Goal: Information Seeking & Learning: Learn about a topic

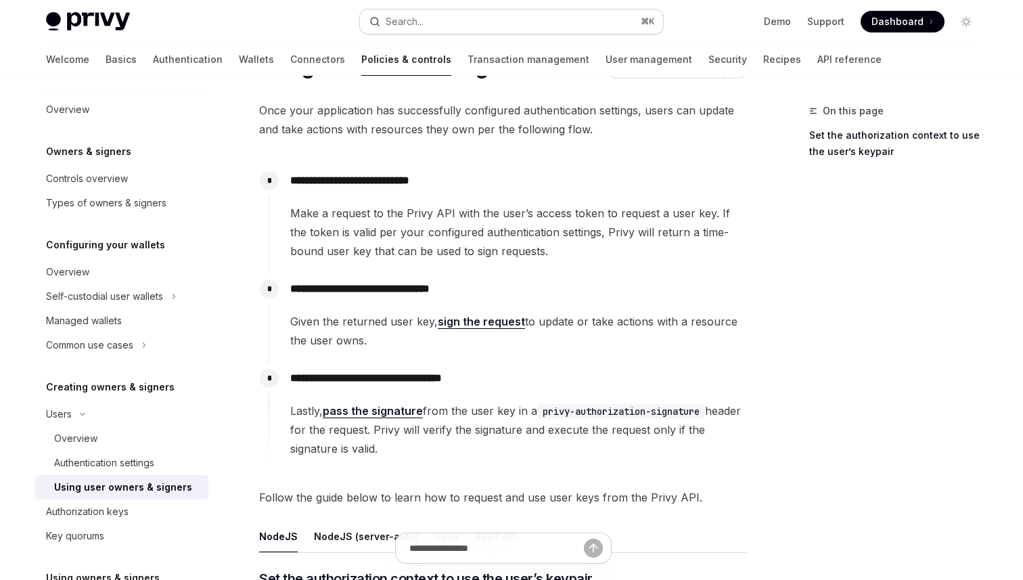
click at [463, 23] on button "Search... ⌘ K" at bounding box center [511, 21] width 303 height 24
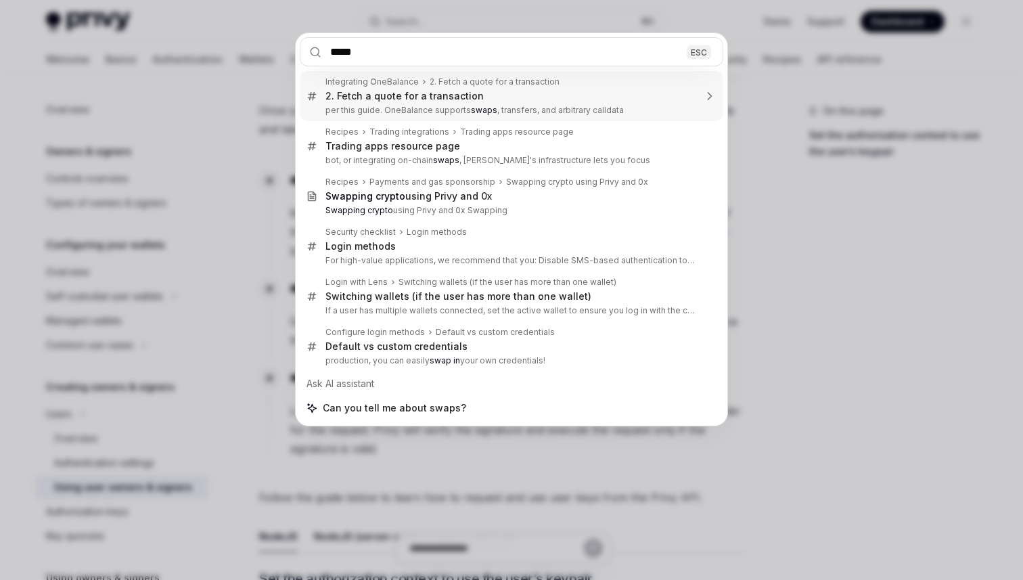
type input "****"
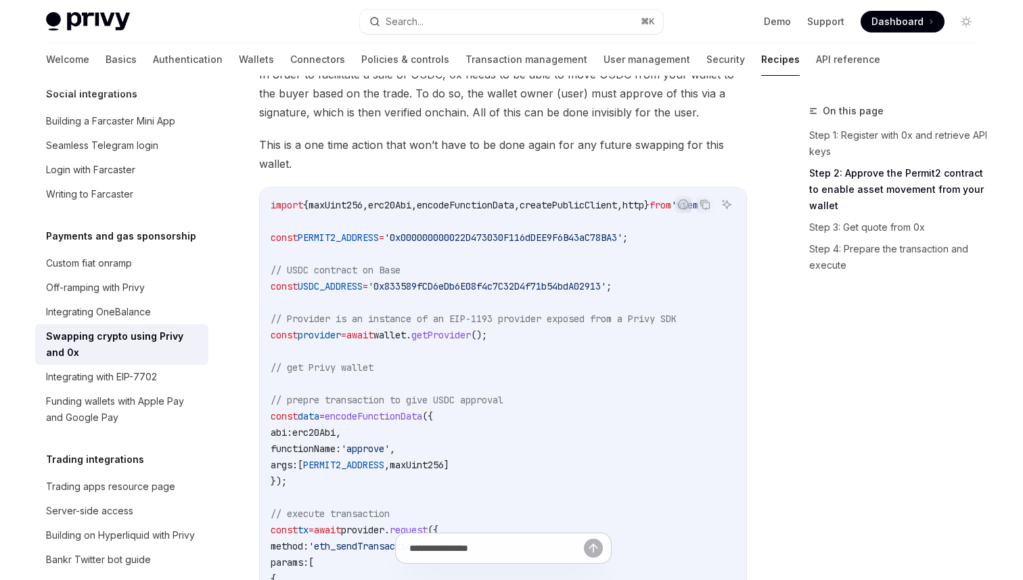
scroll to position [371, 0]
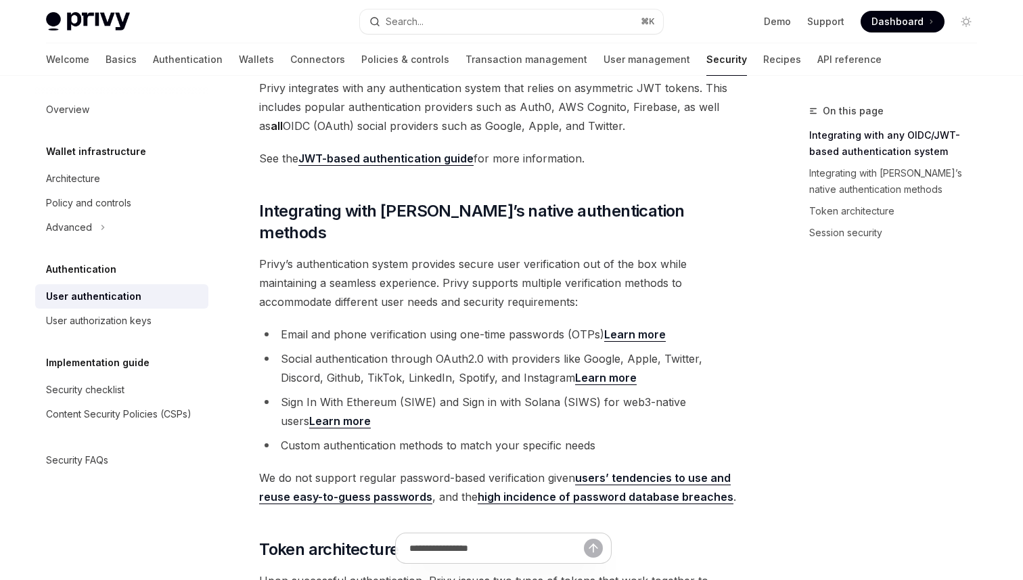
scroll to position [290, 0]
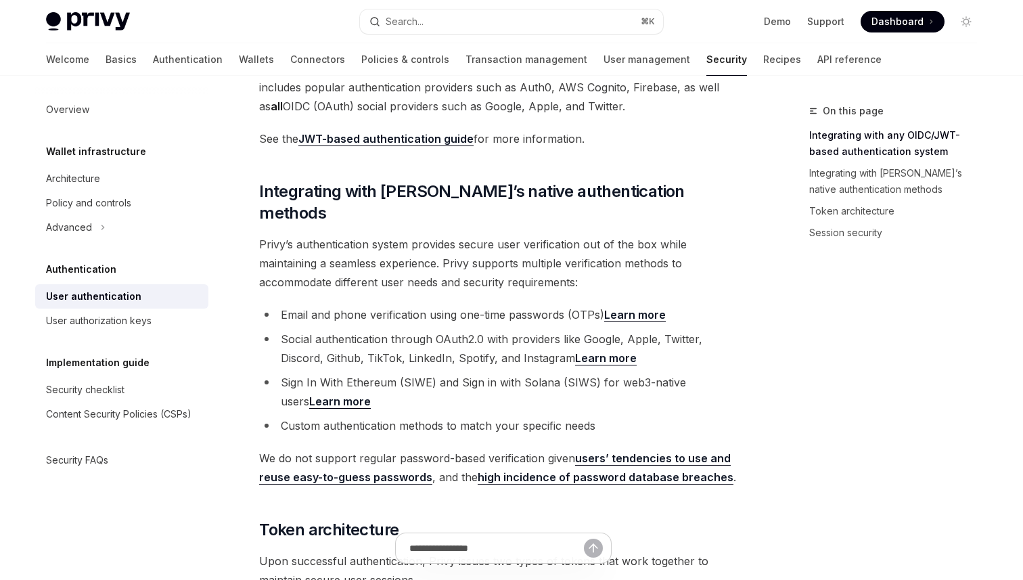
click at [386, 134] on link "JWT-based authentication guide" at bounding box center [385, 139] width 175 height 14
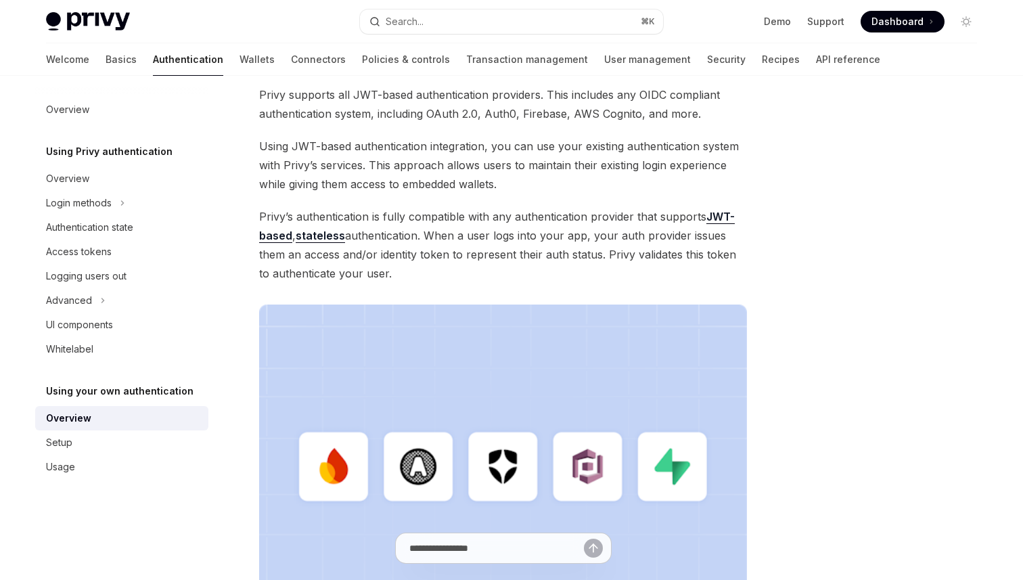
scroll to position [28, 0]
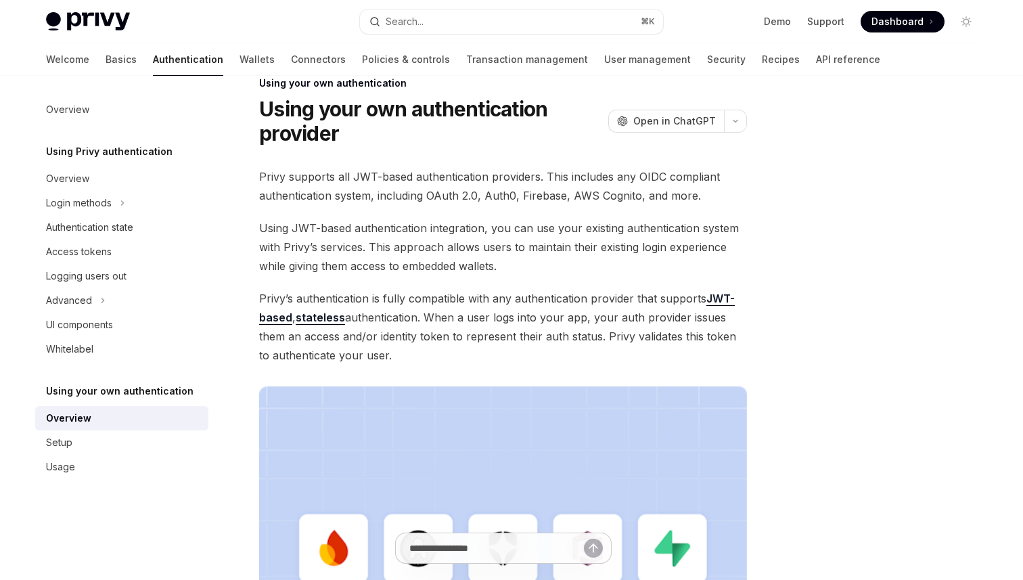
type textarea "*"
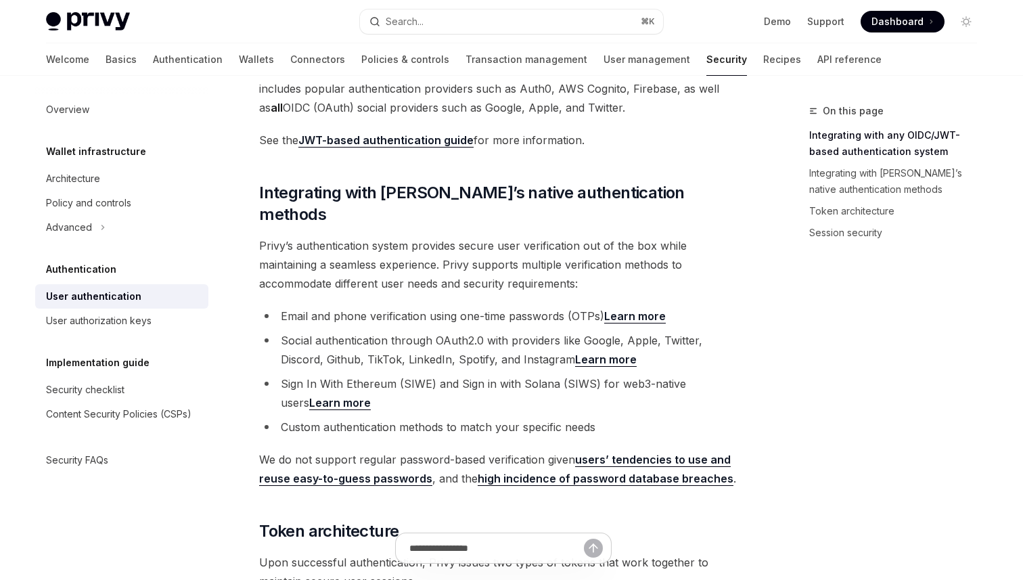
scroll to position [290, 0]
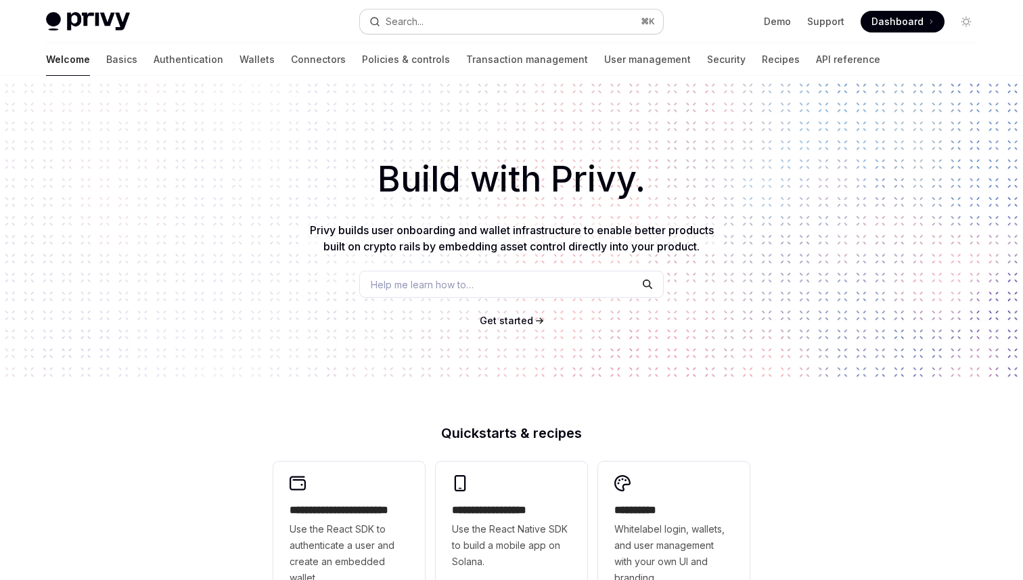
click at [433, 25] on button "Search... ⌘ K" at bounding box center [511, 21] width 303 height 24
type textarea "*"
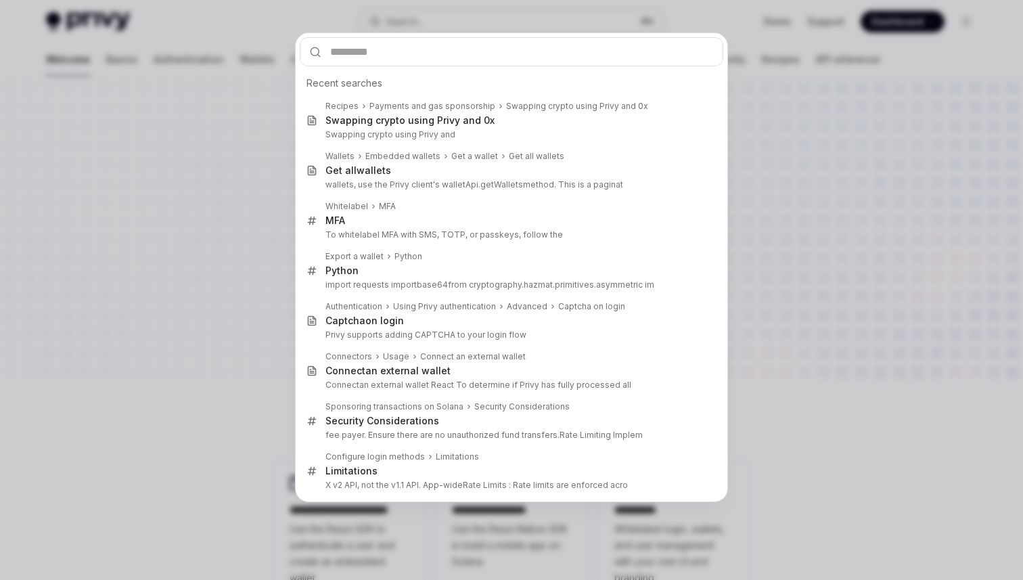
type input "*"
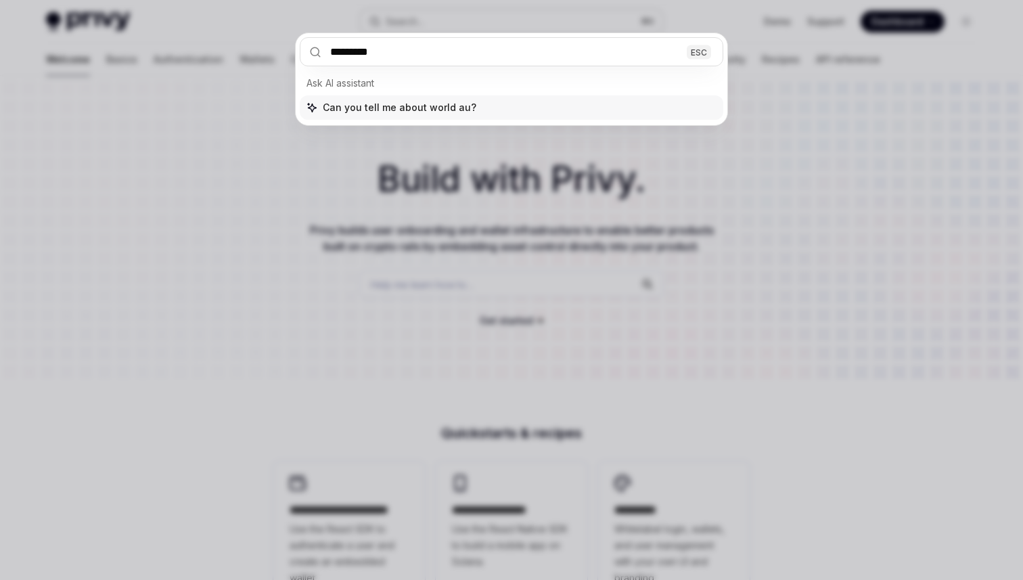
type input "**********"
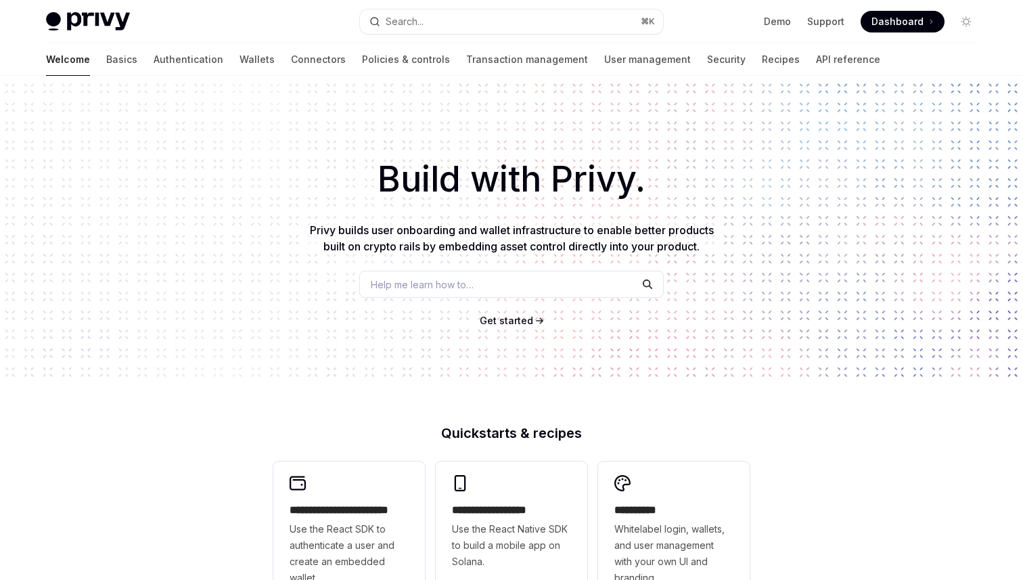
scroll to position [677, 0]
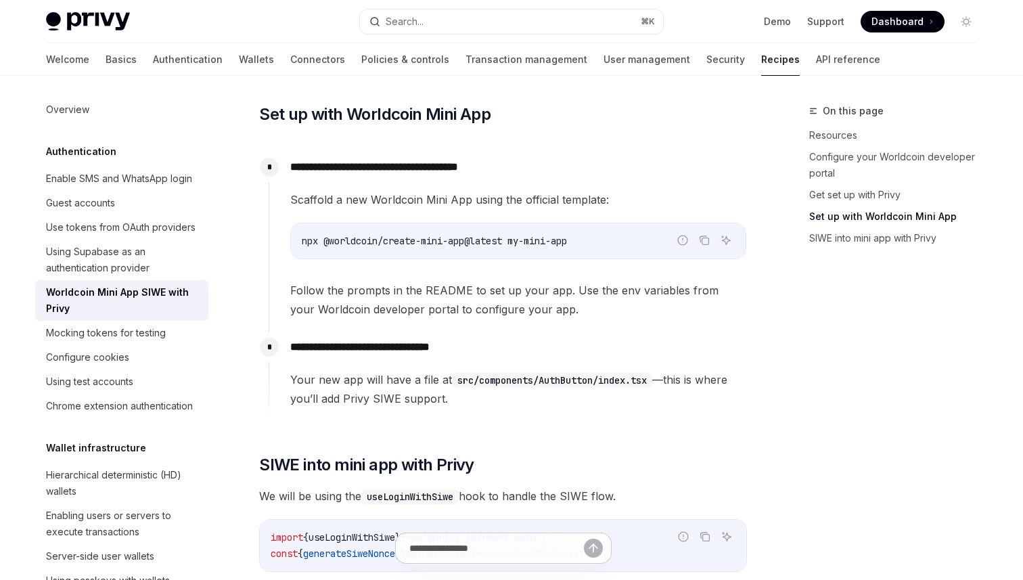
click at [133, 304] on div "Worldcoin Mini App SIWE with Privy" at bounding box center [123, 300] width 154 height 32
type textarea "*"
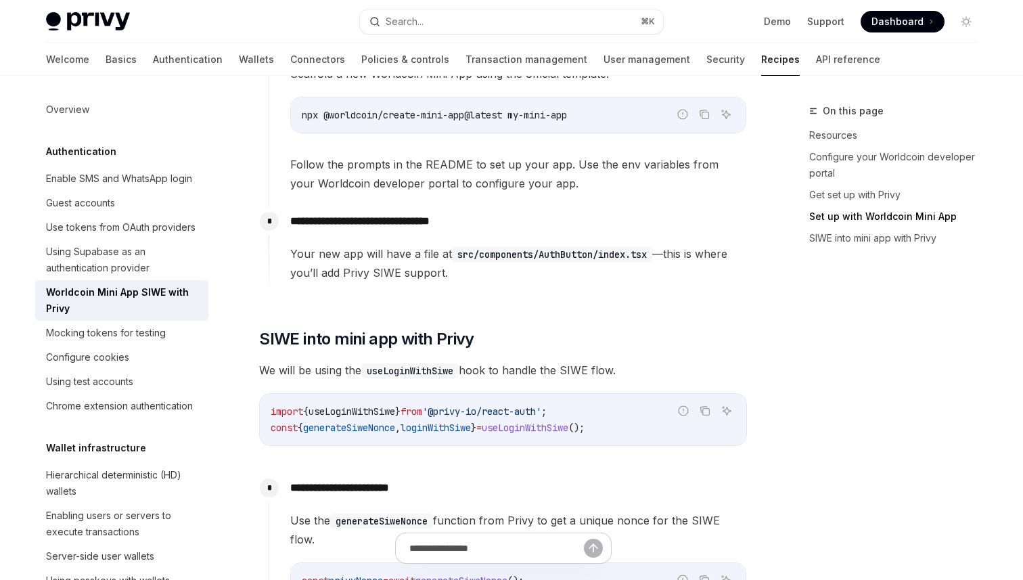
scroll to position [717, 0]
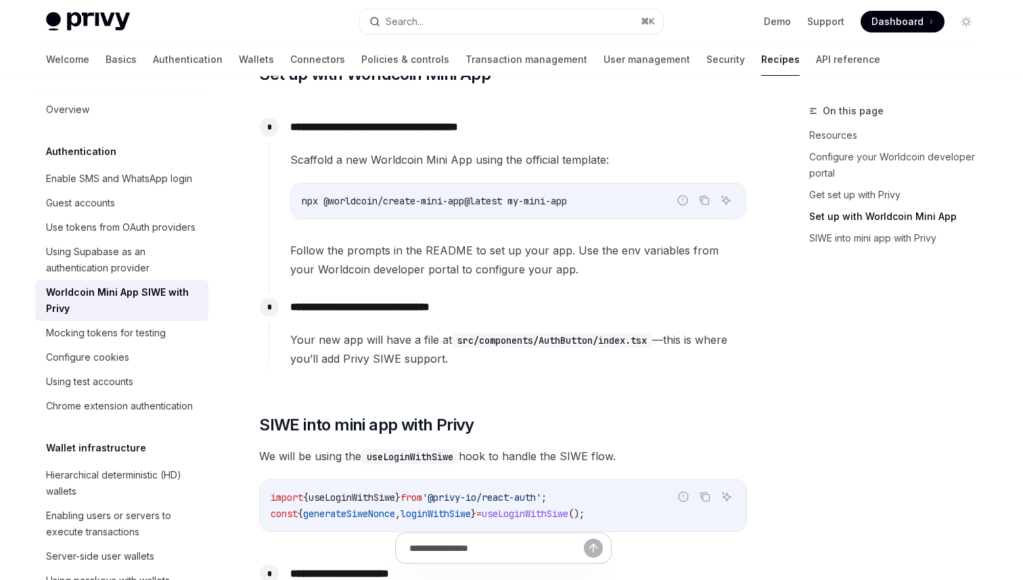
click at [258, 196] on div "**********" at bounding box center [376, 489] width 747 height 2207
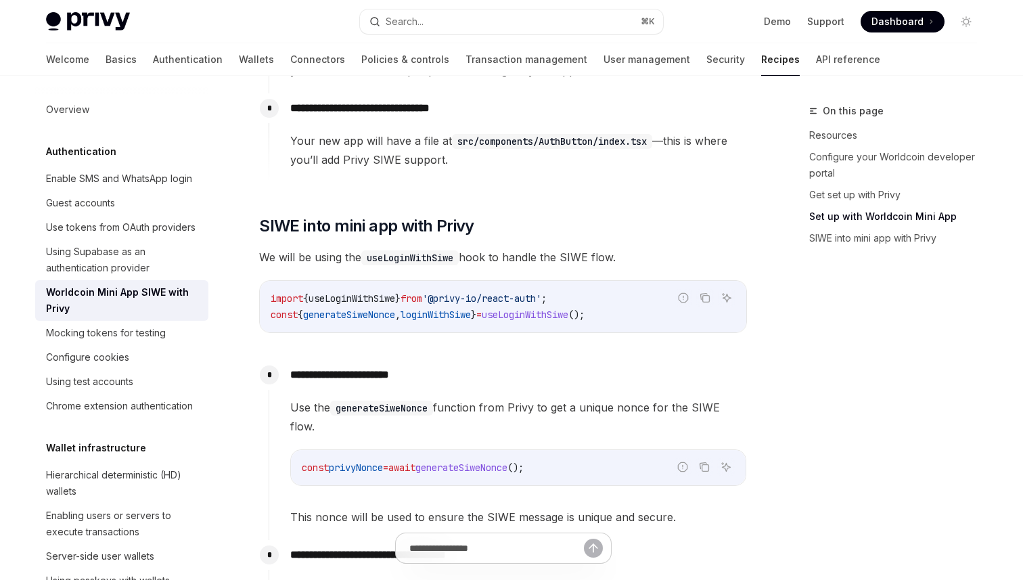
scroll to position [938, 0]
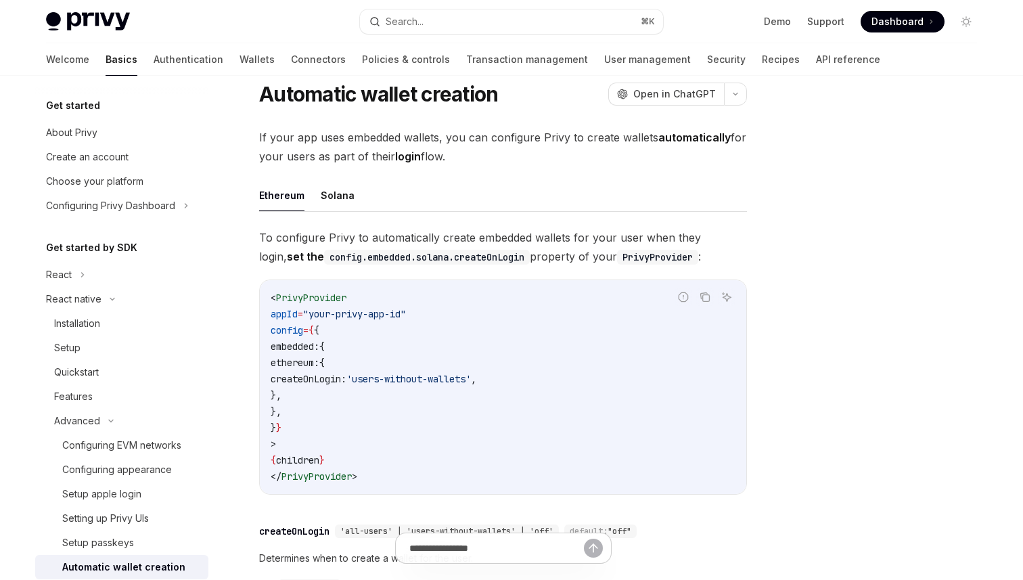
scroll to position [40, 0]
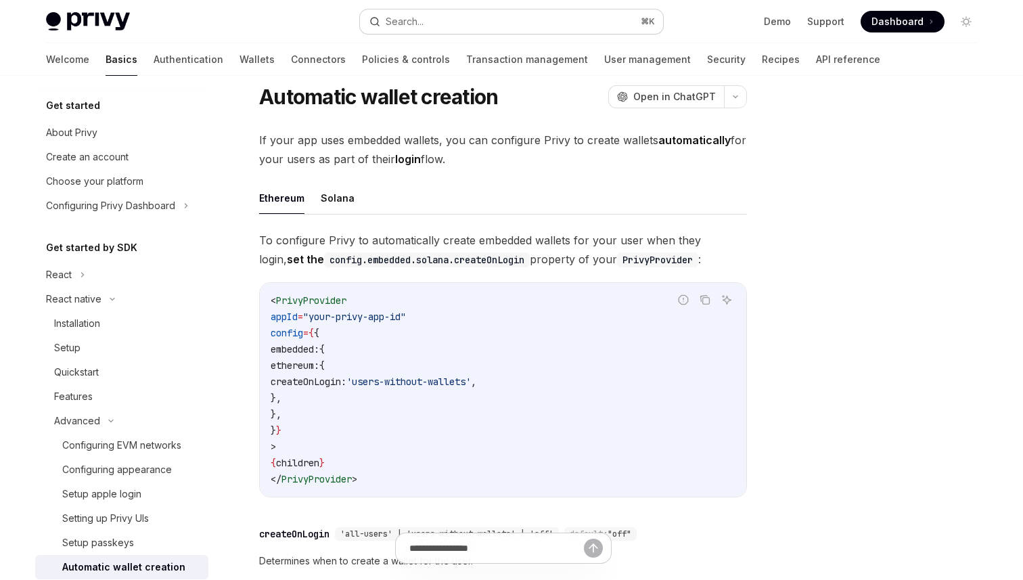
click at [417, 24] on div "Search..." at bounding box center [405, 22] width 38 height 16
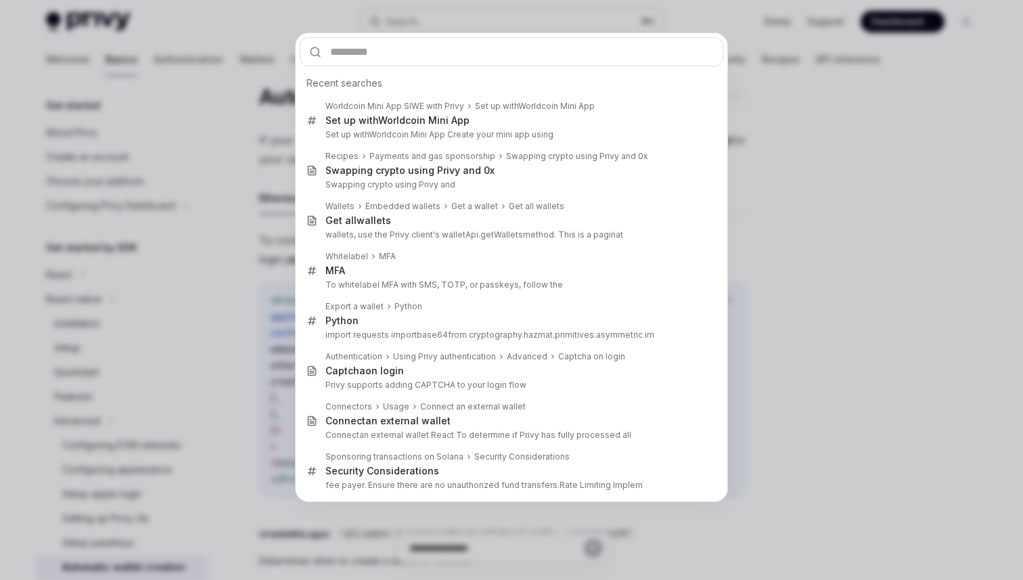
type input "**********"
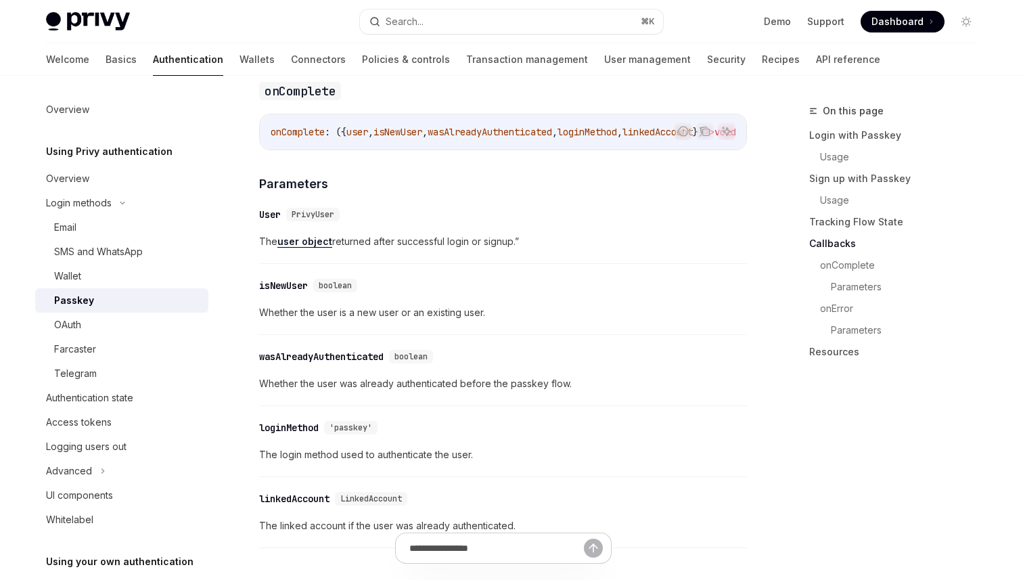
scroll to position [1772, 0]
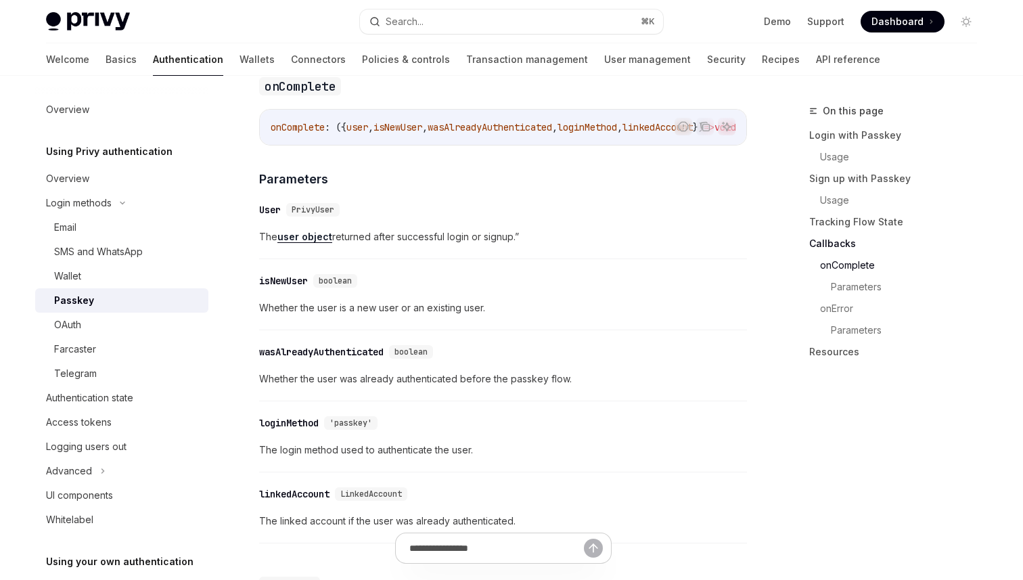
click at [502, 132] on span "wasAlreadyAuthenticated" at bounding box center [489, 127] width 124 height 12
click at [82, 230] on div "Email" at bounding box center [127, 227] width 146 height 16
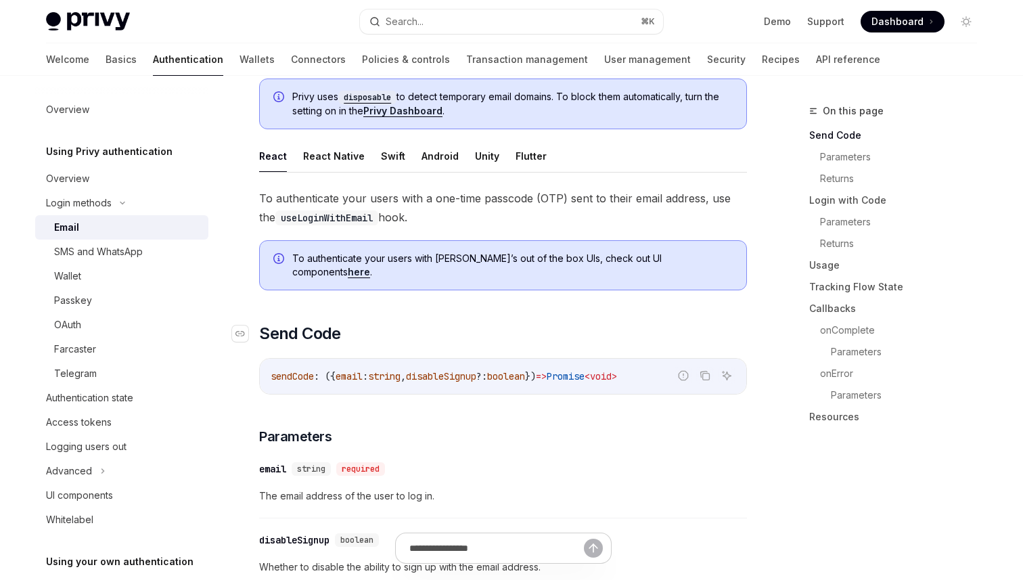
scroll to position [110, 0]
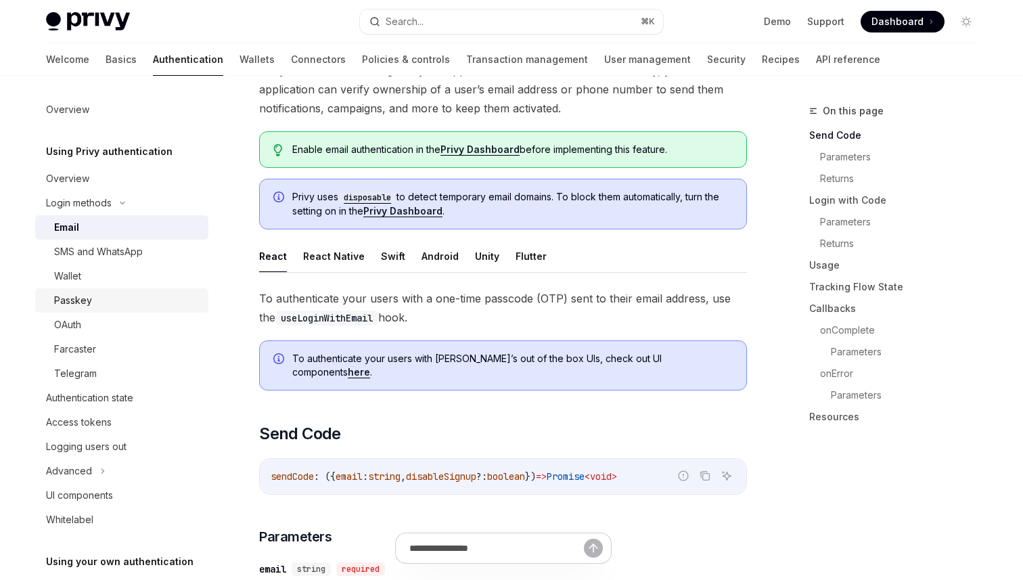
click at [92, 293] on div "Passkey" at bounding box center [127, 300] width 146 height 16
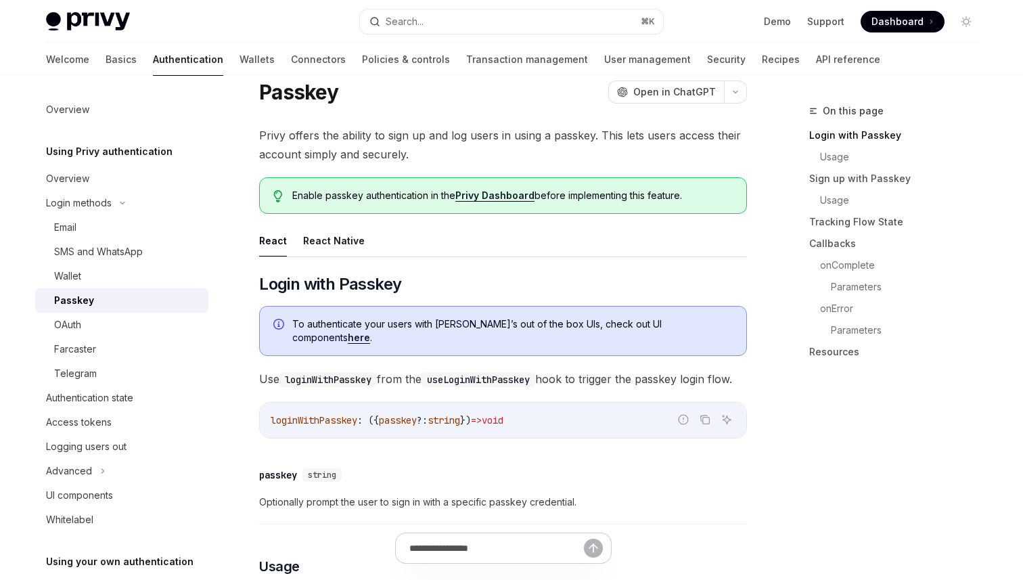
scroll to position [47, 0]
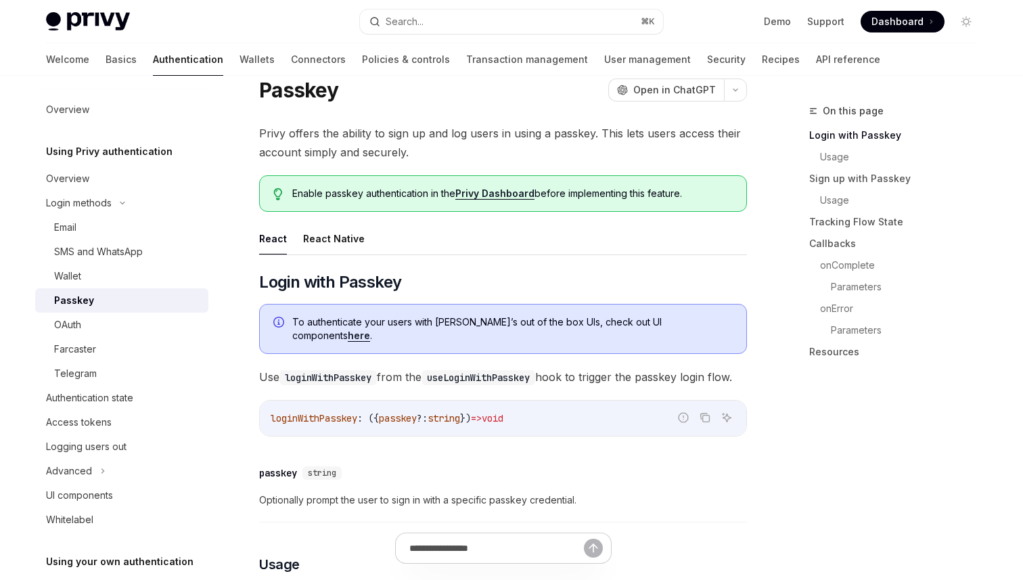
click at [361, 231] on ul "React React Native" at bounding box center [503, 239] width 488 height 32
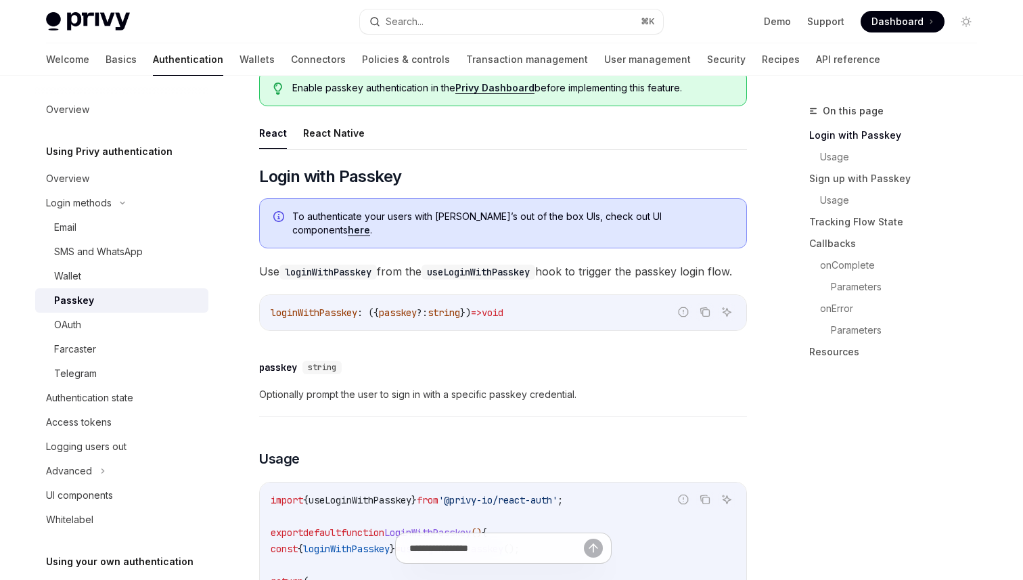
scroll to position [133, 0]
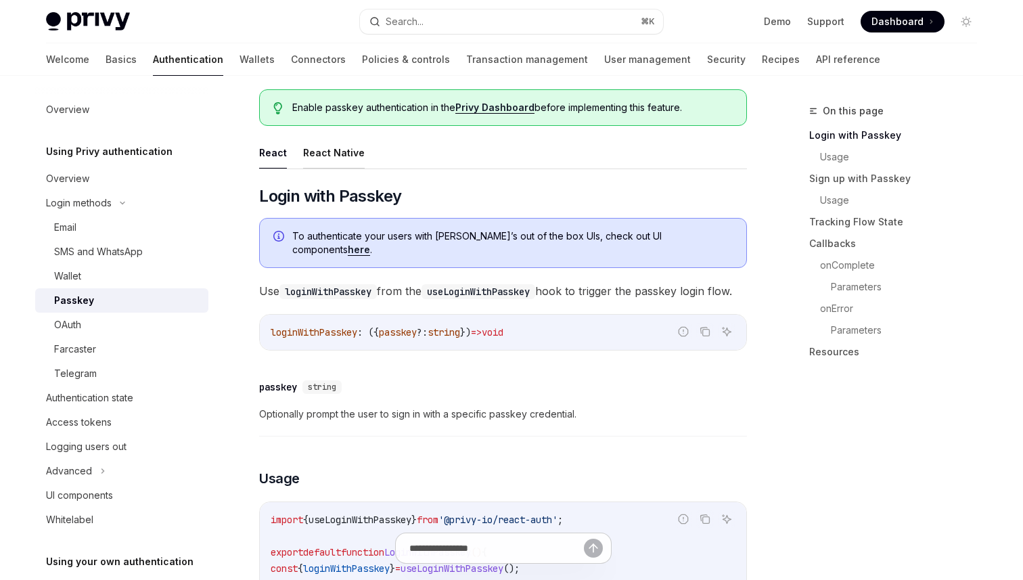
click at [336, 147] on button "React Native" at bounding box center [334, 153] width 62 height 32
type textarea "*"
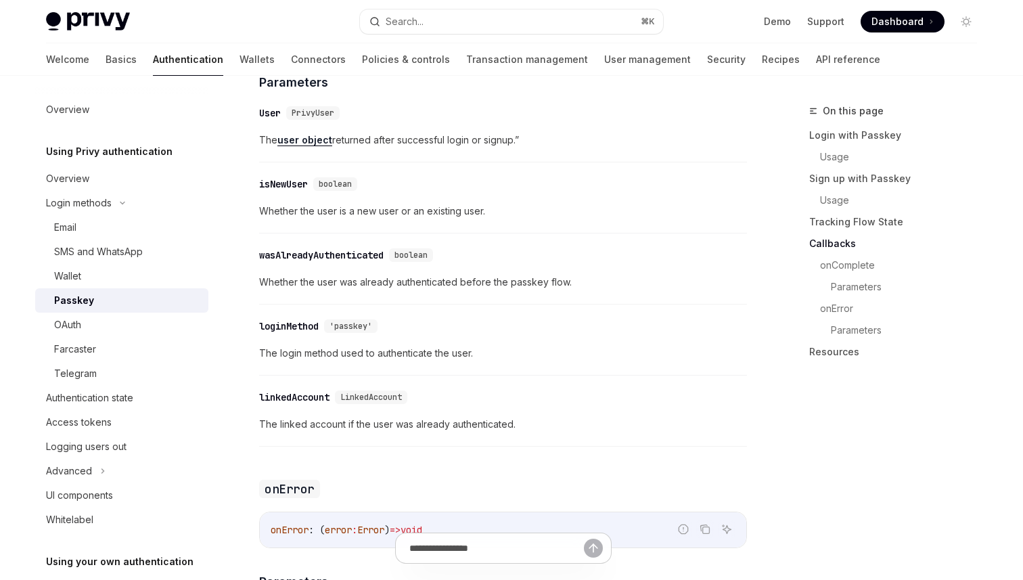
scroll to position [1988, 0]
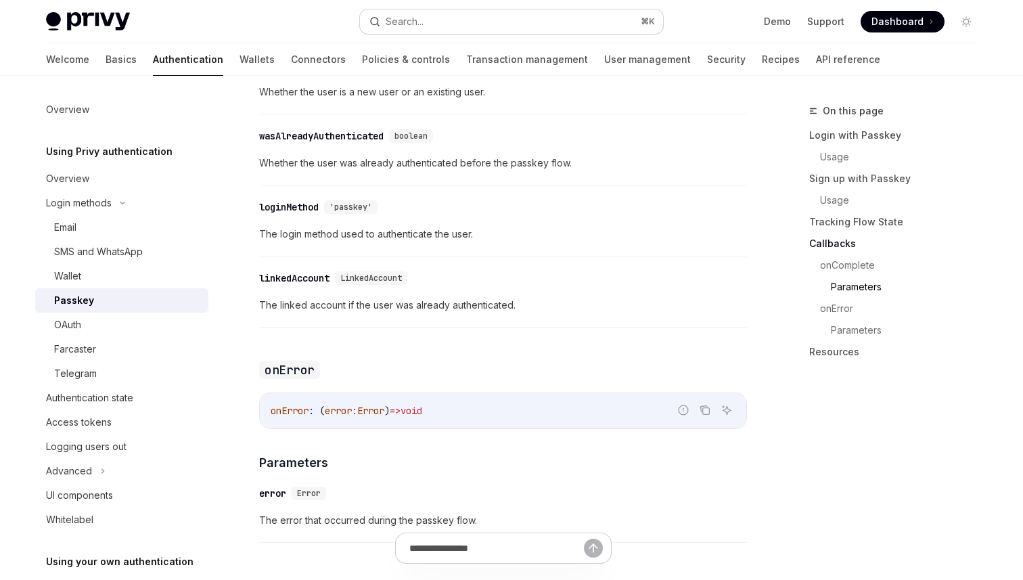
click at [411, 20] on div "Search..." at bounding box center [405, 22] width 38 height 16
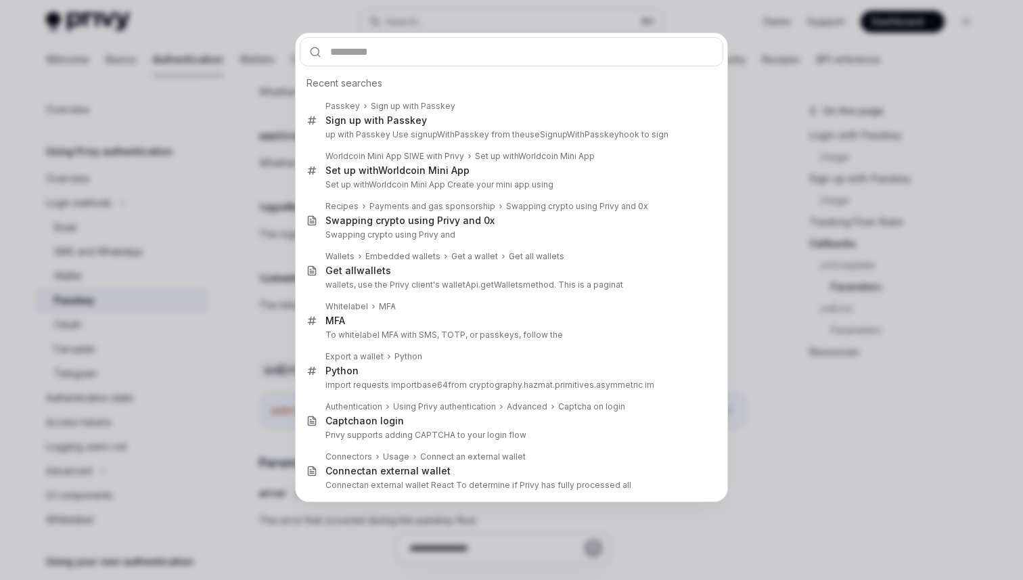
type input "**********"
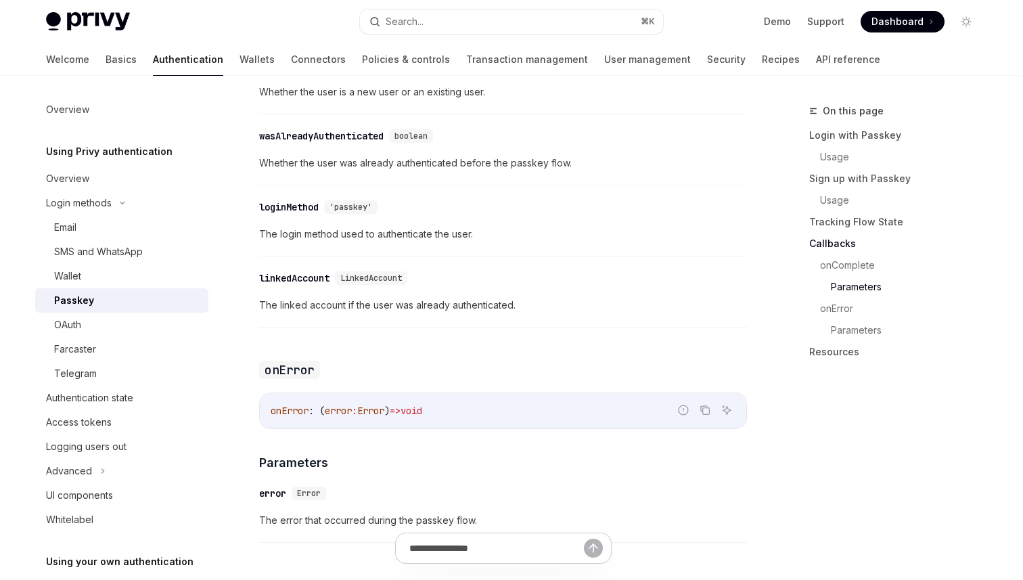
type textarea "*"
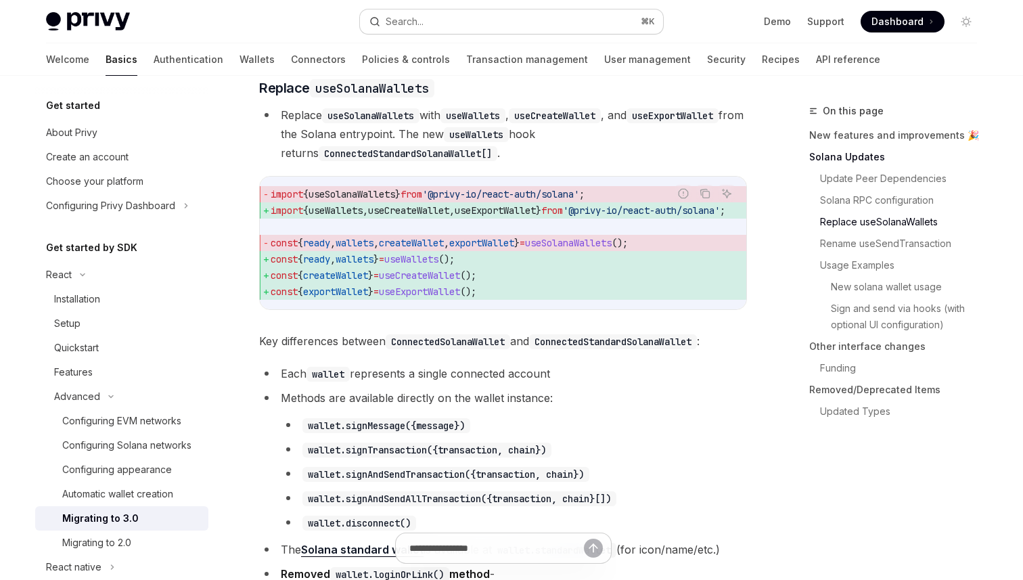
click at [442, 24] on button "Search... ⌘ K" at bounding box center [511, 21] width 303 height 24
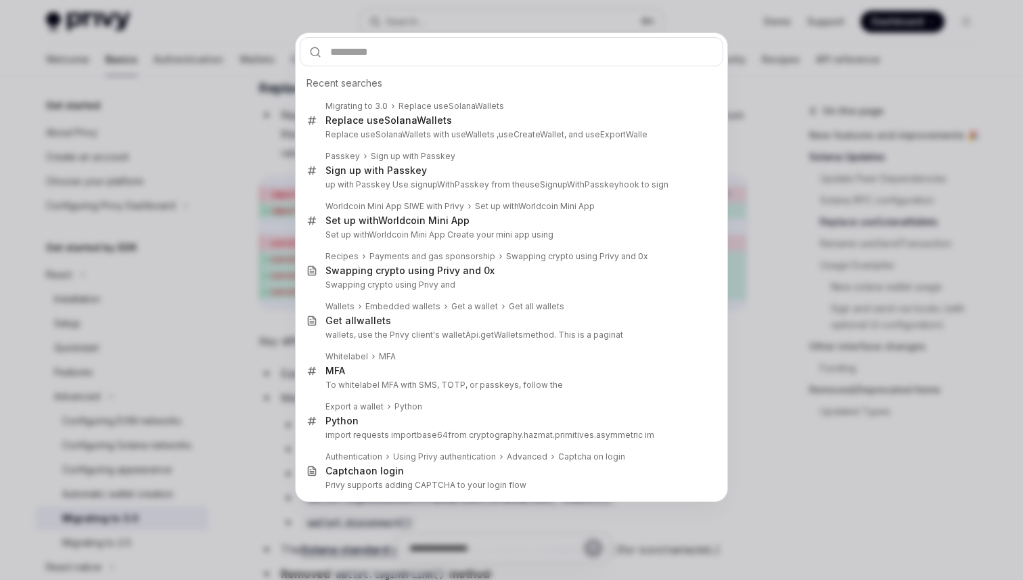
type input "**********"
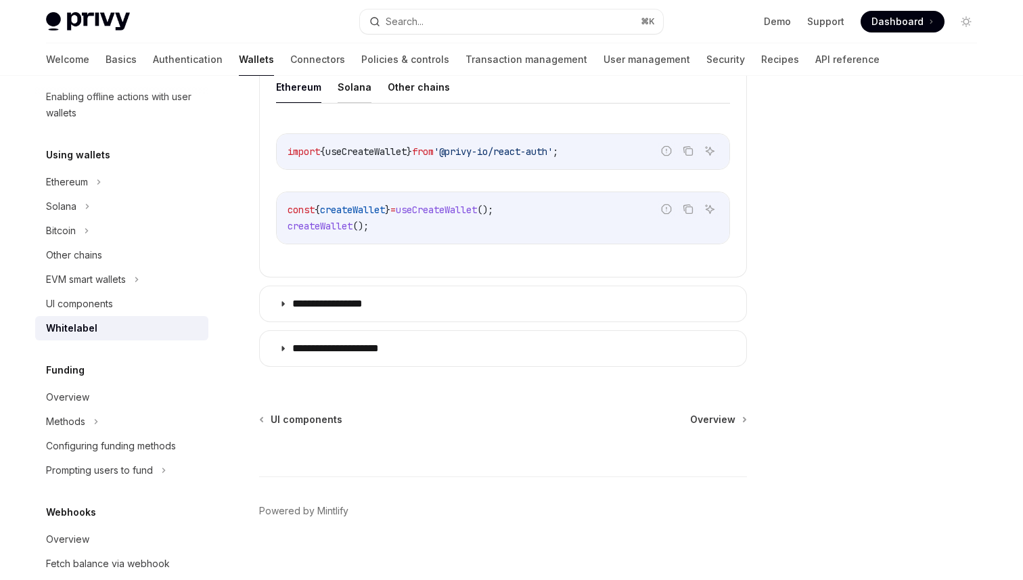
scroll to position [519, 0]
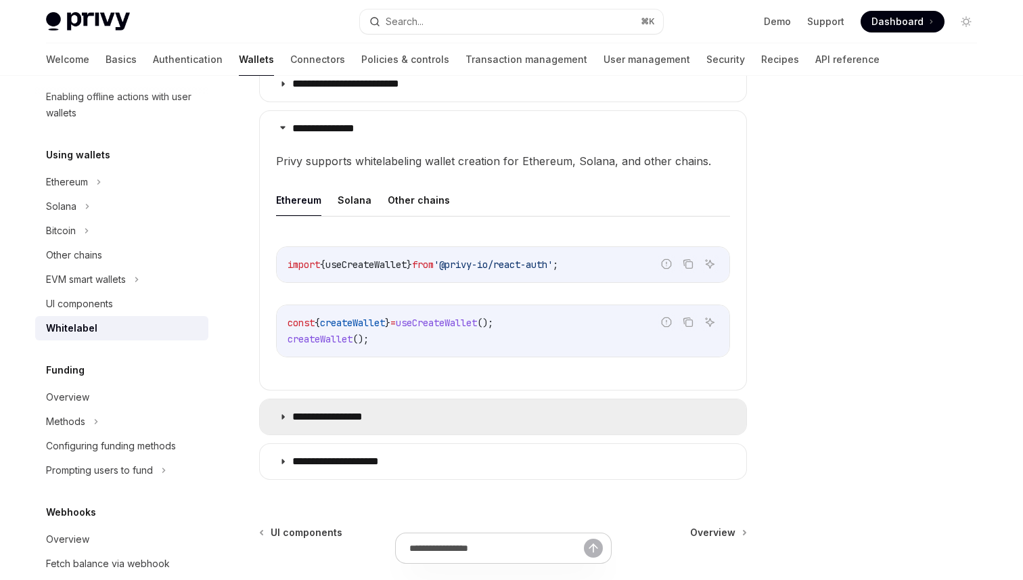
click at [363, 417] on p "**********" at bounding box center [340, 417] width 97 height 14
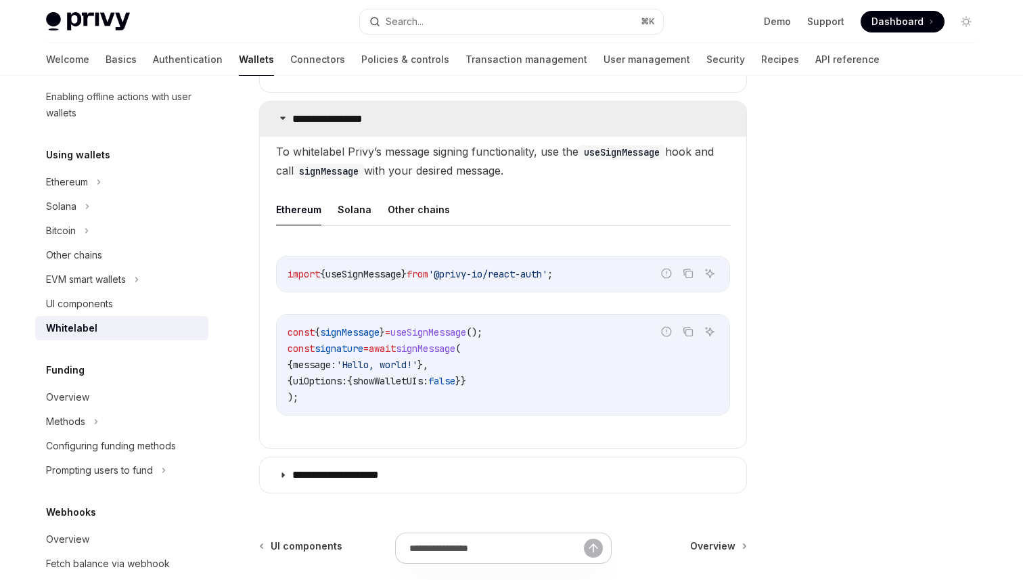
scroll to position [707, 0]
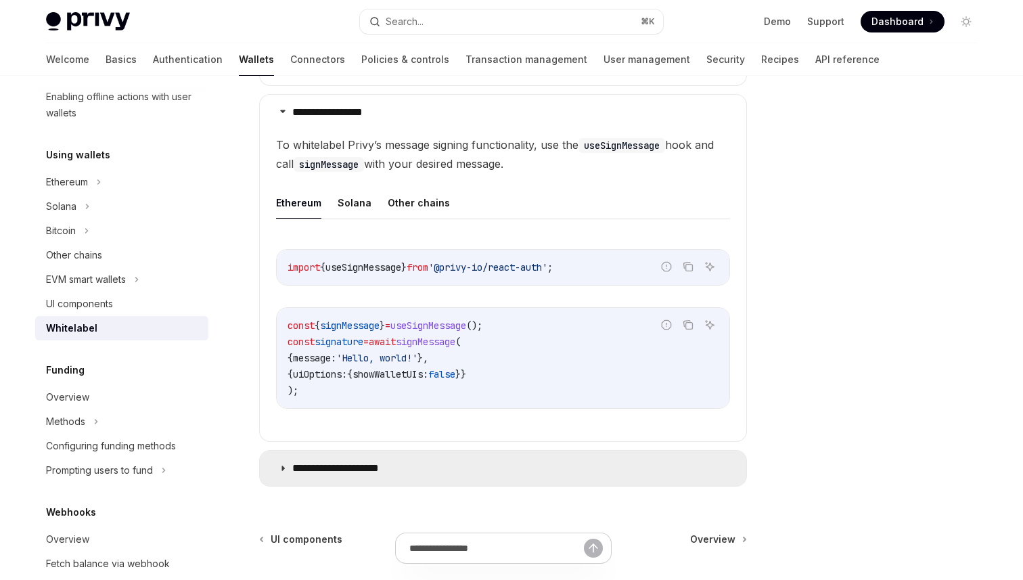
click at [402, 465] on p "**********" at bounding box center [348, 468] width 112 height 14
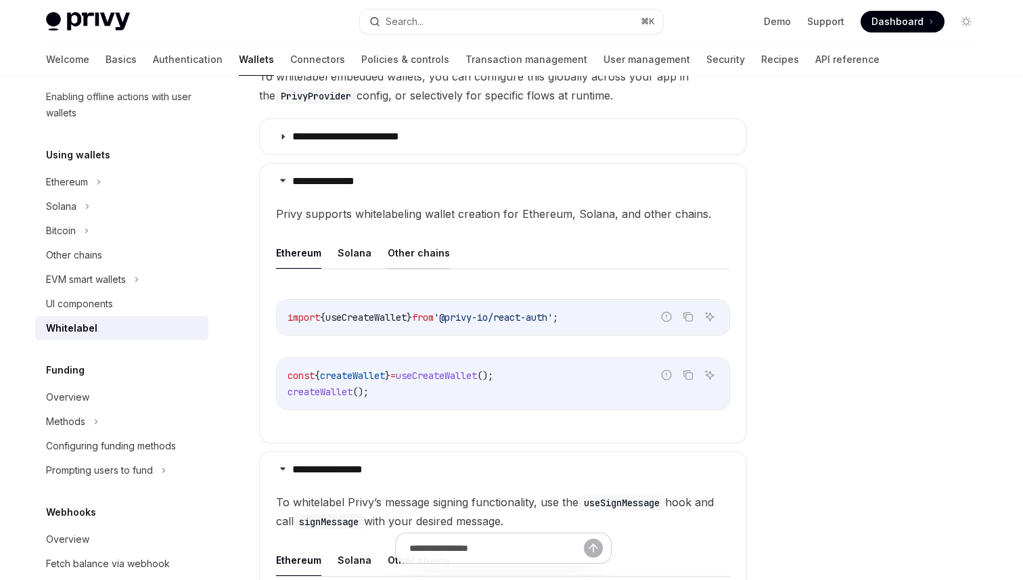
scroll to position [286, 0]
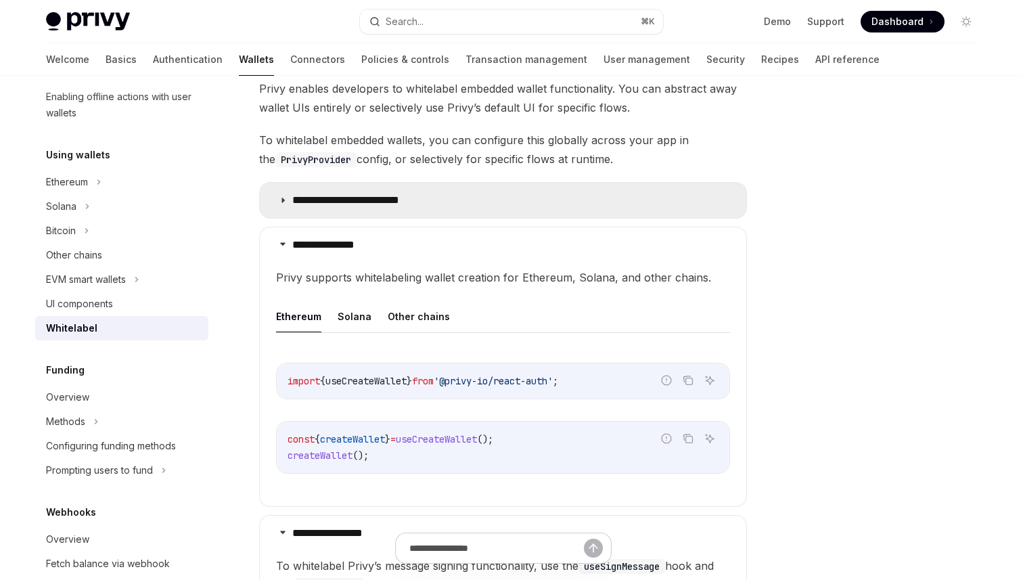
click at [446, 199] on summary "**********" at bounding box center [503, 200] width 486 height 35
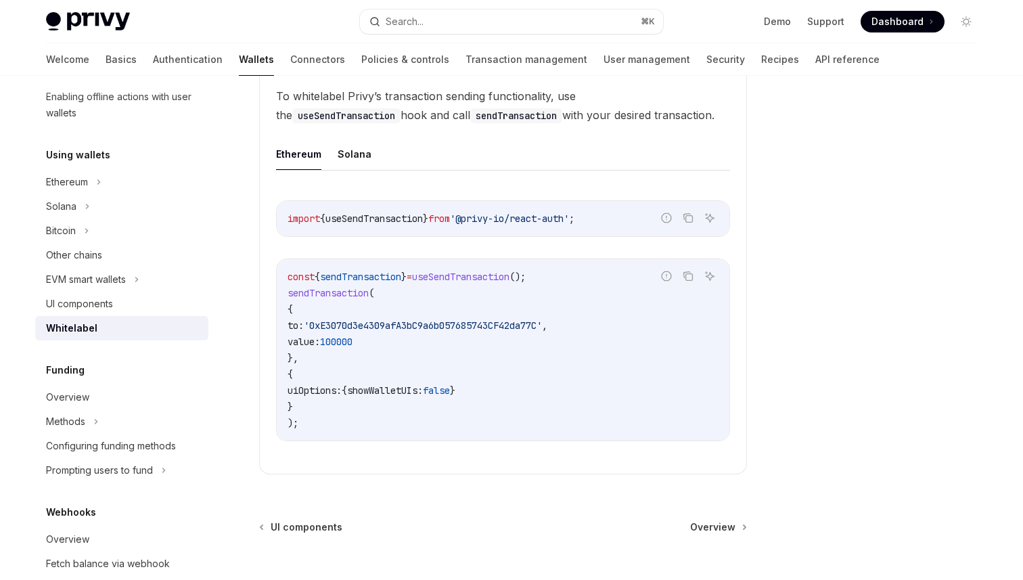
scroll to position [1443, 0]
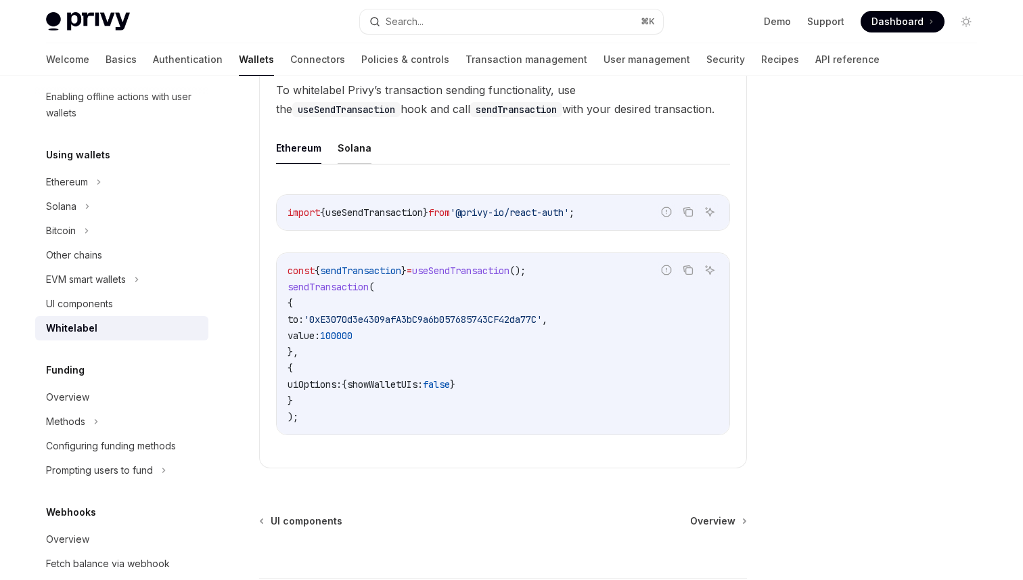
click at [342, 145] on button "Solana" at bounding box center [355, 148] width 34 height 32
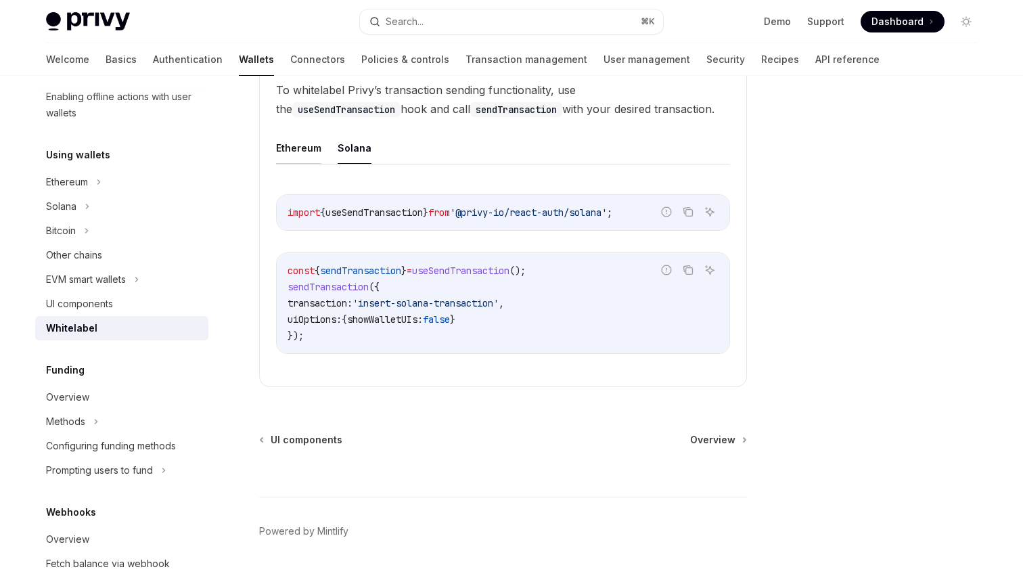
click at [300, 145] on button "Ethereum" at bounding box center [298, 148] width 45 height 32
type textarea "*"
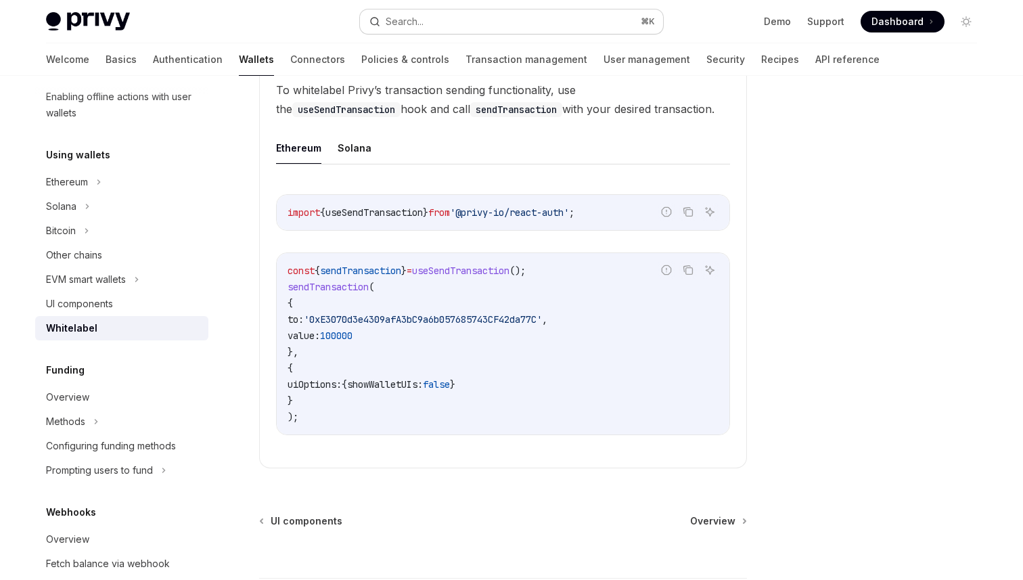
click at [418, 26] on div "Search..." at bounding box center [405, 22] width 38 height 16
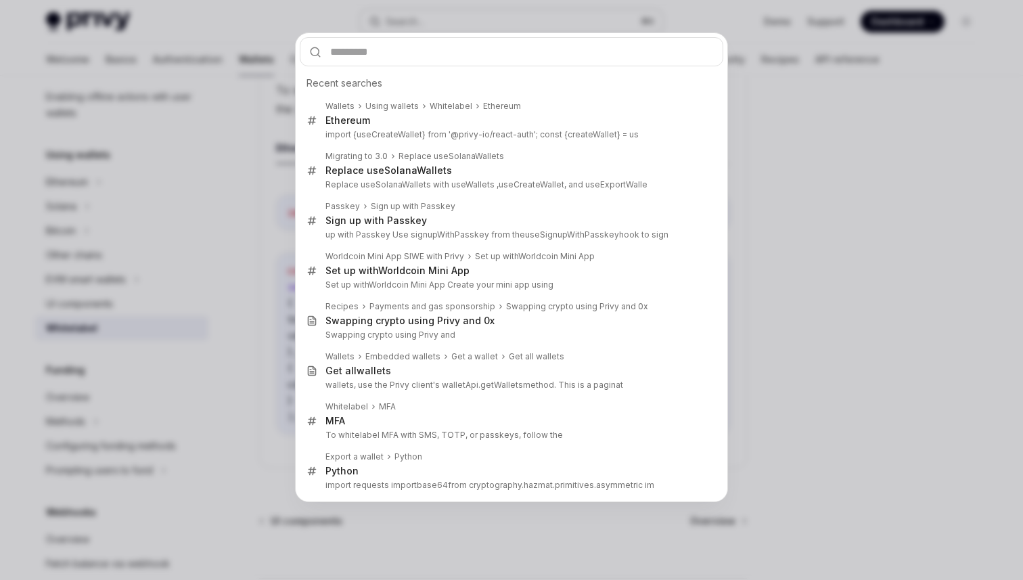
type input "**********"
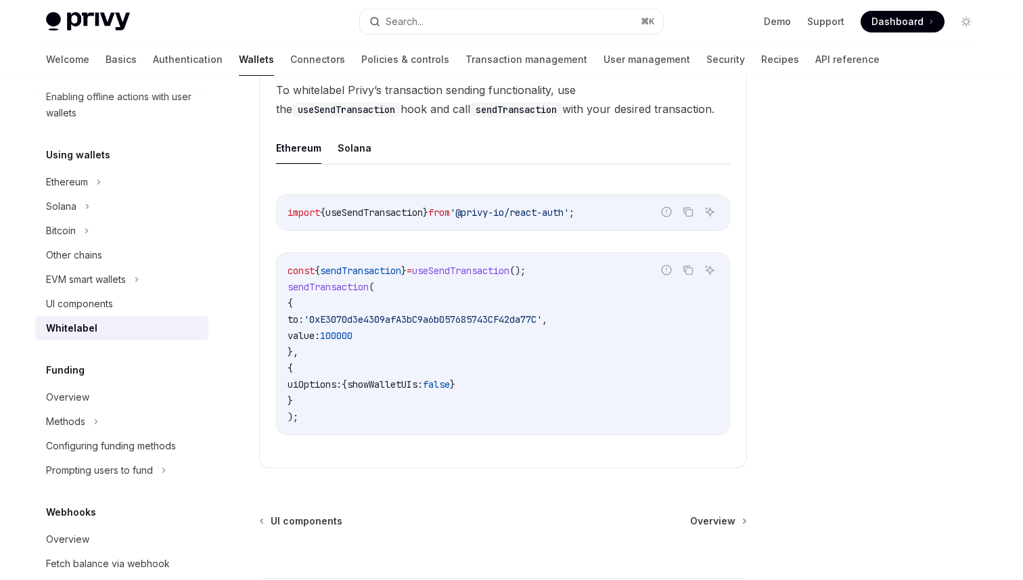
scroll to position [1042, 0]
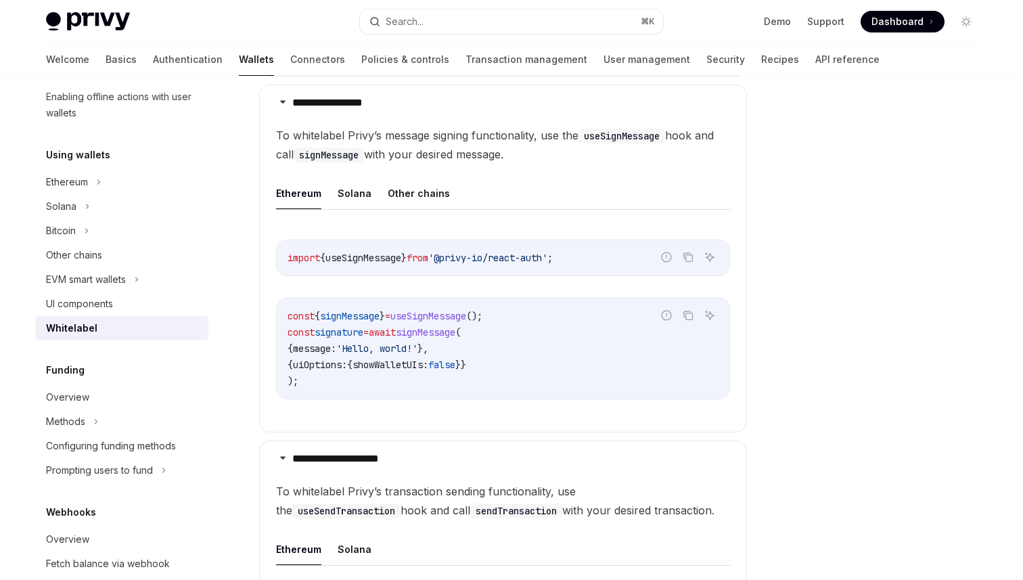
type textarea "*"
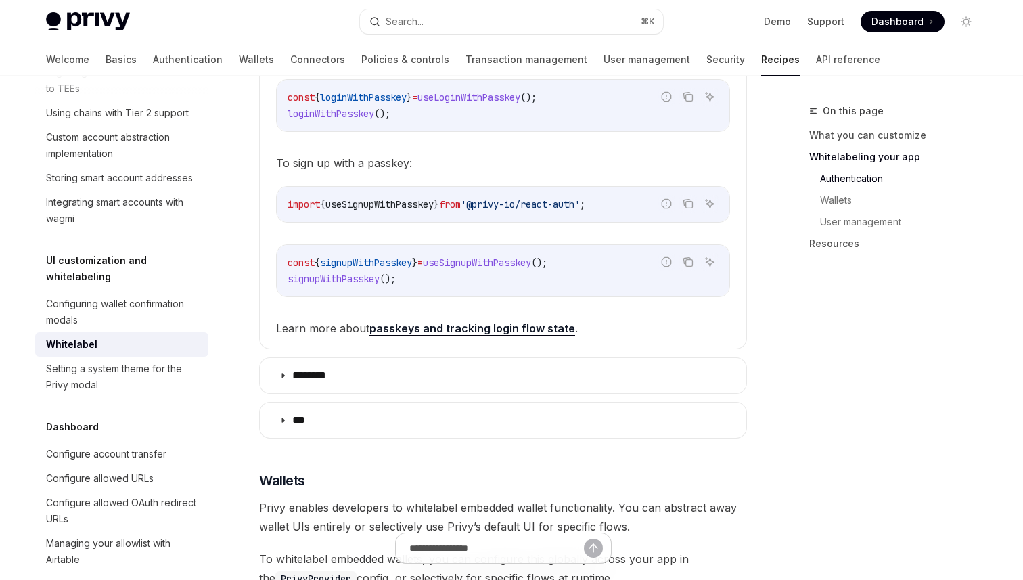
scroll to position [1188, 0]
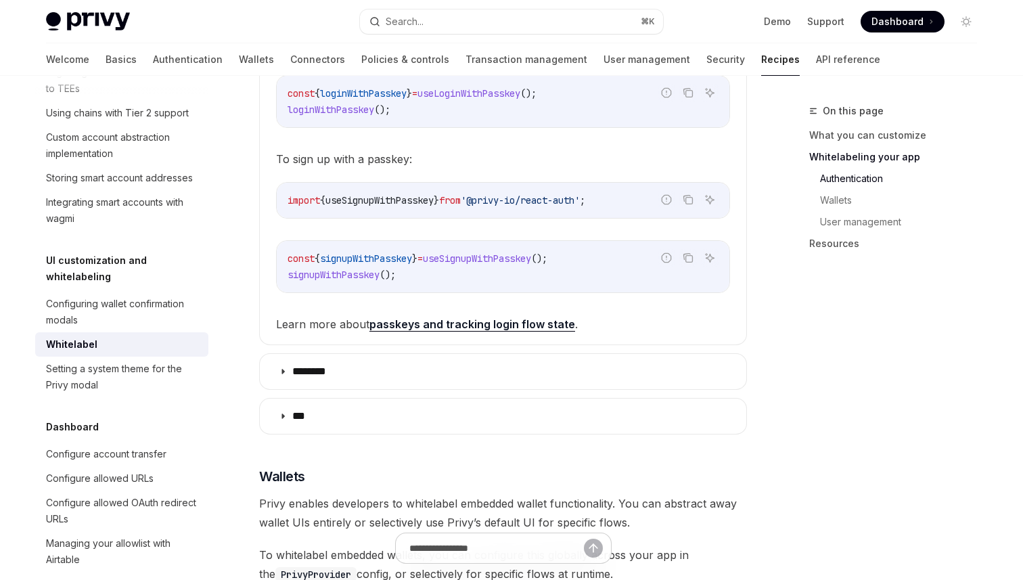
click at [357, 281] on span "signupWithPasskey" at bounding box center [333, 275] width 92 height 12
click at [488, 264] on span "useSignupWithPasskey" at bounding box center [477, 258] width 108 height 12
copy span "useSignupWithPasskey"
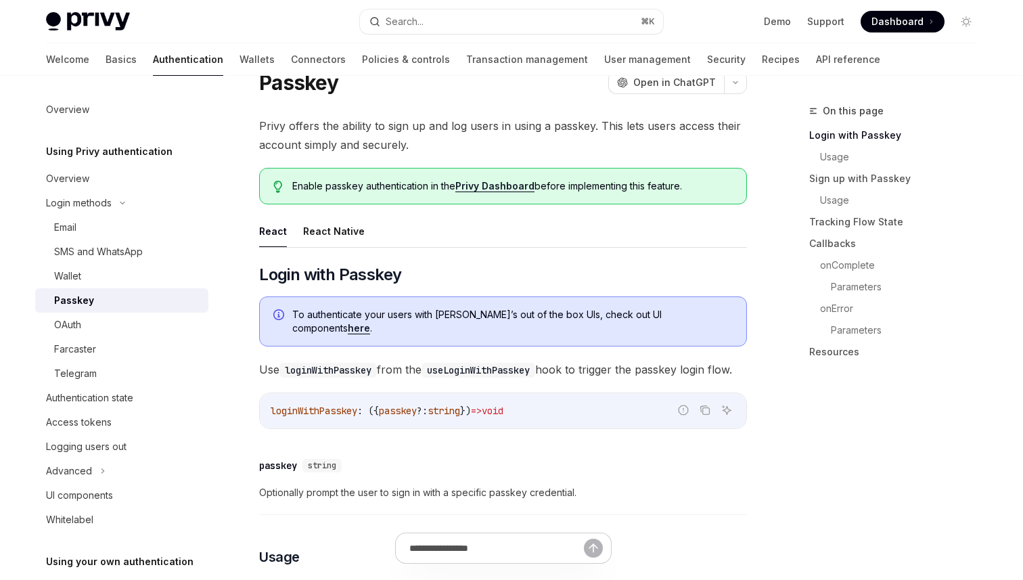
scroll to position [55, 0]
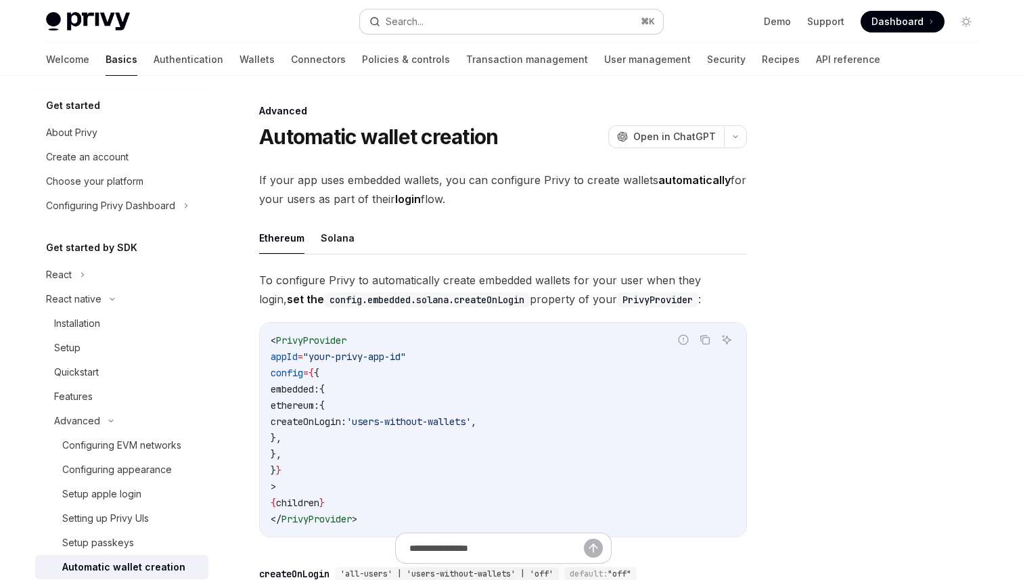
click at [389, 26] on div "Search..." at bounding box center [405, 22] width 38 height 16
click at [461, 24] on button "Search... ⌘ K" at bounding box center [511, 21] width 303 height 24
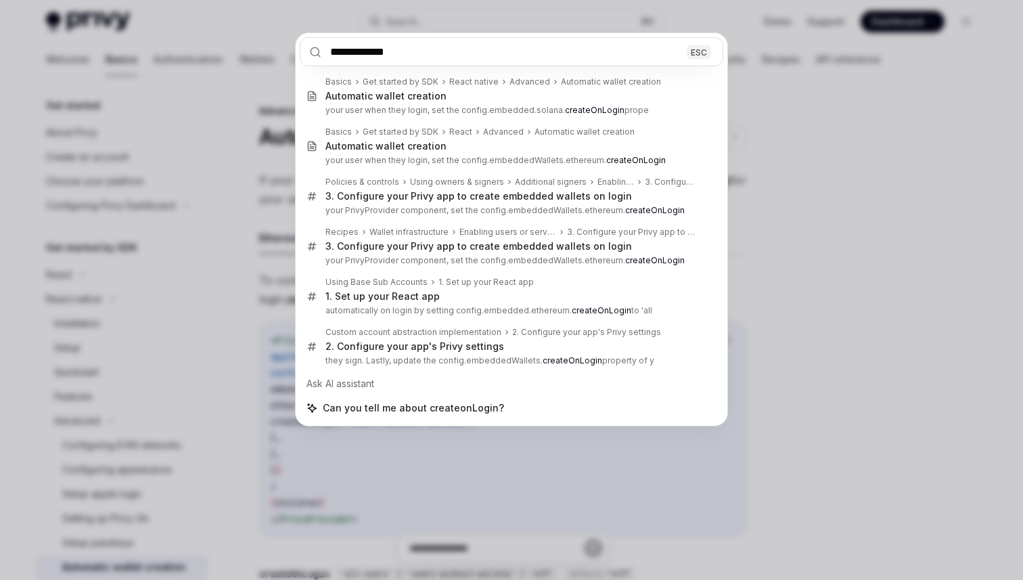
type input "**********"
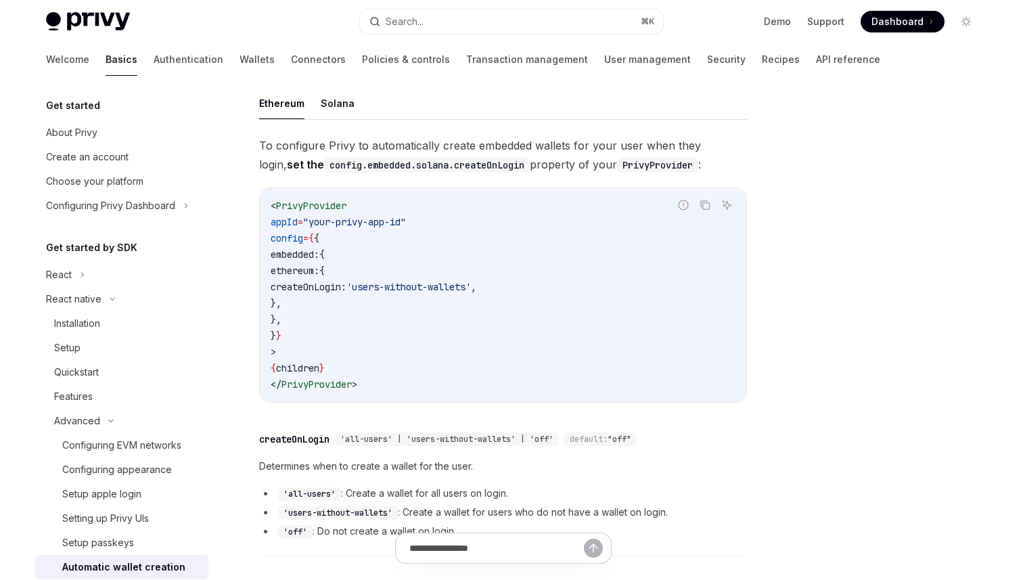
scroll to position [336, 0]
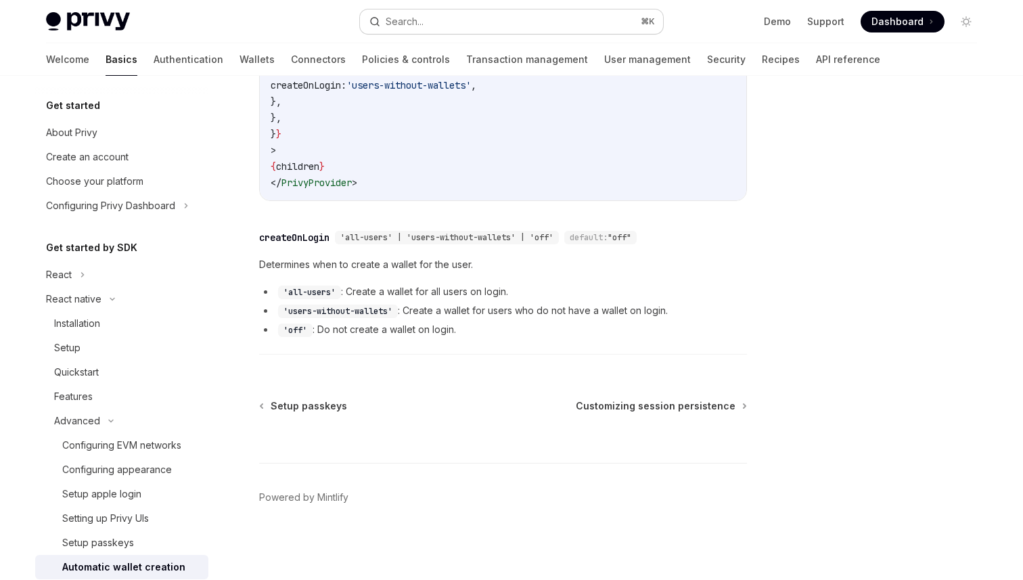
click at [445, 21] on button "Search... ⌘ K" at bounding box center [511, 21] width 303 height 24
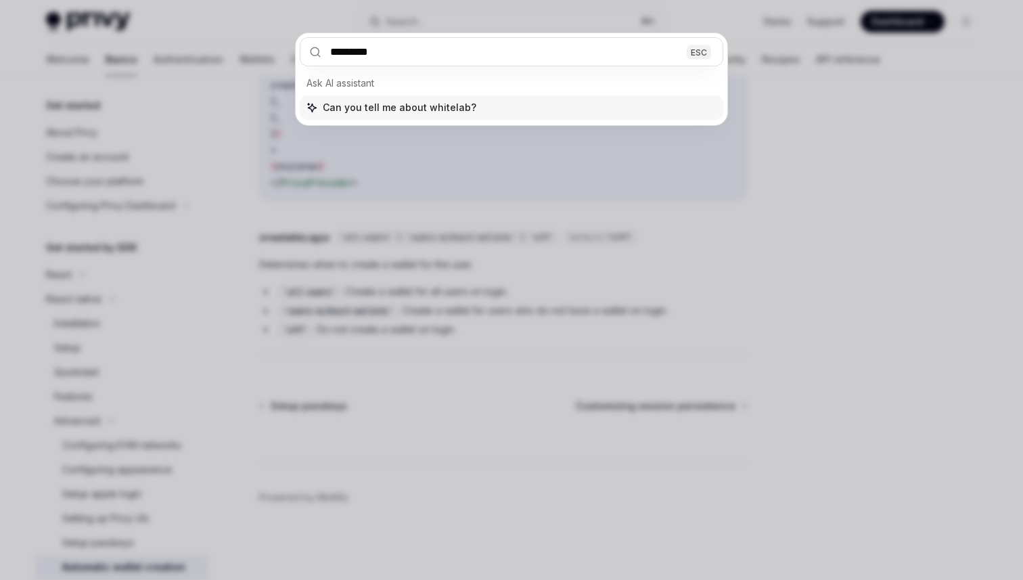
type input "**********"
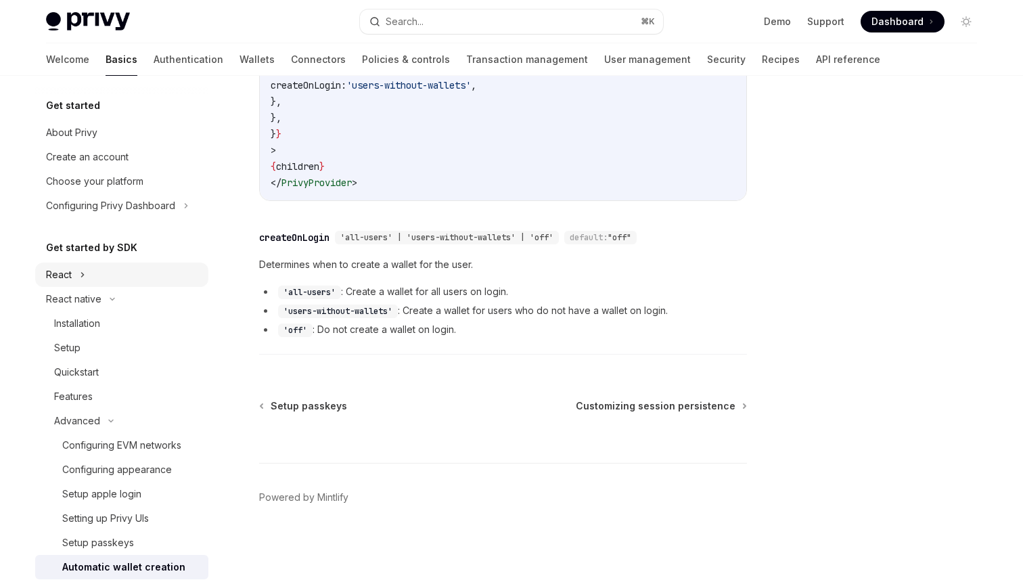
click at [90, 283] on button "React" at bounding box center [121, 274] width 173 height 24
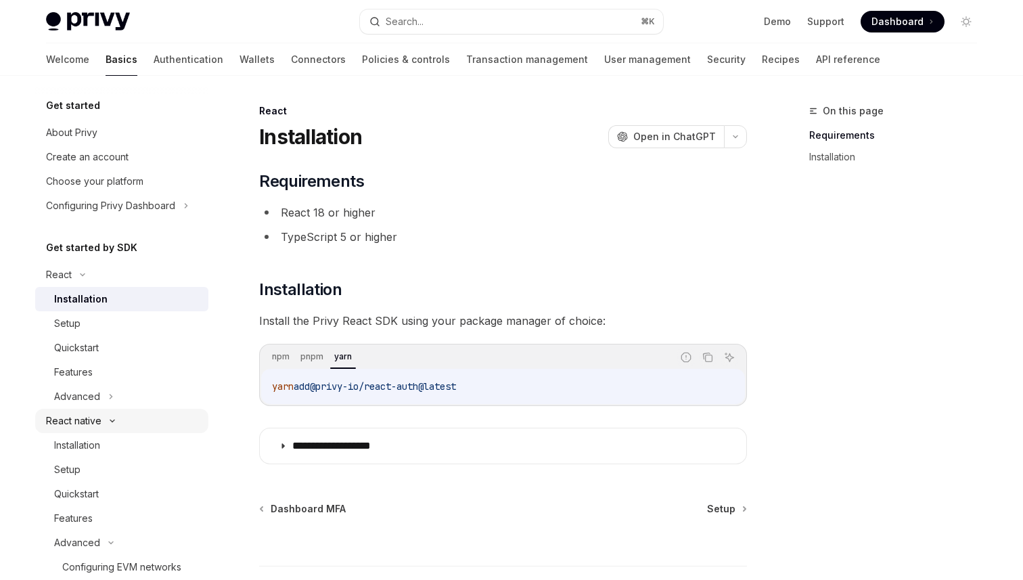
click at [108, 427] on button "React native" at bounding box center [121, 421] width 173 height 24
click at [101, 354] on div "Quickstart" at bounding box center [127, 348] width 146 height 16
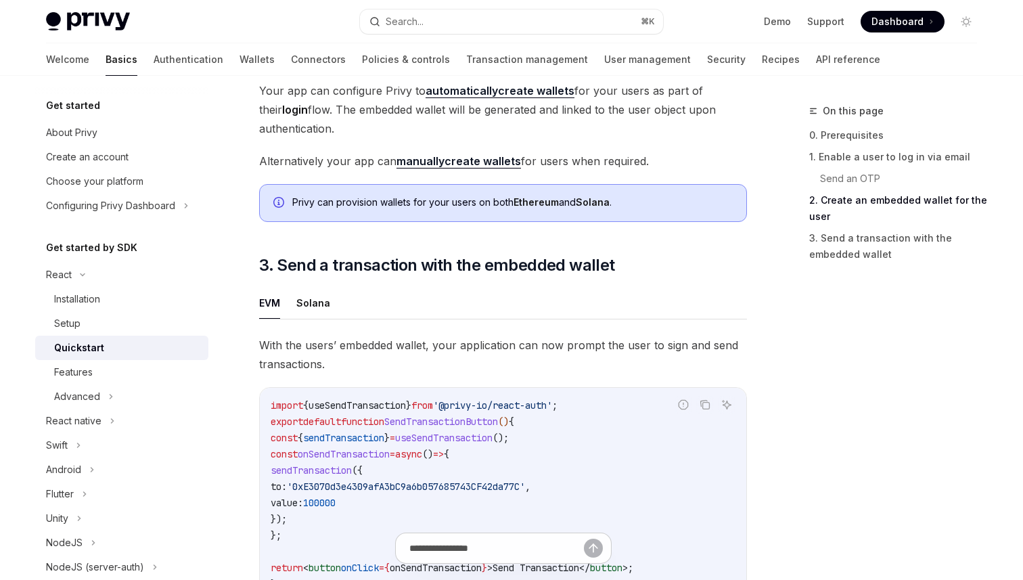
scroll to position [964, 0]
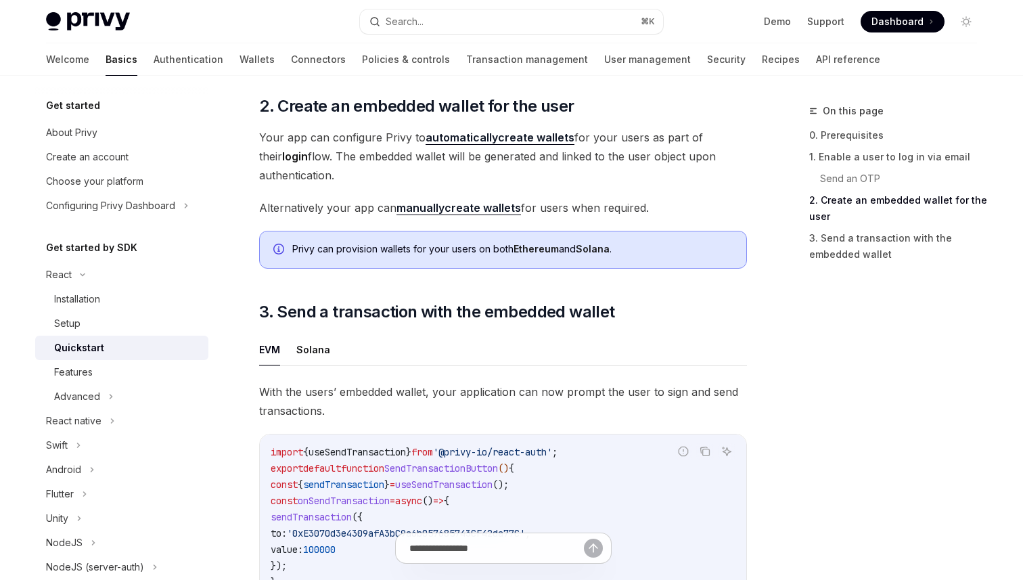
click at [472, 214] on link "manually create wallets" at bounding box center [458, 208] width 124 height 14
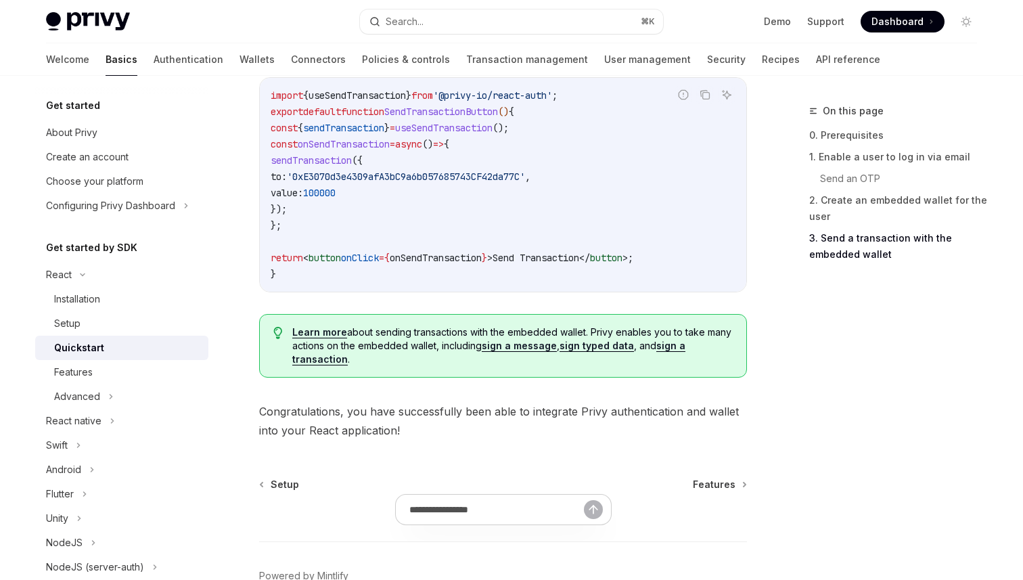
scroll to position [1404, 0]
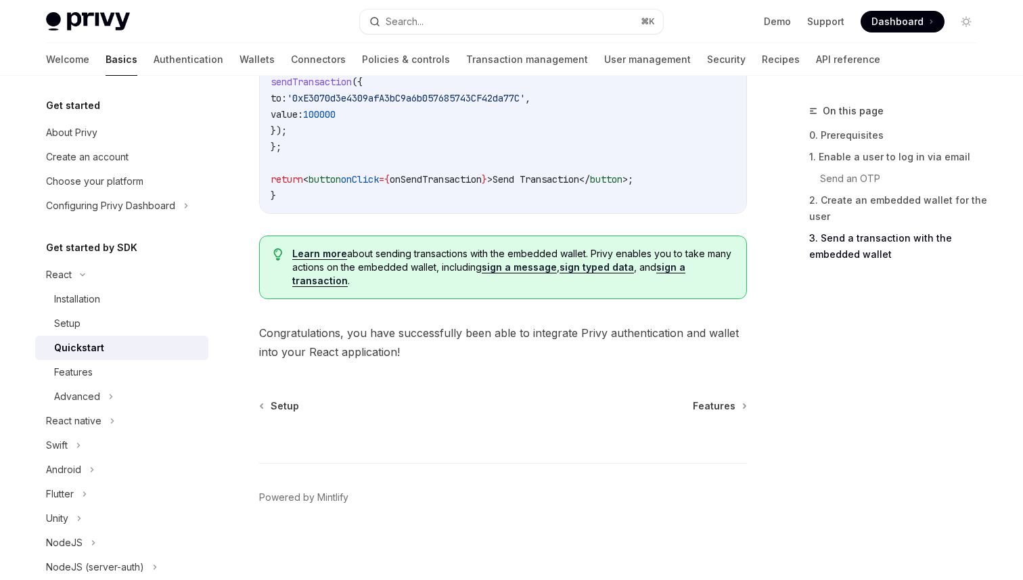
type textarea "*"
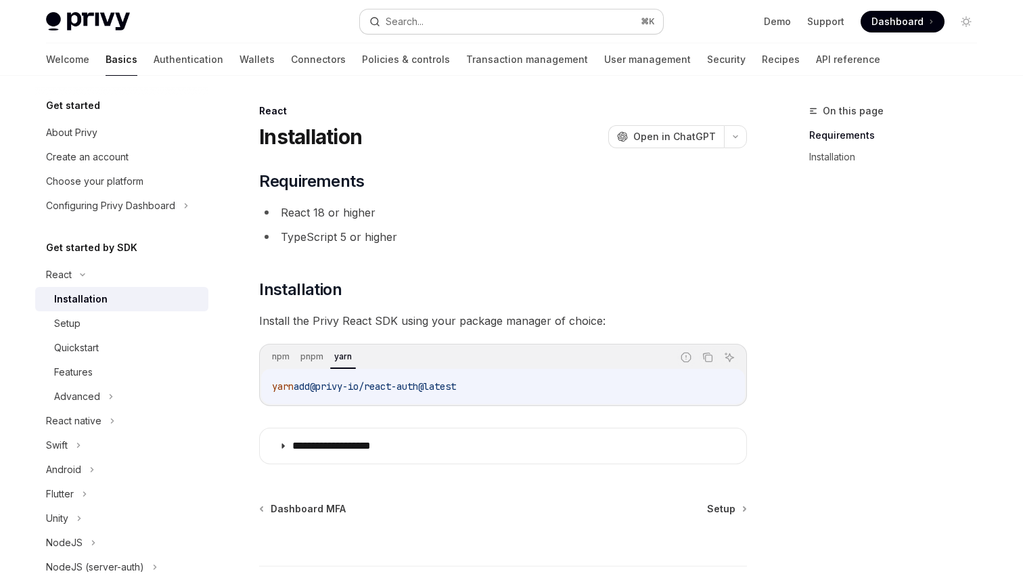
click at [414, 14] on div "Search..." at bounding box center [405, 22] width 38 height 16
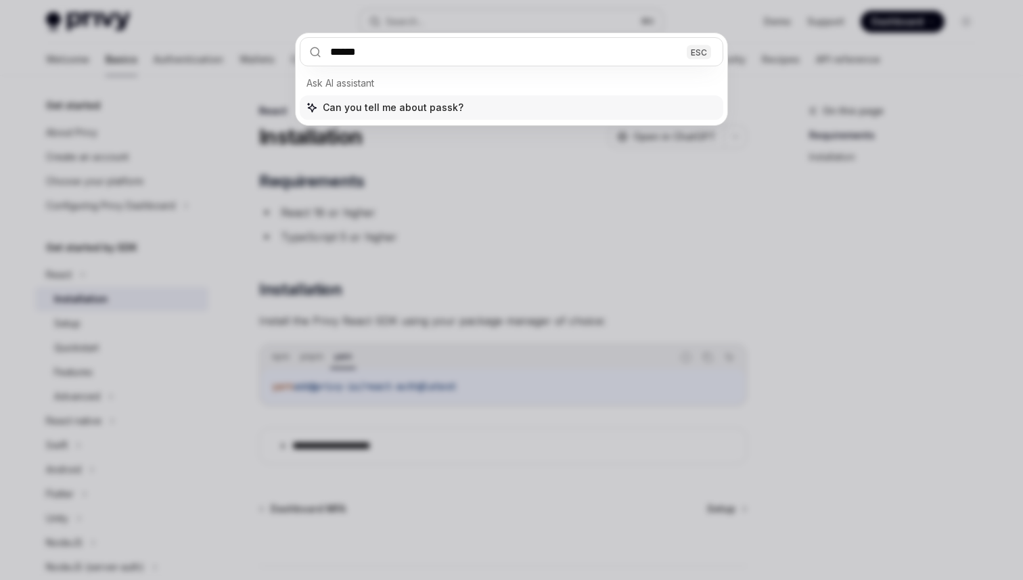
type input "*******"
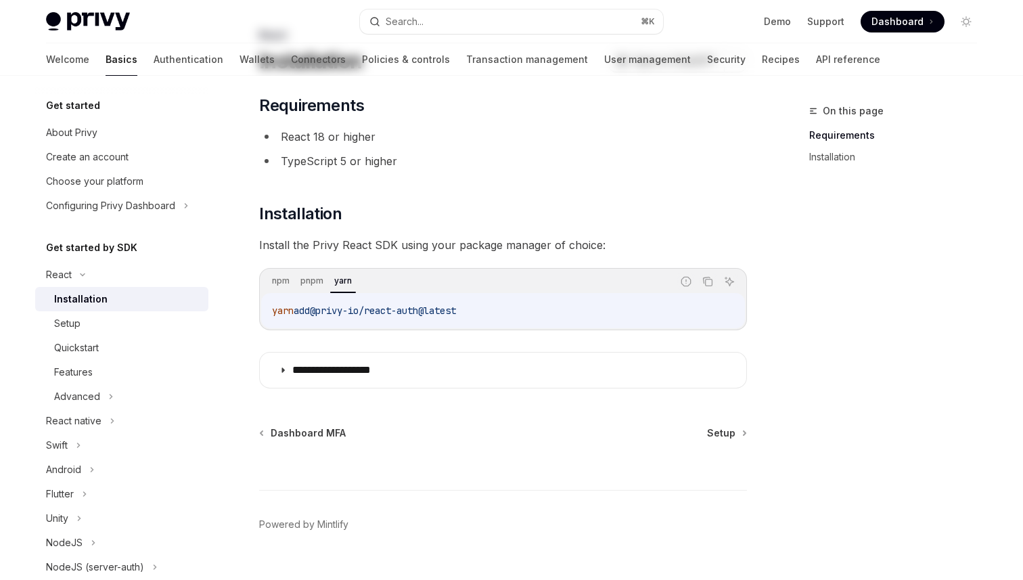
scroll to position [252, 0]
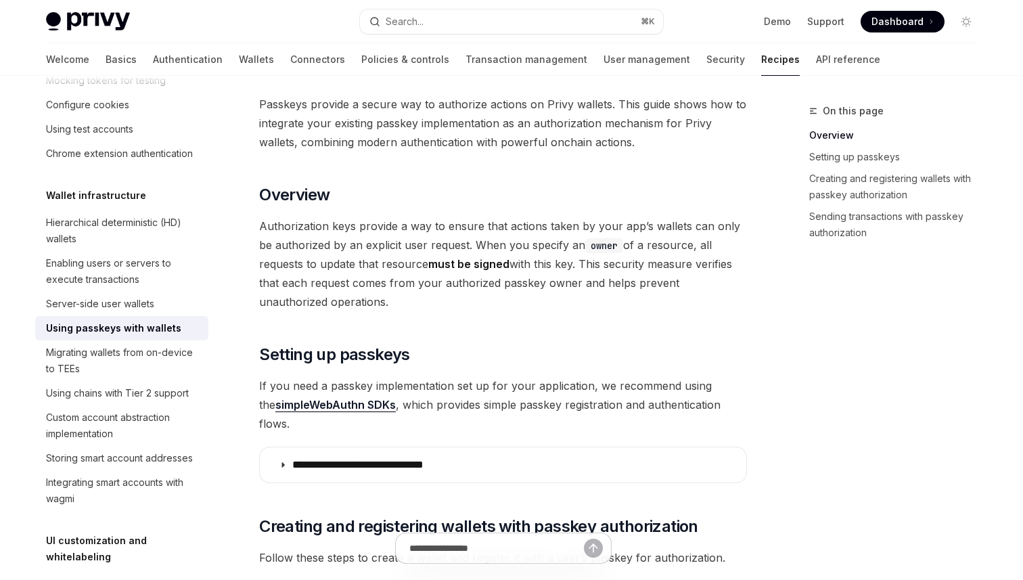
click at [168, 323] on div "Using passkeys with wallets" at bounding box center [113, 328] width 135 height 16
type textarea "*"
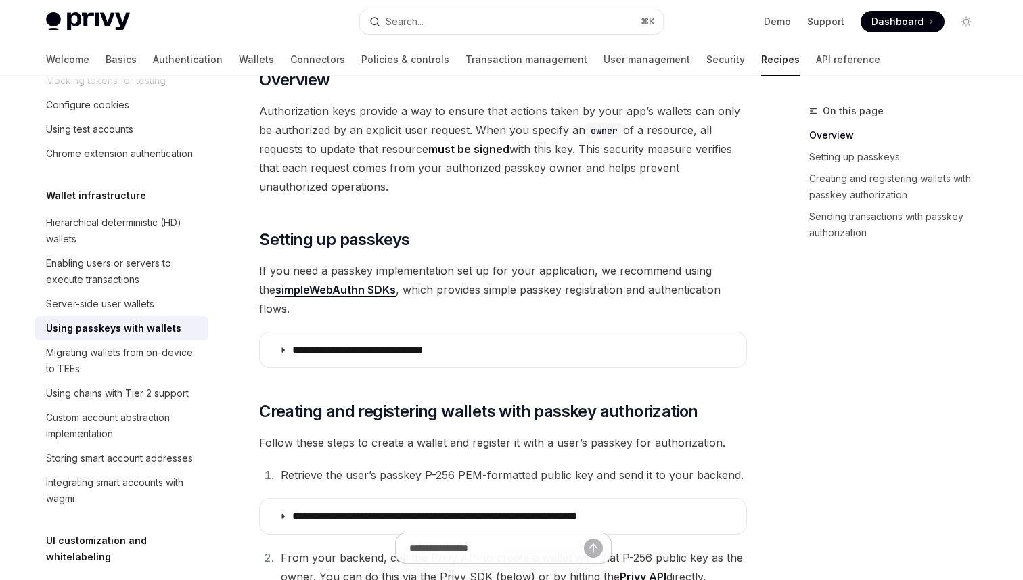
scroll to position [191, 0]
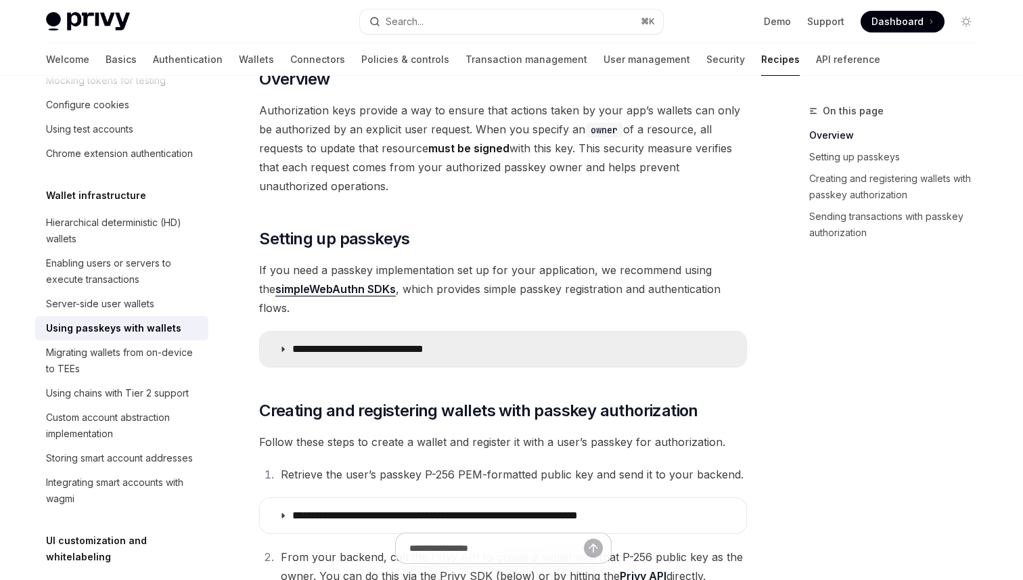
click at [304, 337] on summary "**********" at bounding box center [503, 348] width 486 height 35
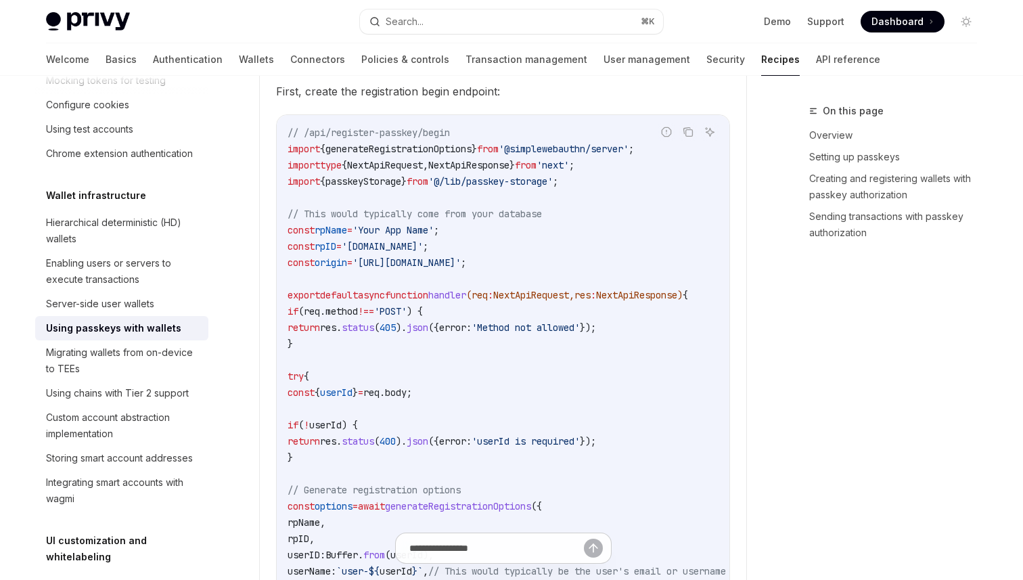
scroll to position [257, 0]
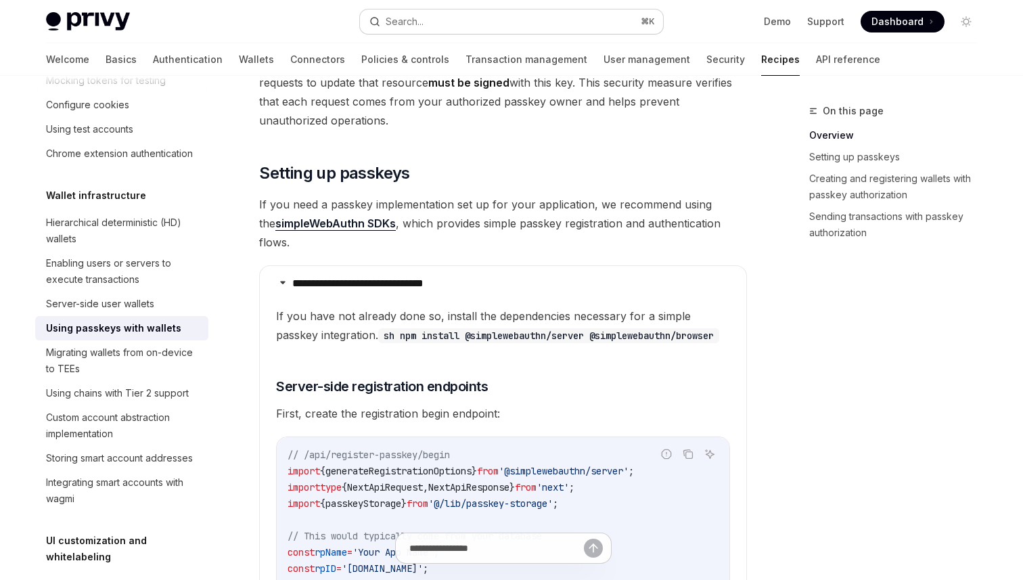
click at [425, 20] on button "Search... ⌘ K" at bounding box center [511, 21] width 303 height 24
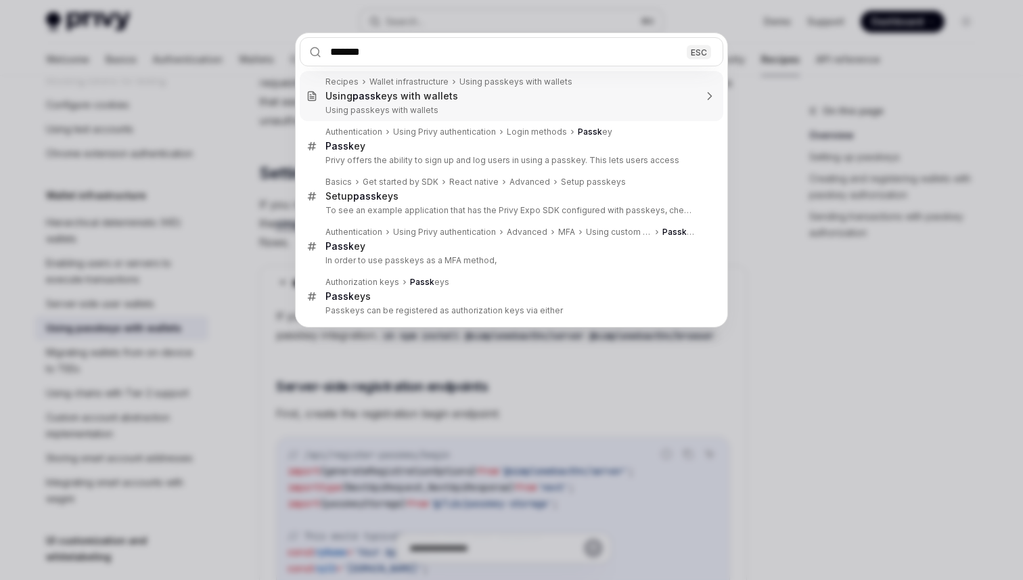
type input "********"
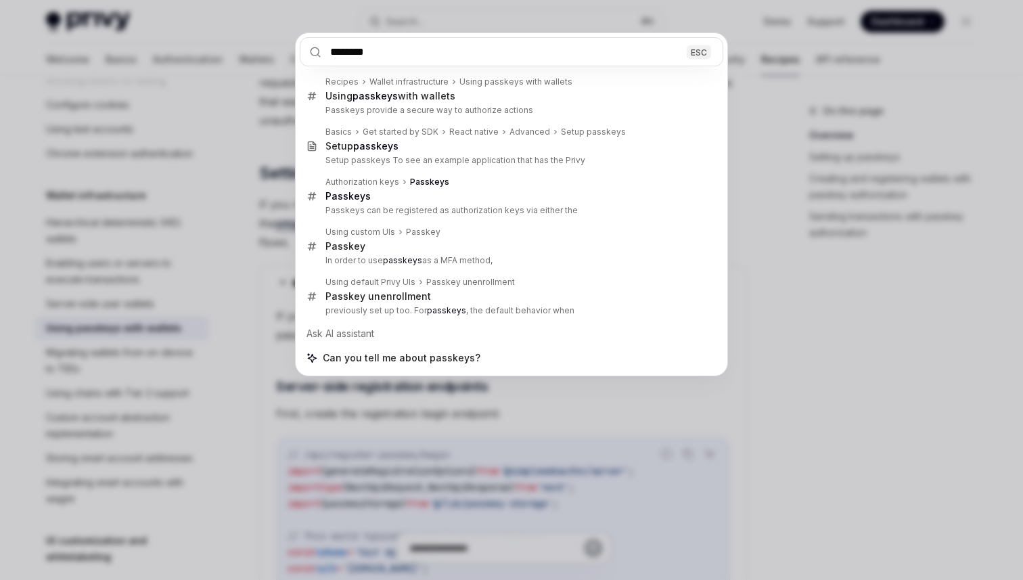
click at [846, 182] on div "******** ESC Recipes Wallet infrastructure Using passkeys with wallets Using pa…" at bounding box center [511, 290] width 1023 height 580
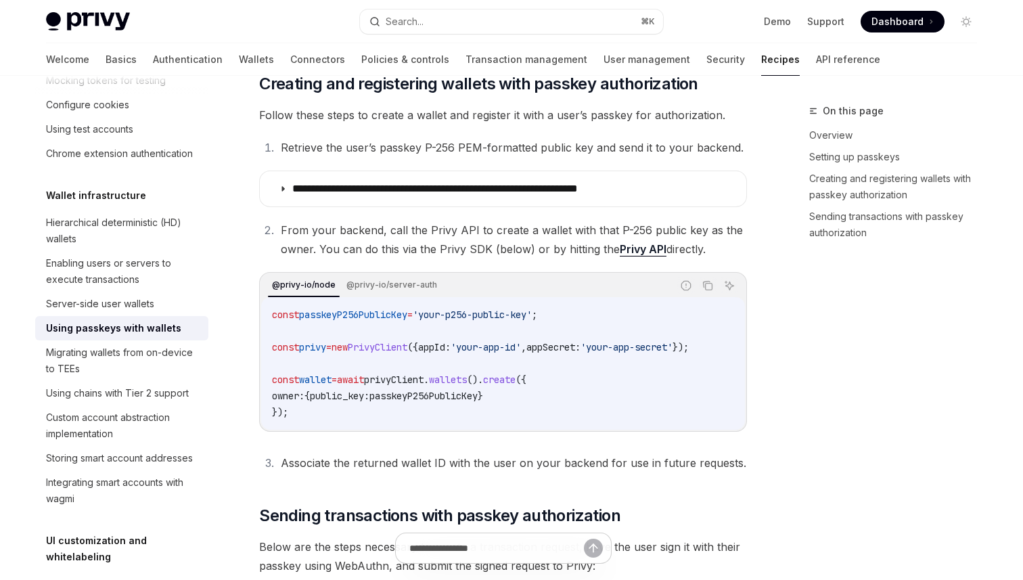
scroll to position [3239, 0]
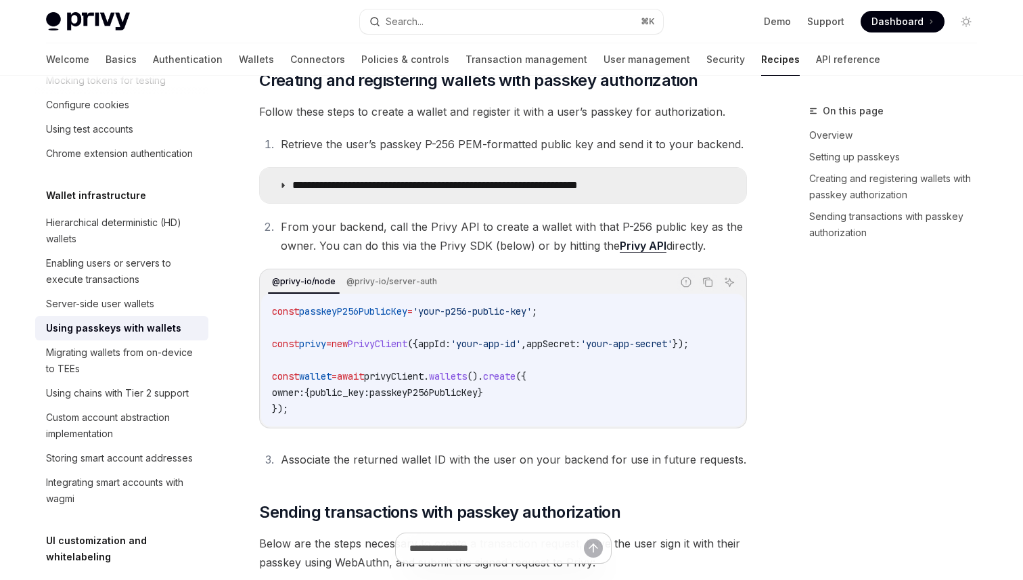
click at [728, 203] on summary "**********" at bounding box center [503, 185] width 486 height 35
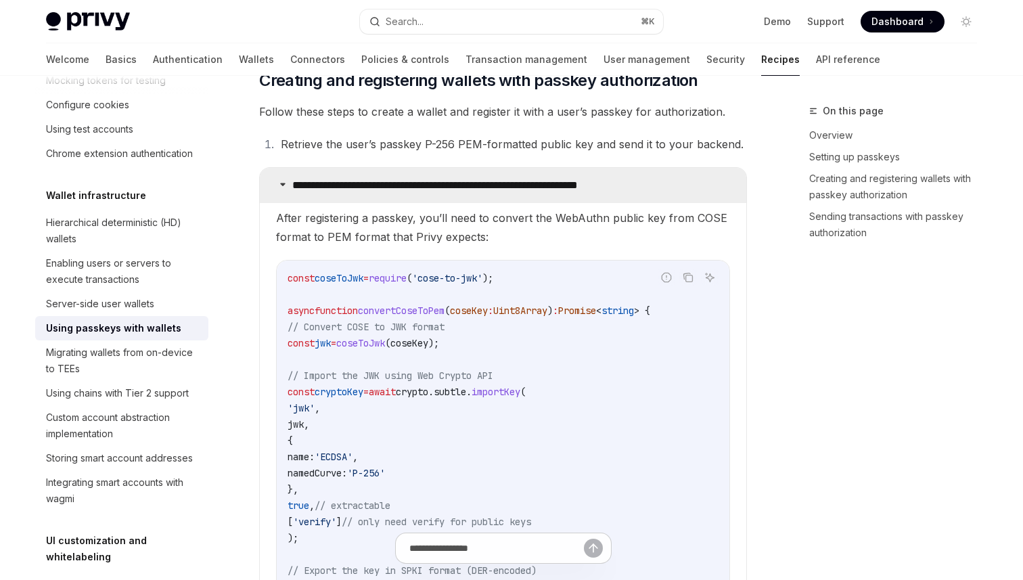
click at [593, 192] on p "**********" at bounding box center [484, 186] width 385 height 14
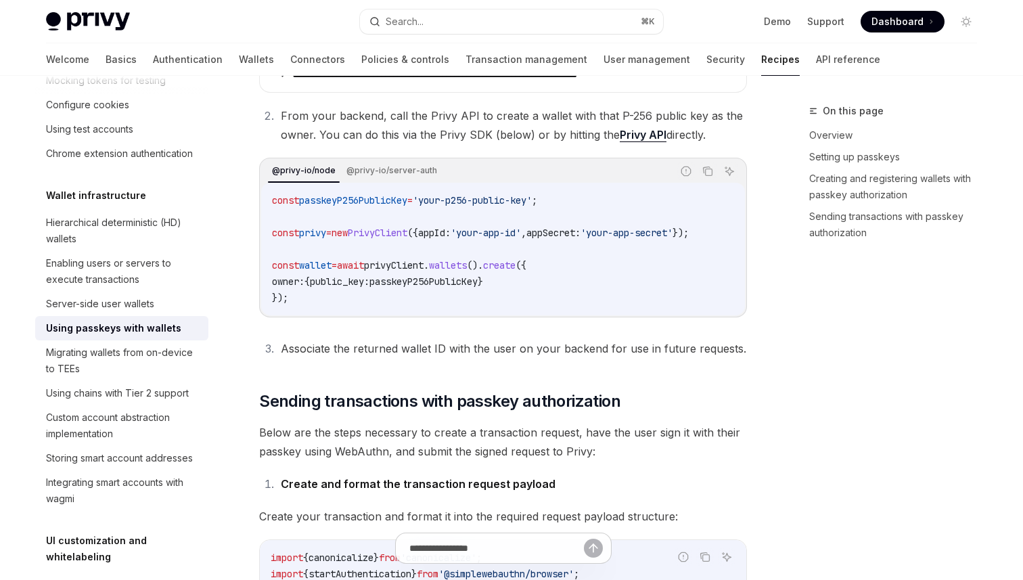
scroll to position [3351, 0]
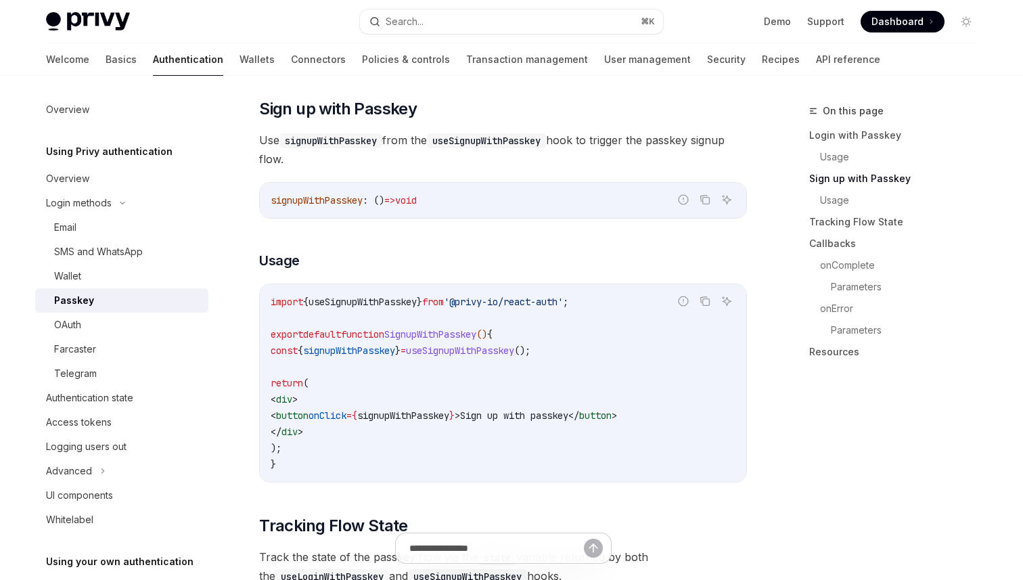
scroll to position [900, 0]
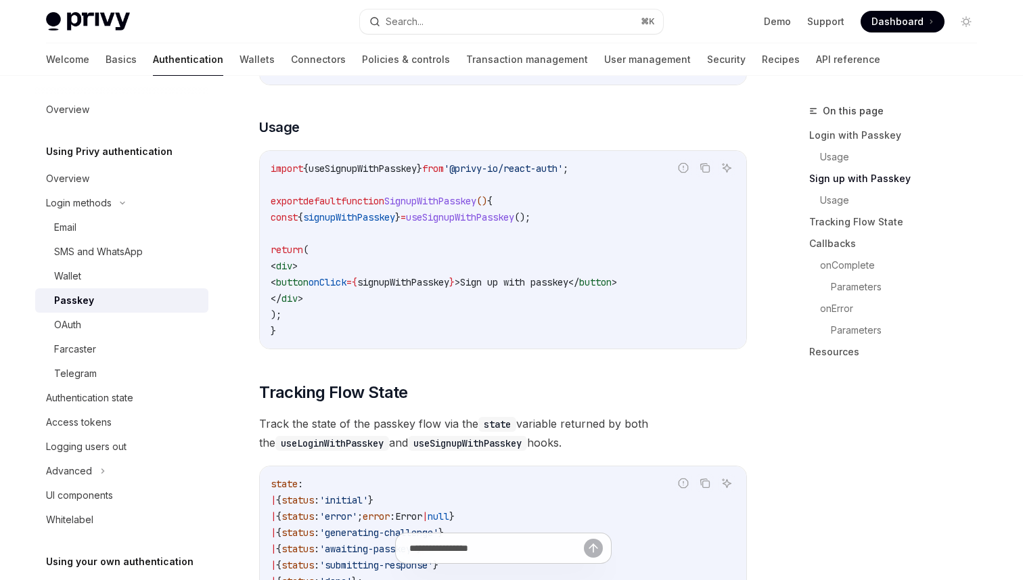
click at [493, 223] on span "useSignupWithPasskey" at bounding box center [460, 217] width 108 height 12
copy span "useSignupWithPasskey"
click at [487, 20] on button "Search... ⌘ K" at bounding box center [511, 21] width 303 height 24
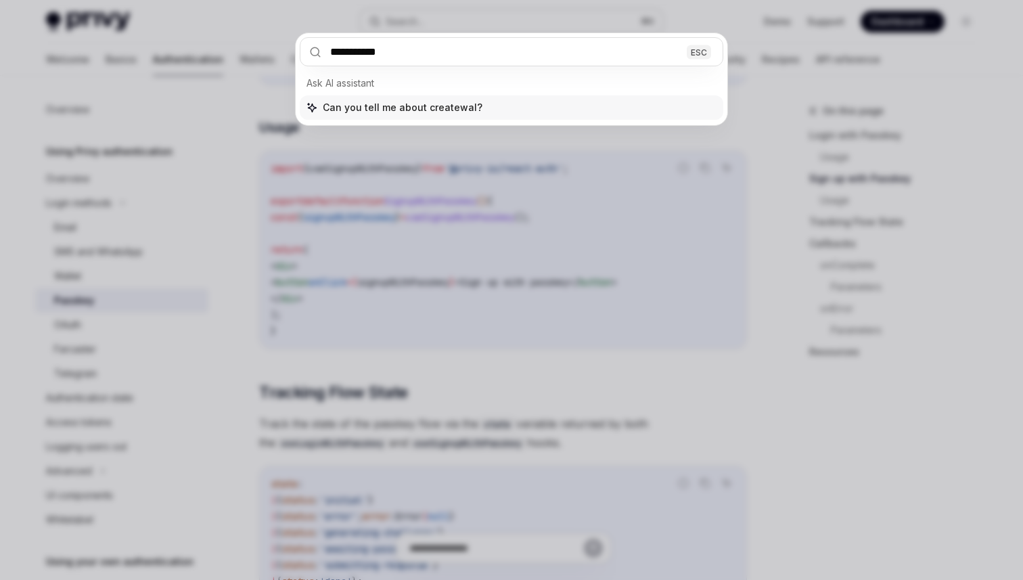
type input "**********"
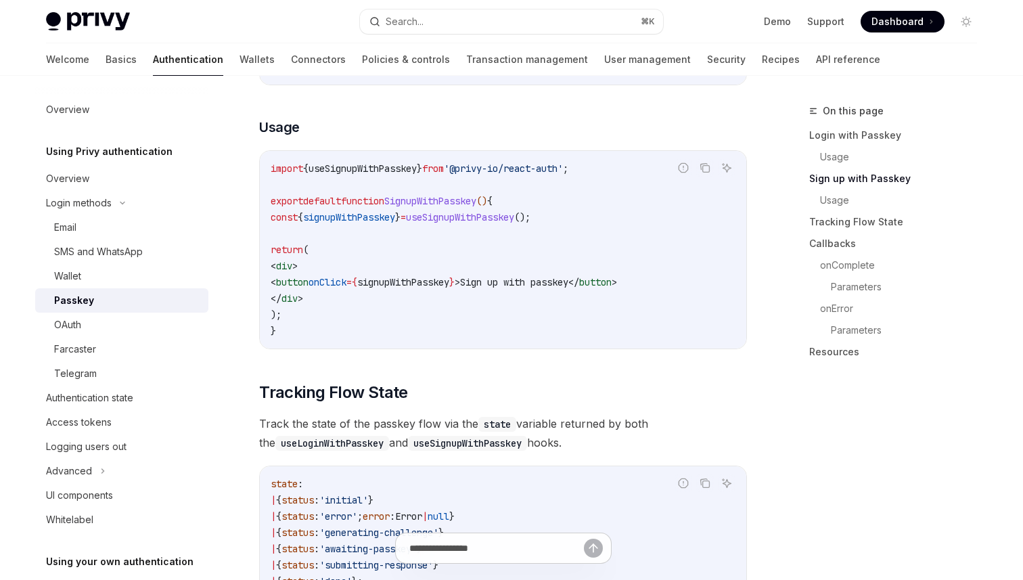
type textarea "*"
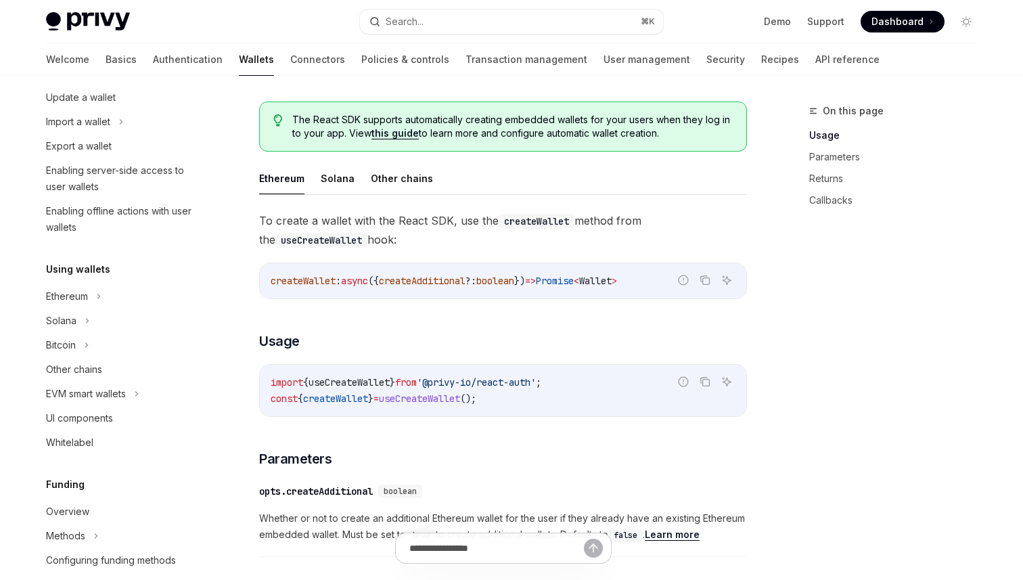
scroll to position [314, 0]
drag, startPoint x: 518, startPoint y: 406, endPoint x: 271, endPoint y: 399, distance: 247.0
click at [271, 399] on div "import { useCreateWallet } from '@privy-io/react-auth' ; const { createWallet }…" at bounding box center [503, 388] width 486 height 51
copy span "const { createWallet } = useCreateWallet ();"
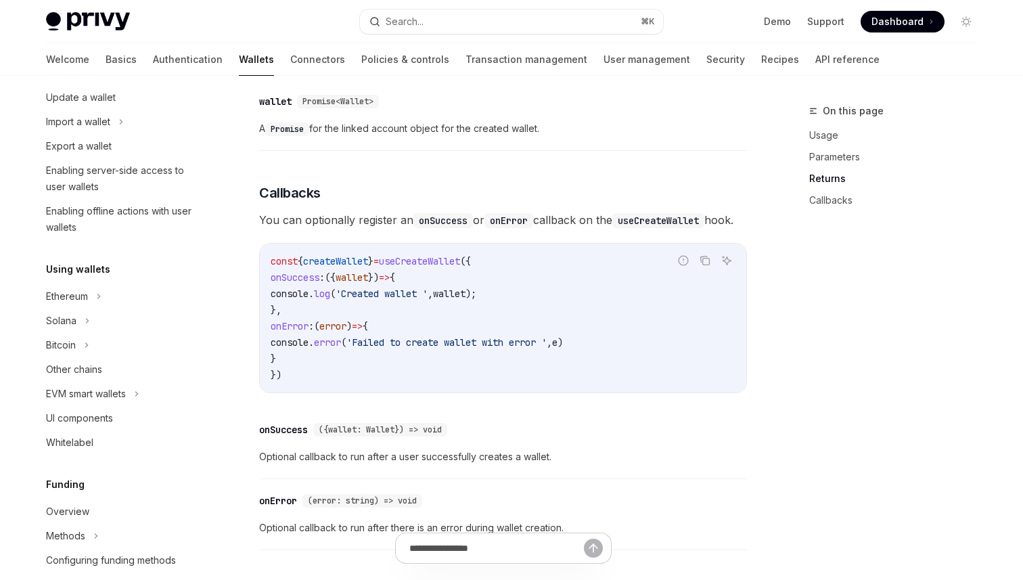
scroll to position [845, 0]
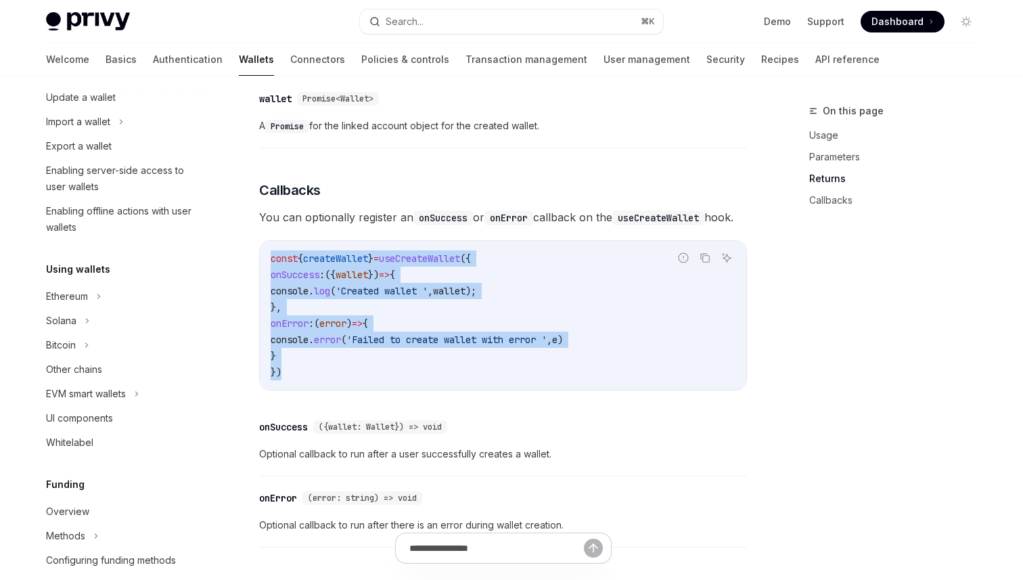
drag, startPoint x: 321, startPoint y: 388, endPoint x: 263, endPoint y: 272, distance: 129.2
click at [263, 272] on div "const { createWallet } = useCreateWallet ({ onSuccess : ({ wallet }) => { conso…" at bounding box center [503, 315] width 486 height 149
copy code "const { createWallet } = useCreateWallet ({ onSuccess : ({ wallet }) => { conso…"
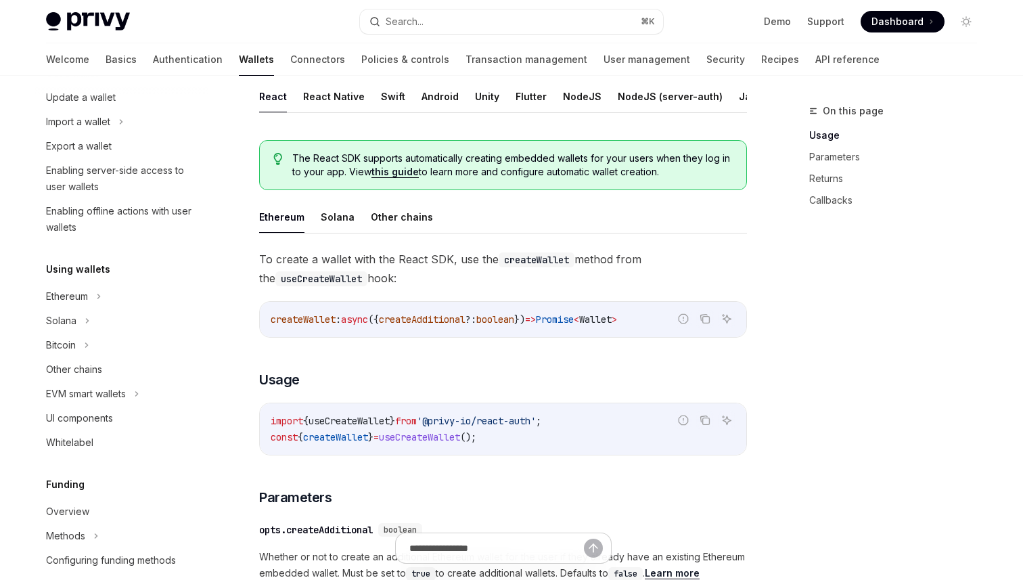
scroll to position [273, 0]
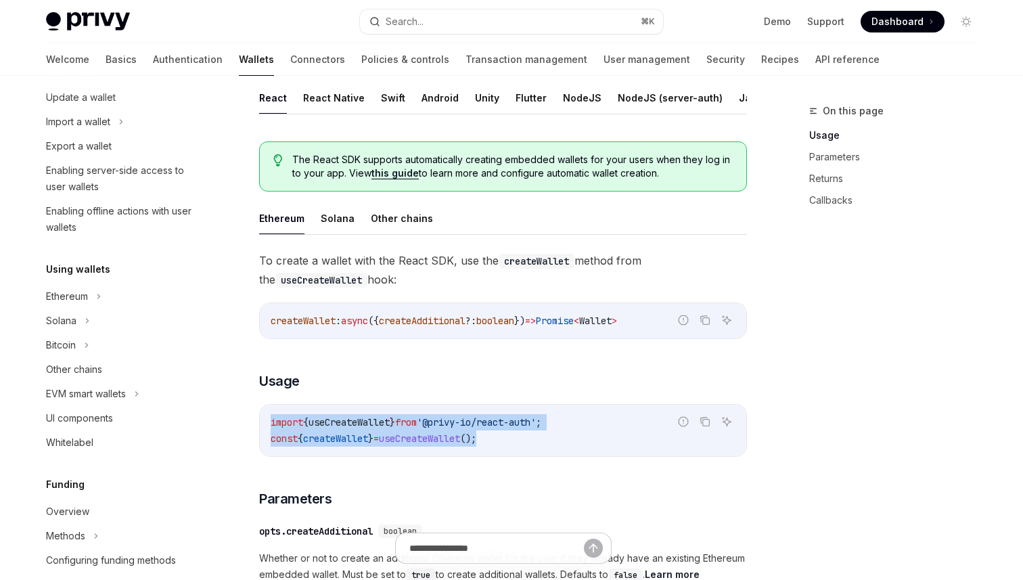
drag, startPoint x: 513, startPoint y: 440, endPoint x: 270, endPoint y: 419, distance: 244.4
click at [271, 419] on code "import { useCreateWallet } from '@privy-io/react-auth' ; const { createWallet }…" at bounding box center [503, 430] width 465 height 32
copy code "import { useCreateWallet } from '@privy-io/react-auth' ; const { createWallet }…"
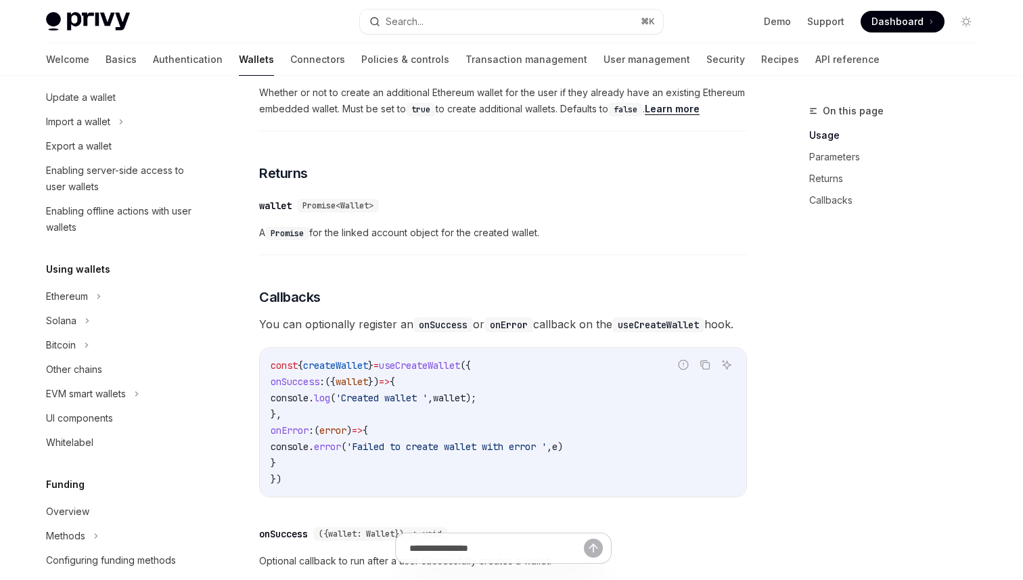
scroll to position [738, 0]
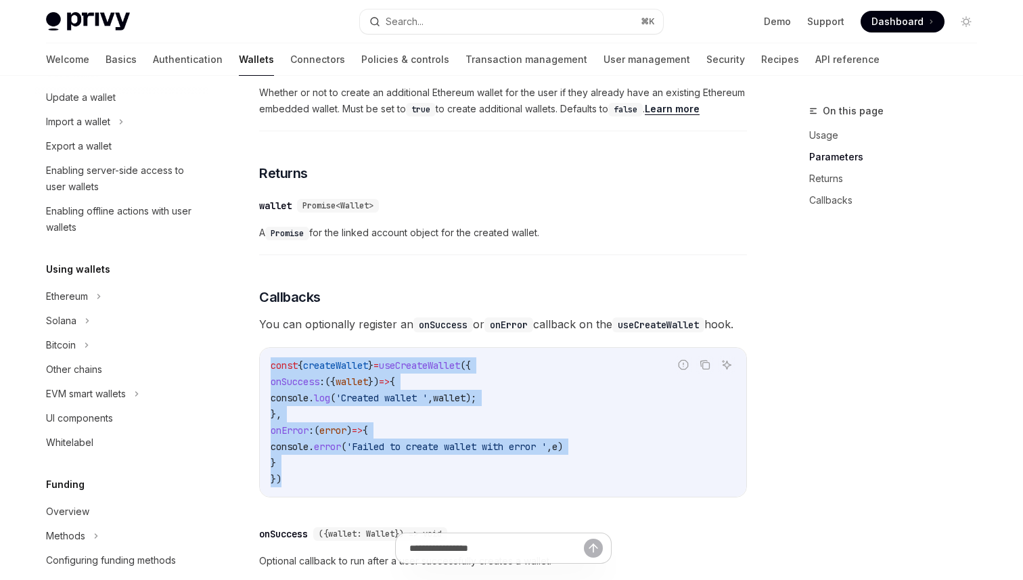
drag, startPoint x: 298, startPoint y: 498, endPoint x: 267, endPoint y: 374, distance: 127.8
click at [267, 374] on div "const { createWallet } = useCreateWallet ({ onSuccess : ({ wallet }) => { conso…" at bounding box center [503, 422] width 486 height 149
copy code "const { createWallet } = useCreateWallet ({ onSuccess : ({ wallet }) => { conso…"
click at [473, 22] on button "Search... ⌘ K" at bounding box center [511, 21] width 303 height 24
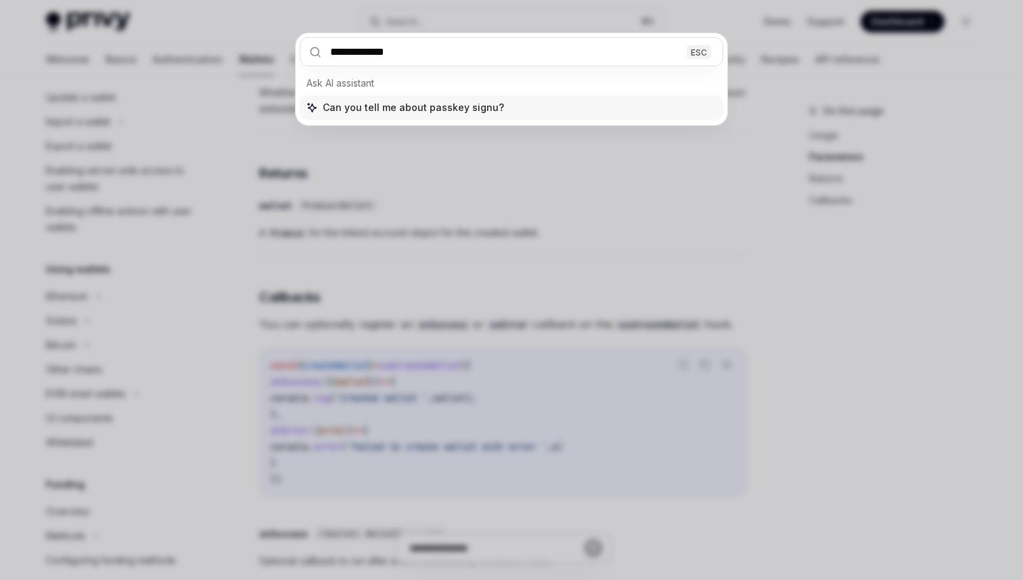
type input "**********"
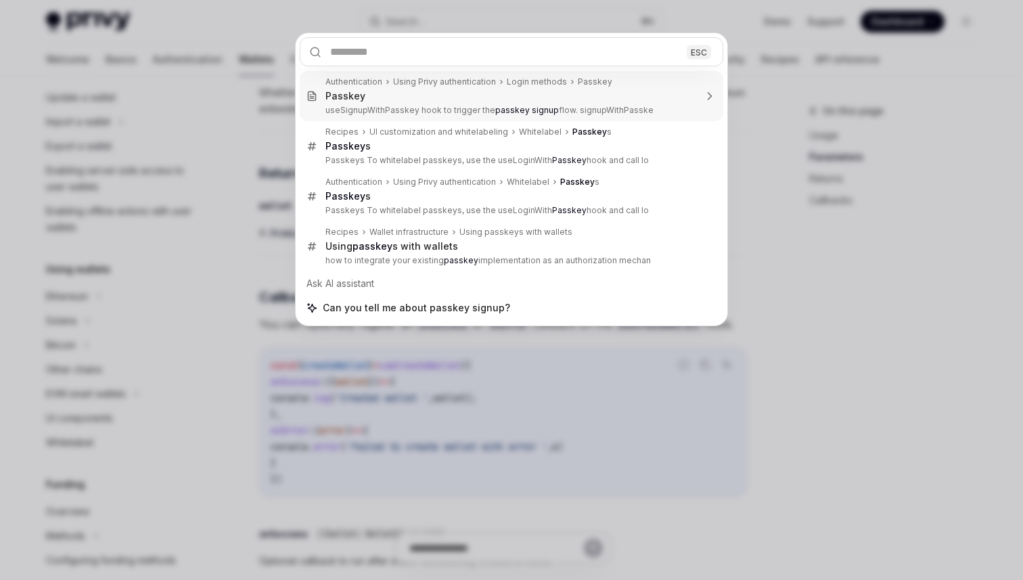
type textarea "*"
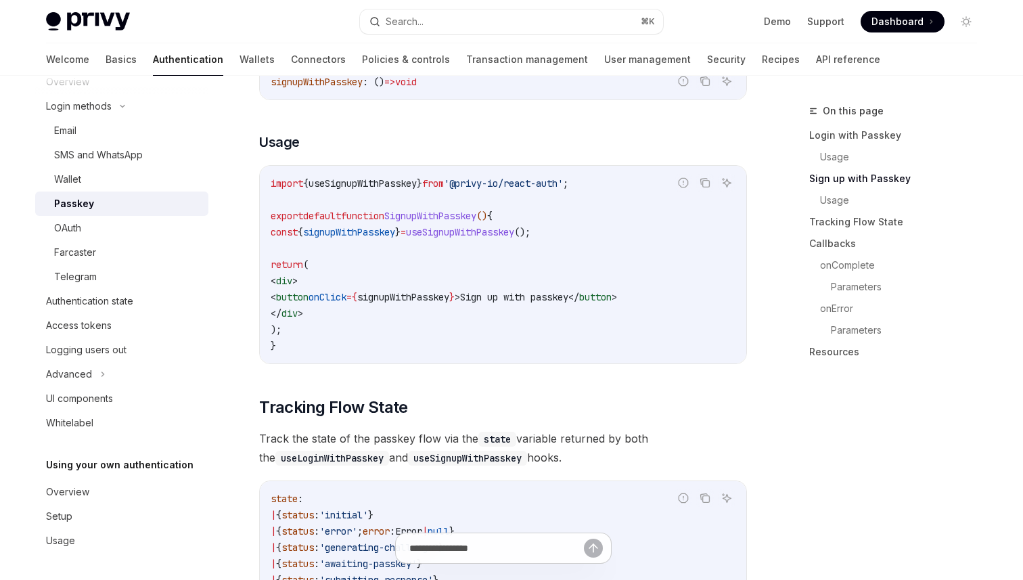
scroll to position [891, 0]
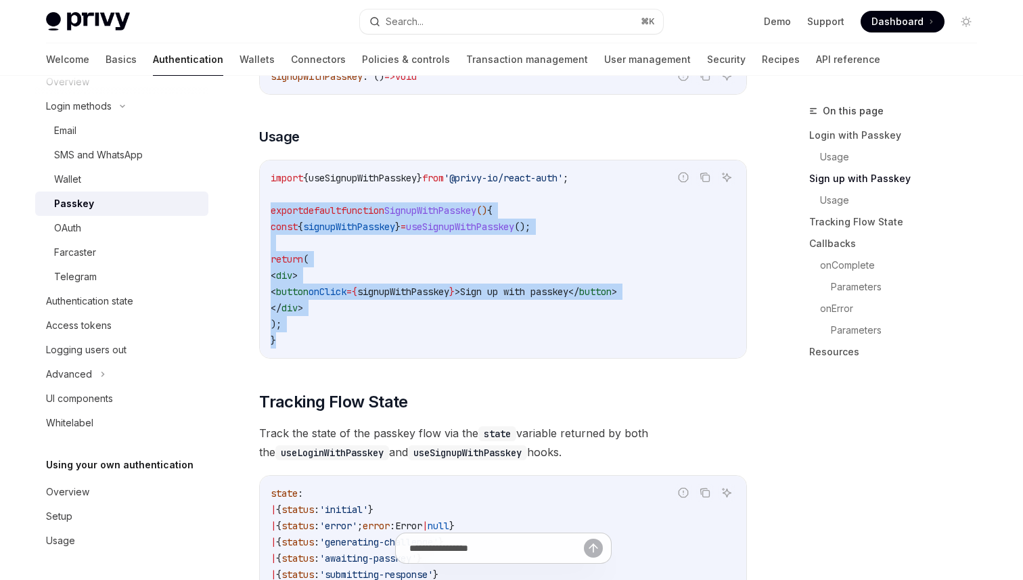
drag, startPoint x: 270, startPoint y: 217, endPoint x: 321, endPoint y: 354, distance: 145.7
click at [321, 348] on code "import { useSignupWithPasskey } from '@privy-io/react-auth' ; export default fu…" at bounding box center [503, 259] width 465 height 179
copy code "export default function SignupWithPasskey () { const { signupWithPasskey } = us…"
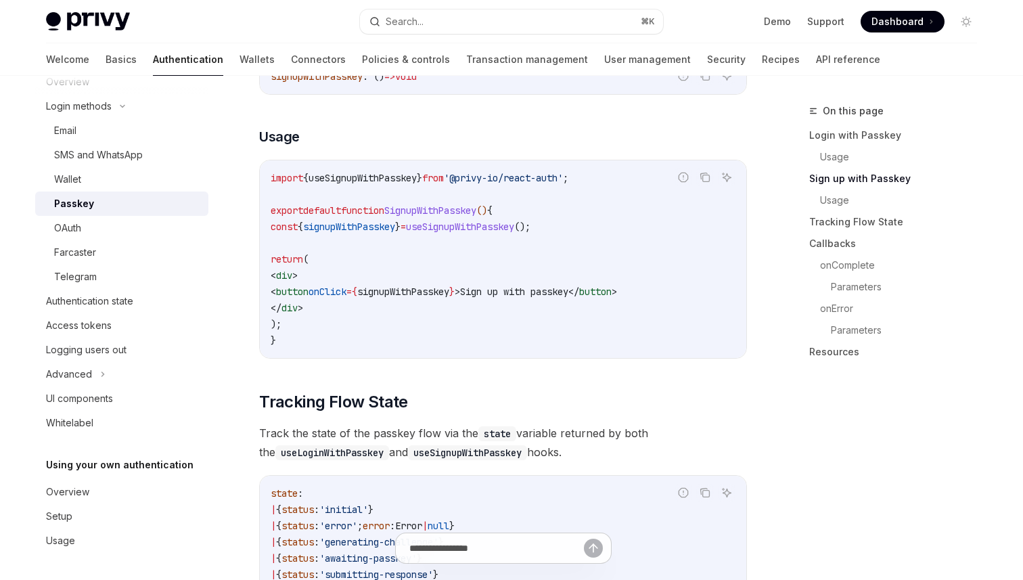
click at [313, 195] on code "import { useSignupWithPasskey } from '@privy-io/react-auth' ; export default fu…" at bounding box center [503, 259] width 465 height 179
click at [384, 184] on span "useSignupWithPasskey" at bounding box center [362, 178] width 108 height 12
copy span "useSignupWithPasskey"
drag, startPoint x: 269, startPoint y: 221, endPoint x: 516, endPoint y: 221, distance: 247.6
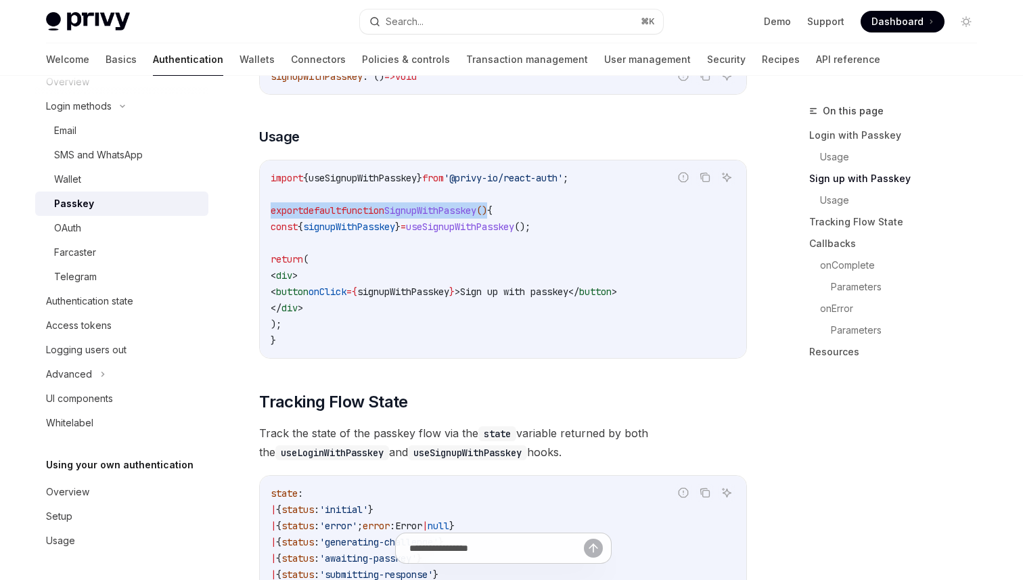
click at [516, 221] on div "import { useSignupWithPasskey } from '@privy-io/react-auth' ; export default fu…" at bounding box center [503, 259] width 486 height 198
copy span "export default function SignupWithPasskey ()"
drag, startPoint x: 281, startPoint y: 269, endPoint x: 310, endPoint y: 328, distance: 66.0
click at [310, 328] on code "import { useSignupWithPasskey } from '@privy-io/react-auth' ; export default fu…" at bounding box center [503, 259] width 465 height 179
copy code "return ( < div > < button onClick = { signupWithPasskey } > Sign up with passke…"
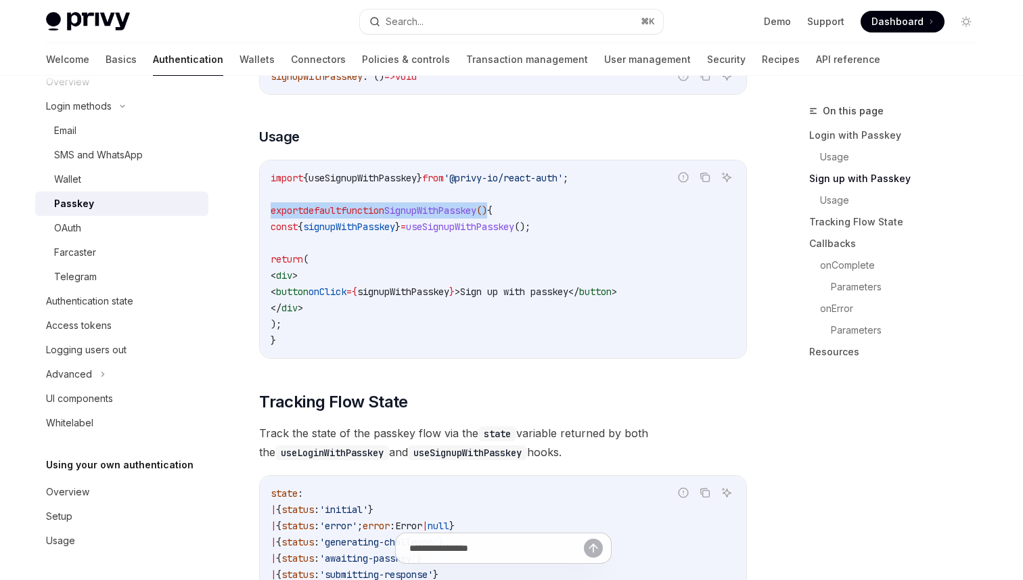
click at [373, 233] on span "signupWithPasskey" at bounding box center [349, 227] width 92 height 12
copy span "signupWithPasskey"
drag, startPoint x: 317, startPoint y: 235, endPoint x: 434, endPoint y: 238, distance: 117.1
click at [434, 233] on span "const { signupWithPasskey } = useSignupWithPasskey ();" at bounding box center [401, 227] width 260 height 12
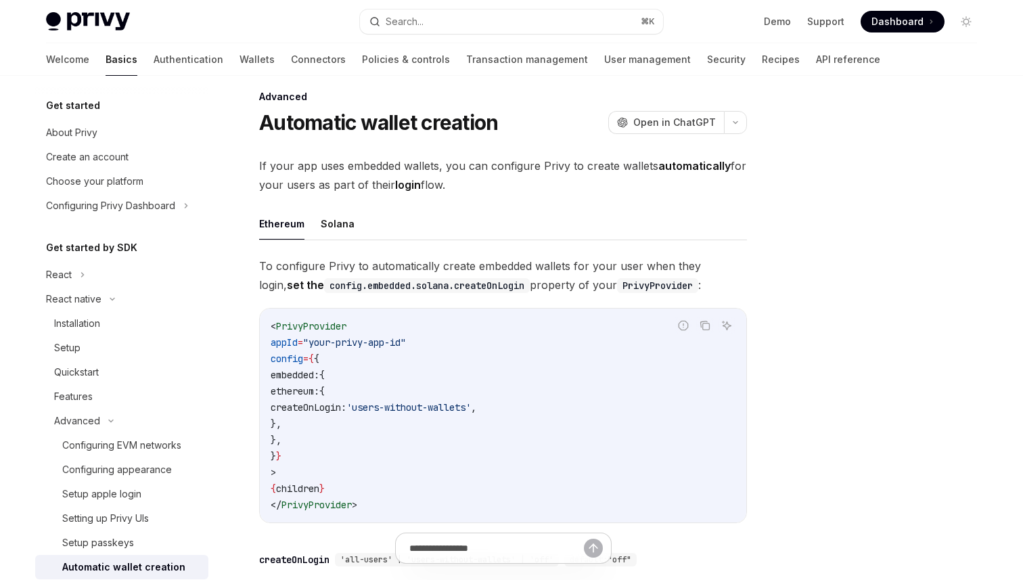
scroll to position [13, 0]
click at [70, 275] on div "React" at bounding box center [59, 275] width 26 height 16
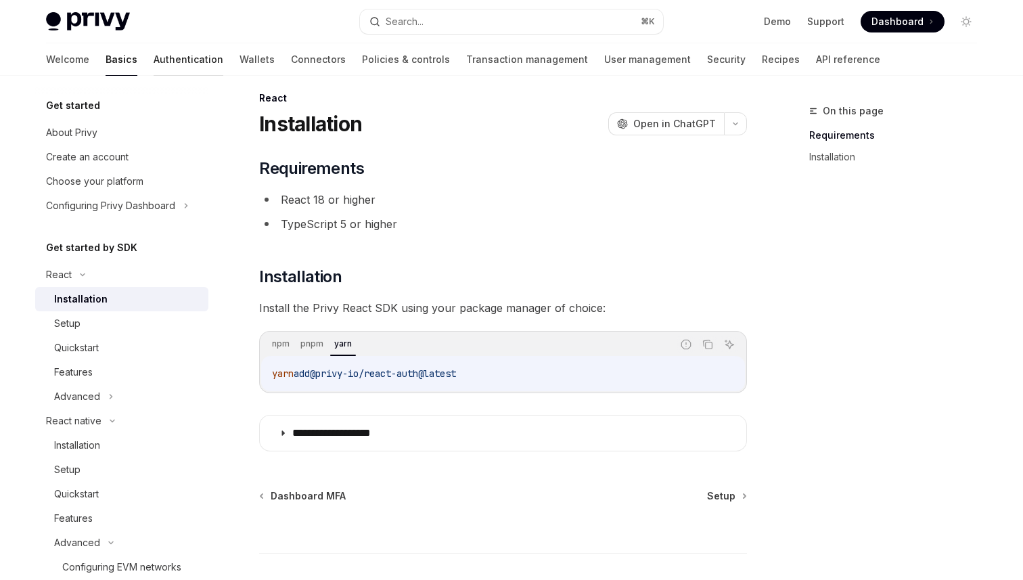
click at [154, 62] on link "Authentication" at bounding box center [189, 59] width 70 height 32
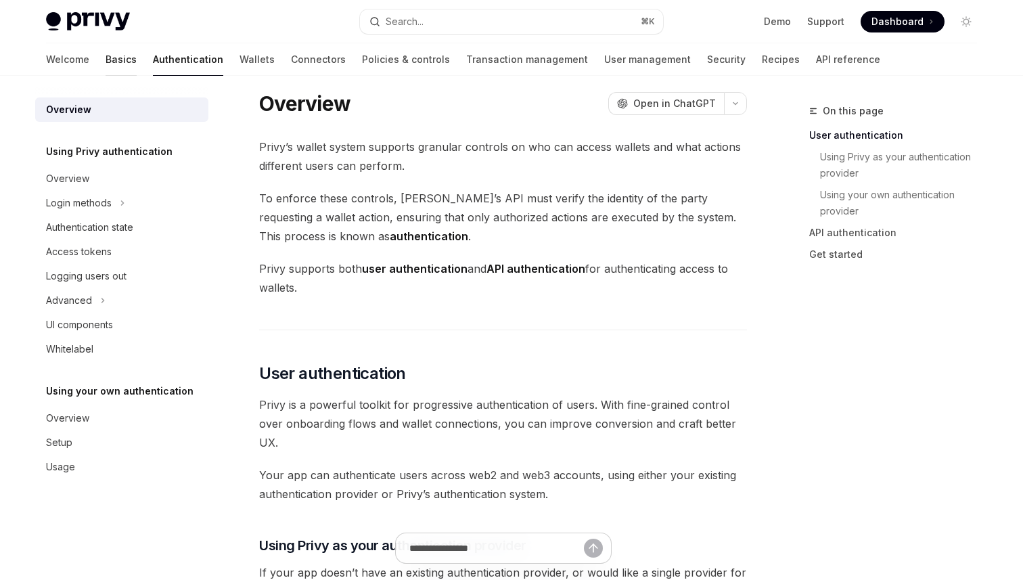
click at [106, 57] on link "Basics" at bounding box center [121, 59] width 31 height 32
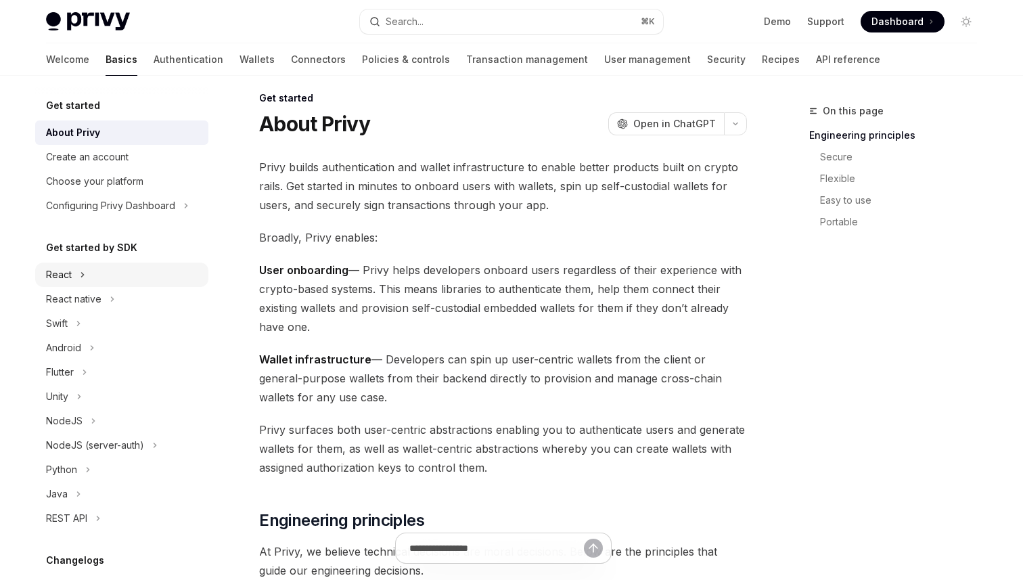
click at [91, 276] on button "React" at bounding box center [121, 274] width 173 height 24
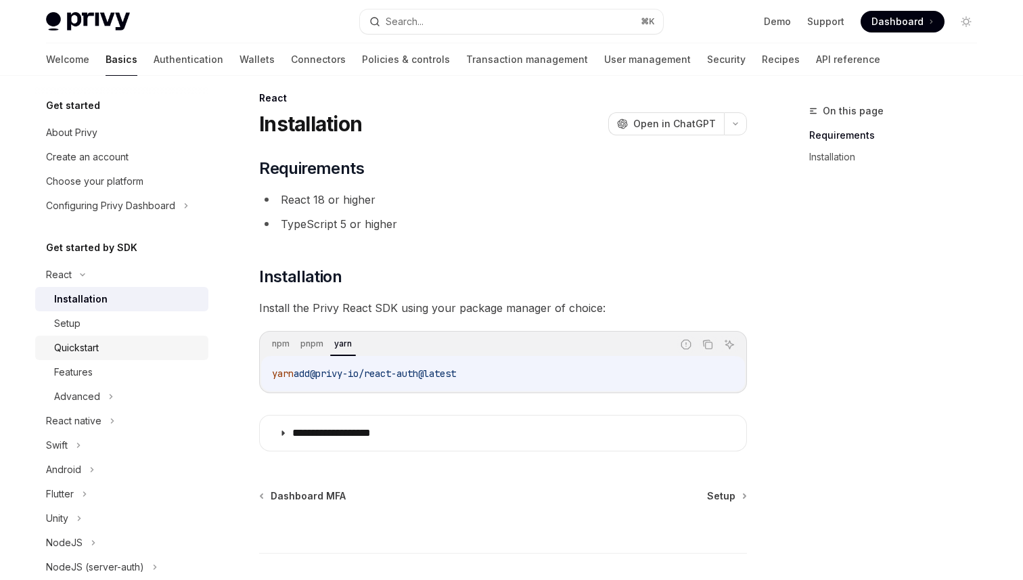
click at [88, 356] on link "Quickstart" at bounding box center [121, 347] width 173 height 24
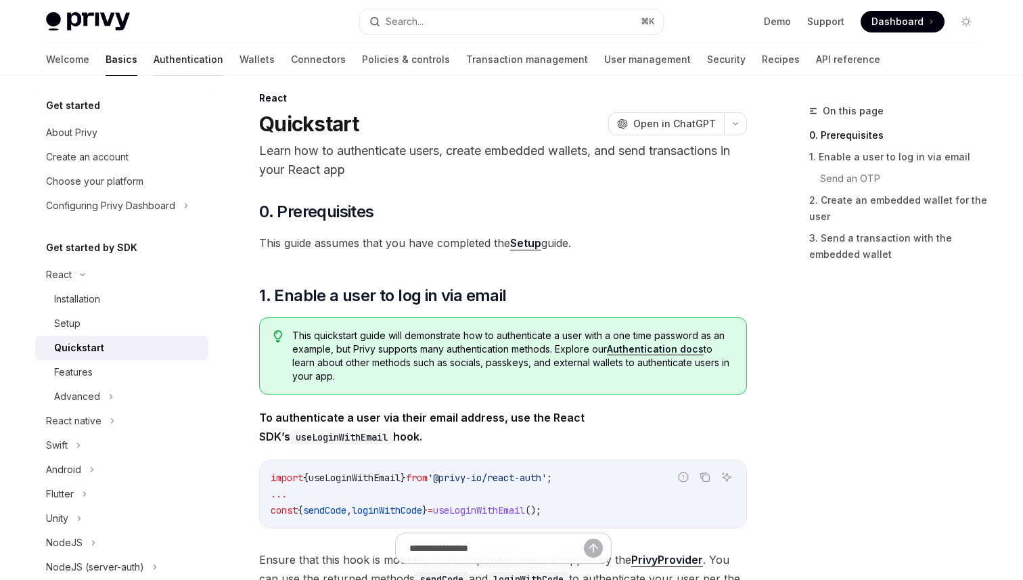
click at [154, 74] on link "Authentication" at bounding box center [189, 59] width 70 height 32
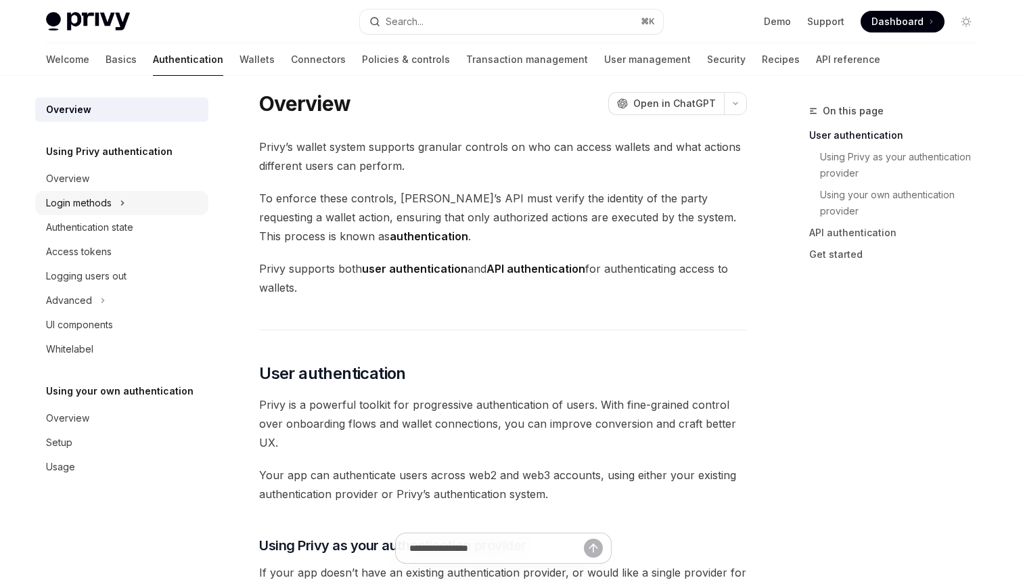
click at [98, 202] on div "Login methods" at bounding box center [79, 203] width 66 height 16
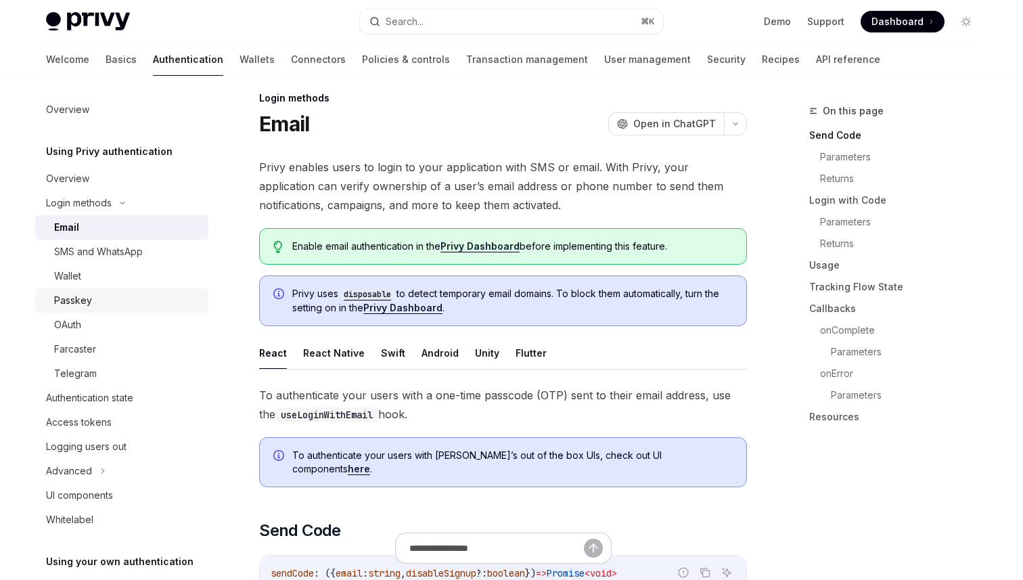
click at [110, 308] on div "Passkey" at bounding box center [127, 300] width 146 height 16
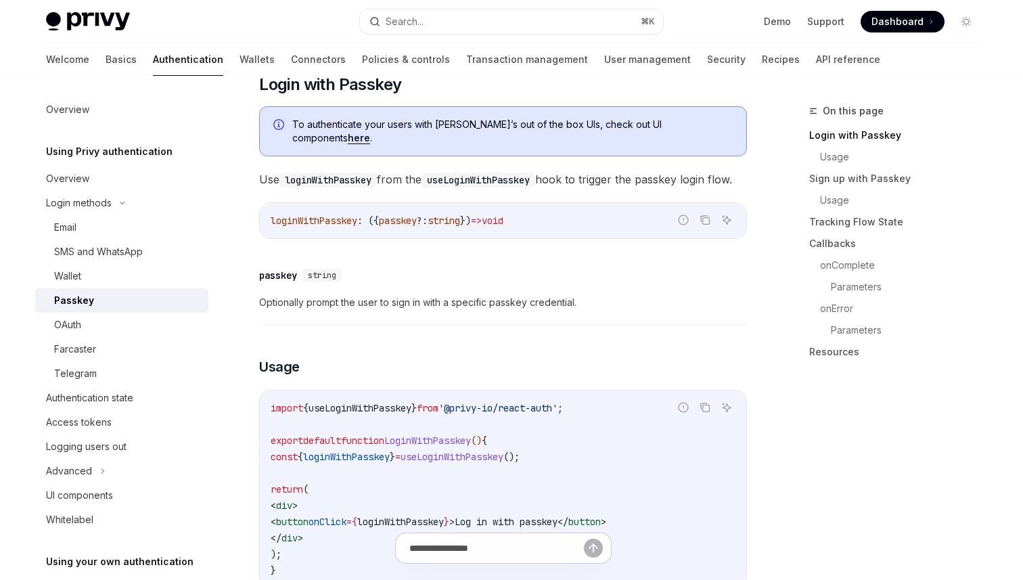
scroll to position [187, 0]
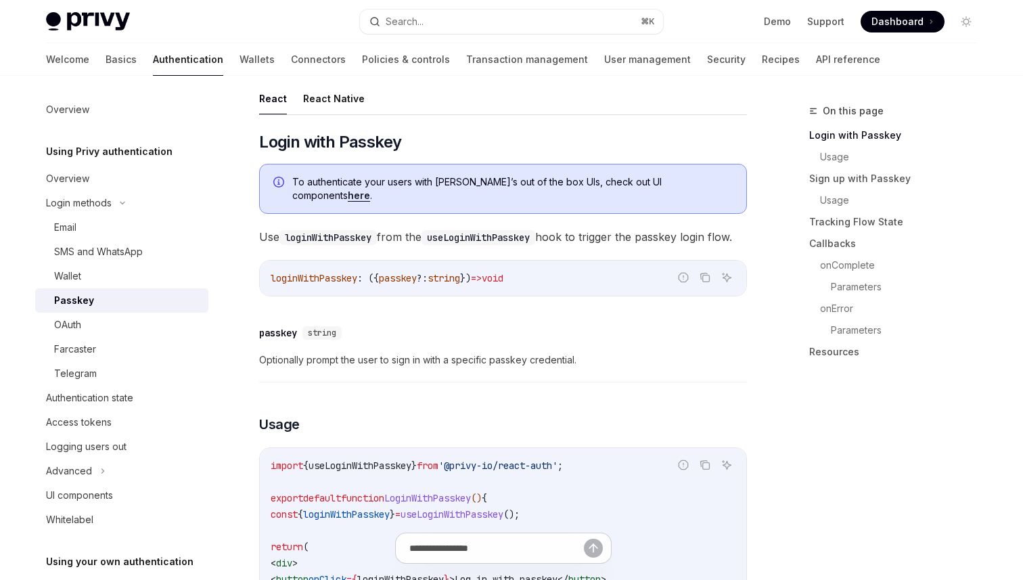
click at [370, 189] on link "here" at bounding box center [359, 195] width 22 height 12
type textarea "*"
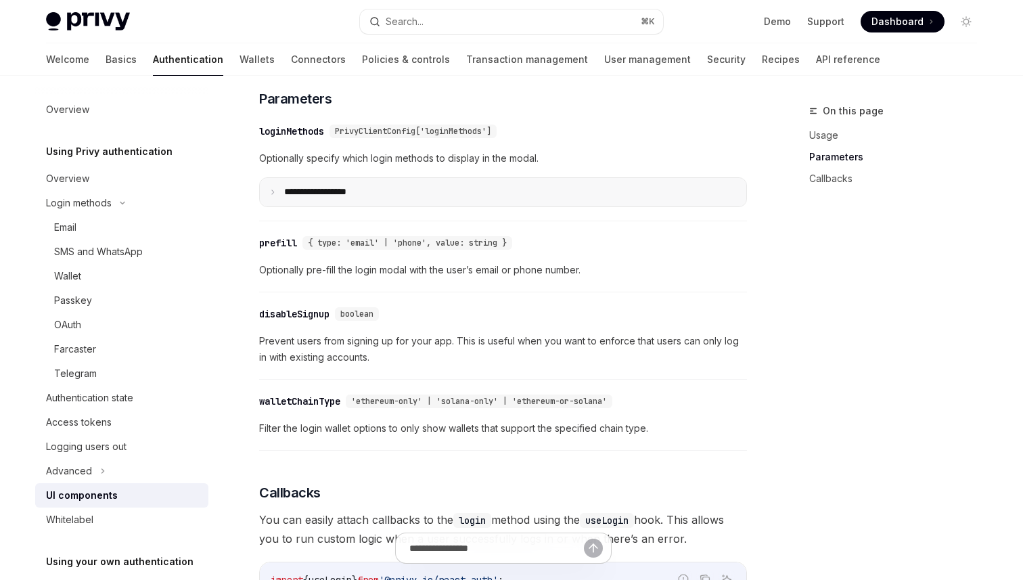
scroll to position [1195, 0]
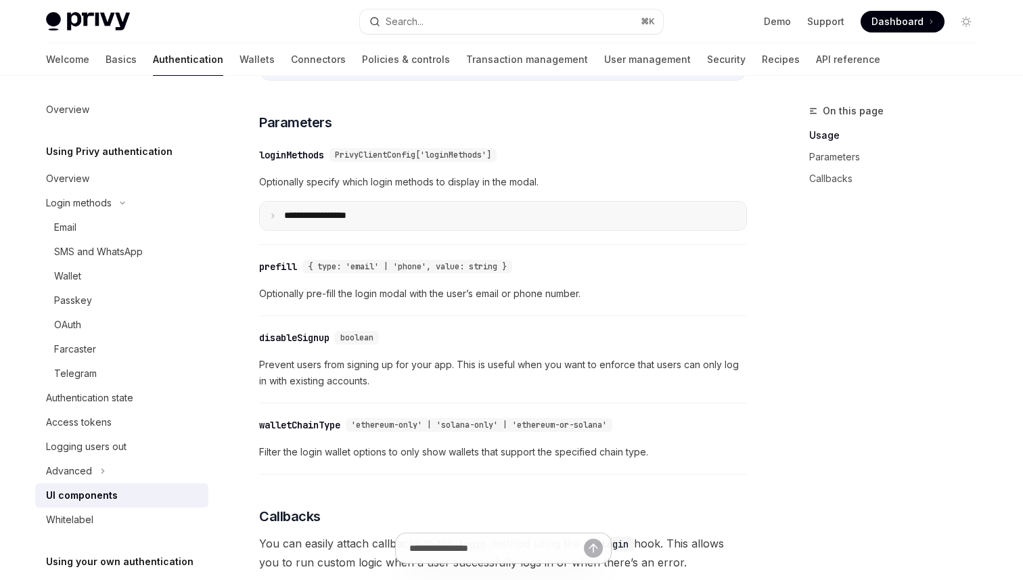
click at [404, 223] on summary "**********" at bounding box center [503, 216] width 486 height 28
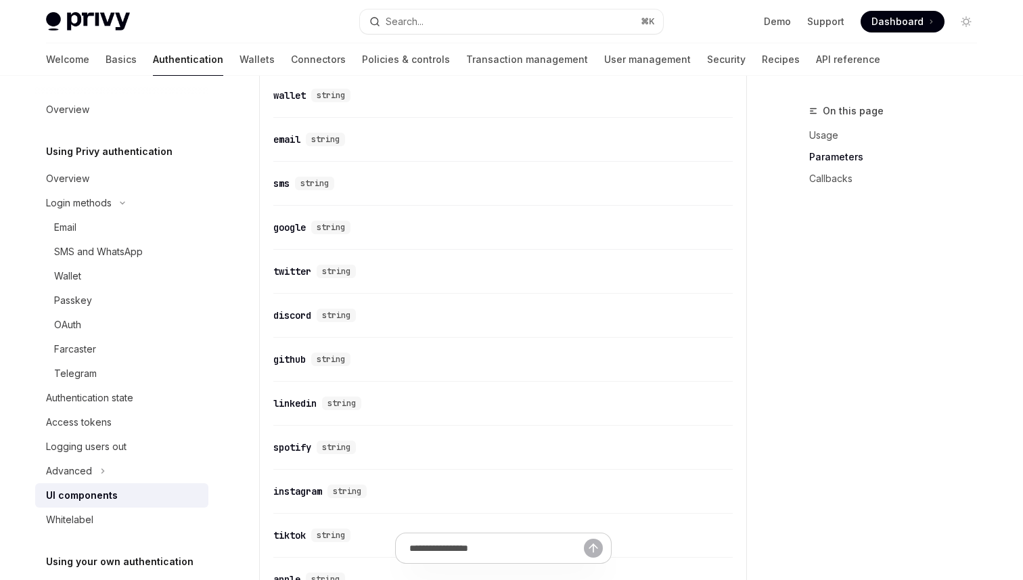
scroll to position [1300, 0]
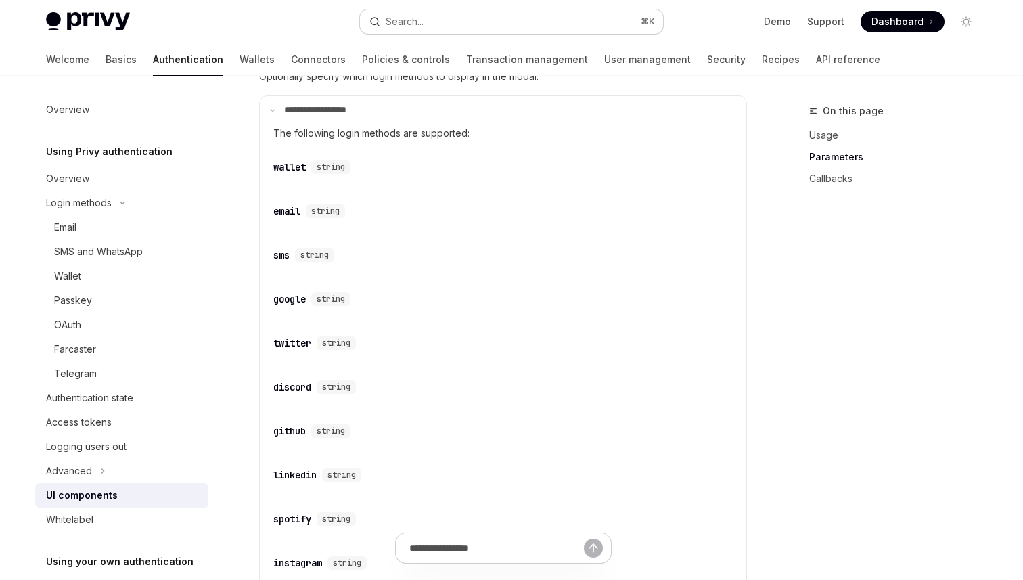
click at [425, 21] on button "Search... ⌘ K" at bounding box center [511, 21] width 303 height 24
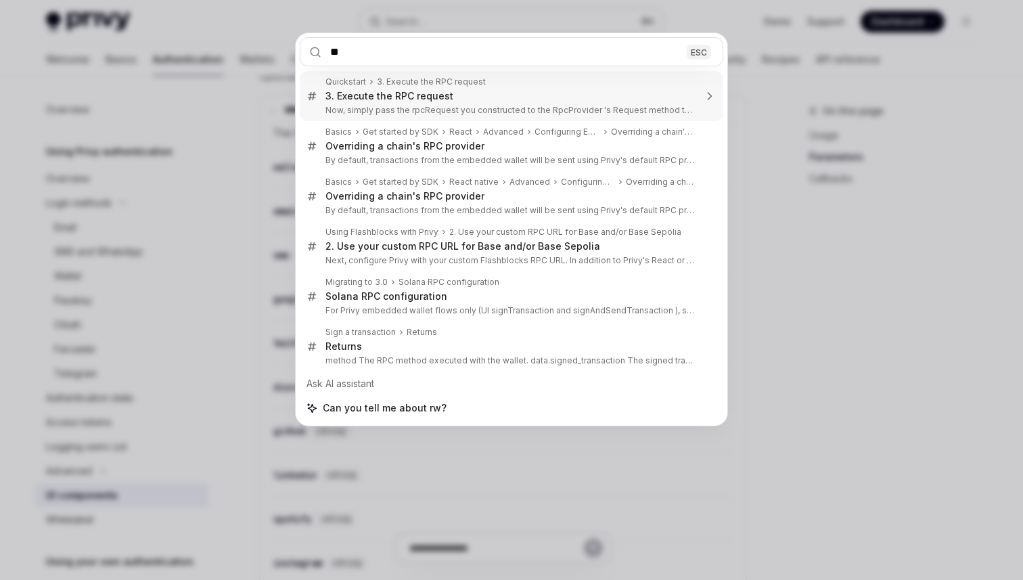
type input "*"
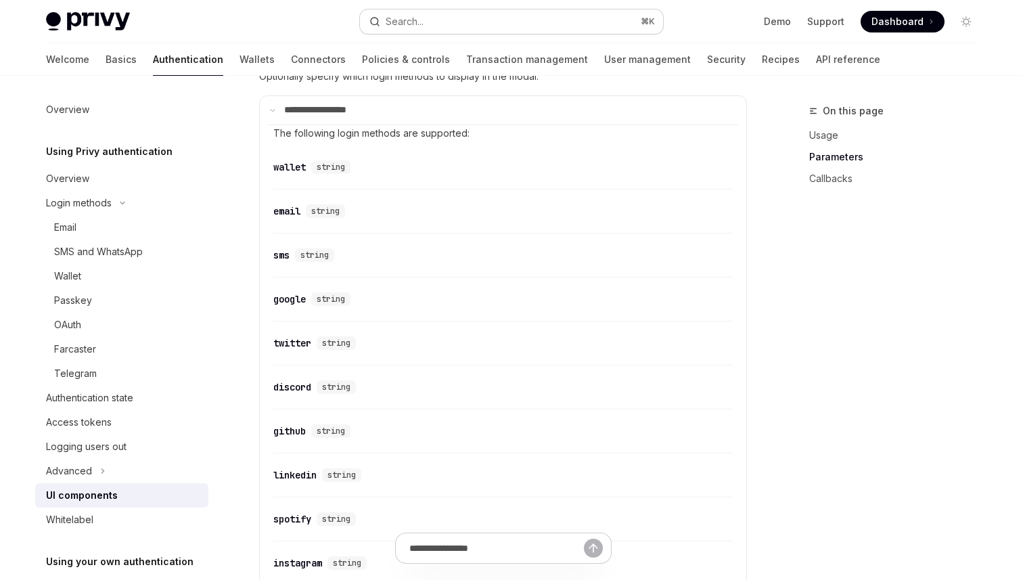
click at [431, 24] on button "Search... ⌘ K" at bounding box center [511, 21] width 303 height 24
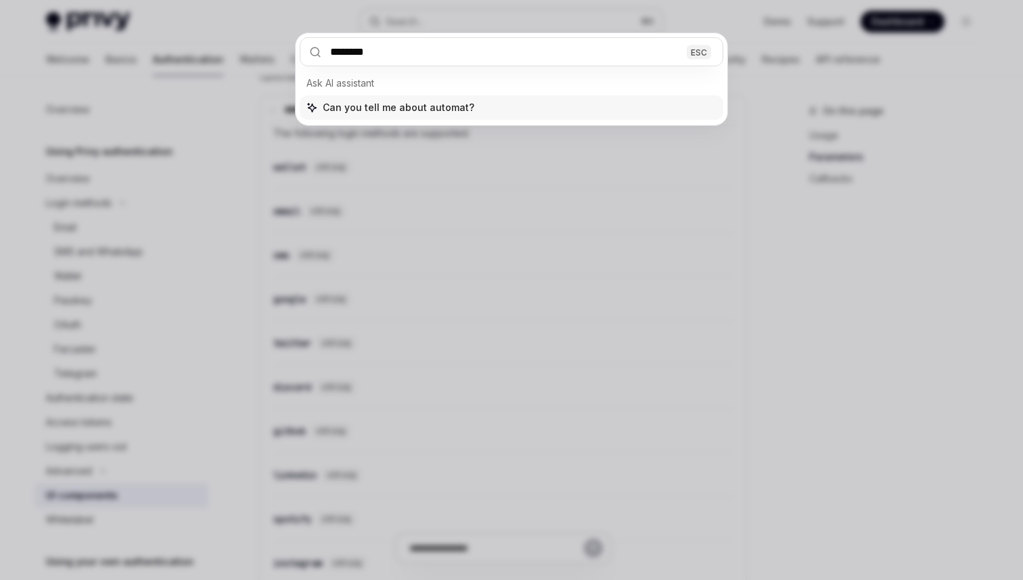
type input "*********"
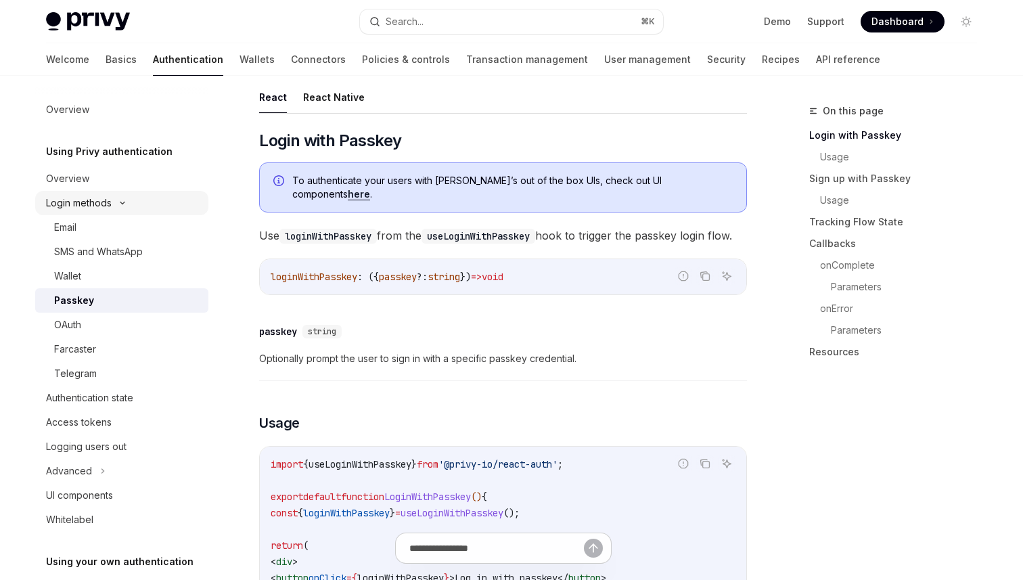
scroll to position [187, 0]
click at [106, 55] on link "Basics" at bounding box center [121, 59] width 31 height 32
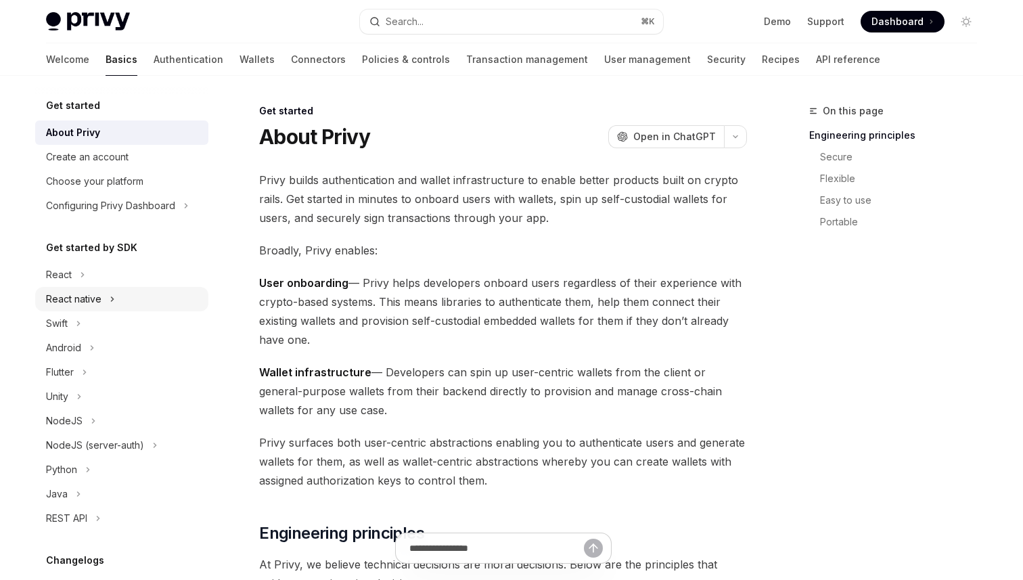
click at [84, 290] on button "React native" at bounding box center [121, 299] width 173 height 24
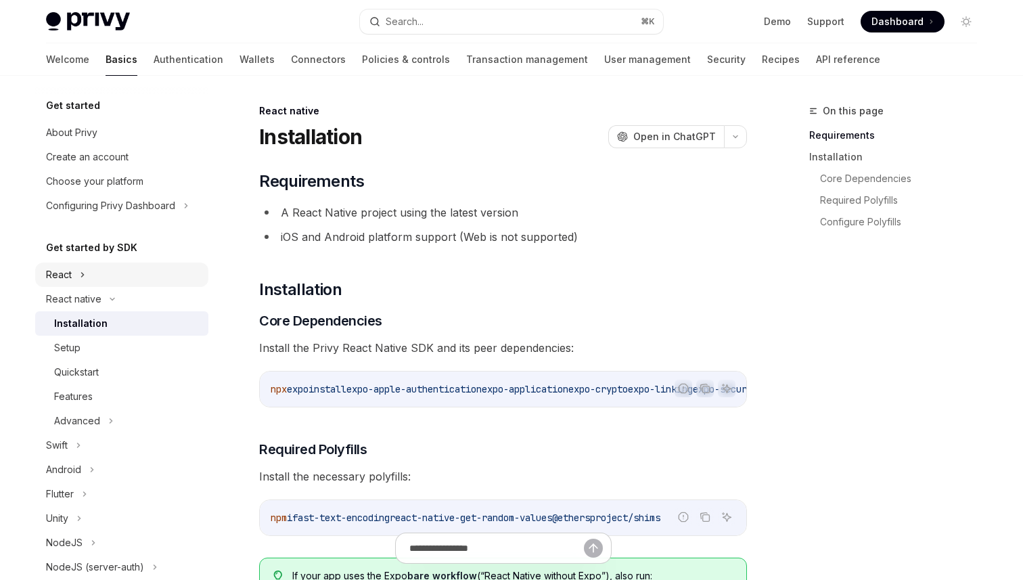
click at [89, 269] on button "React" at bounding box center [121, 274] width 173 height 24
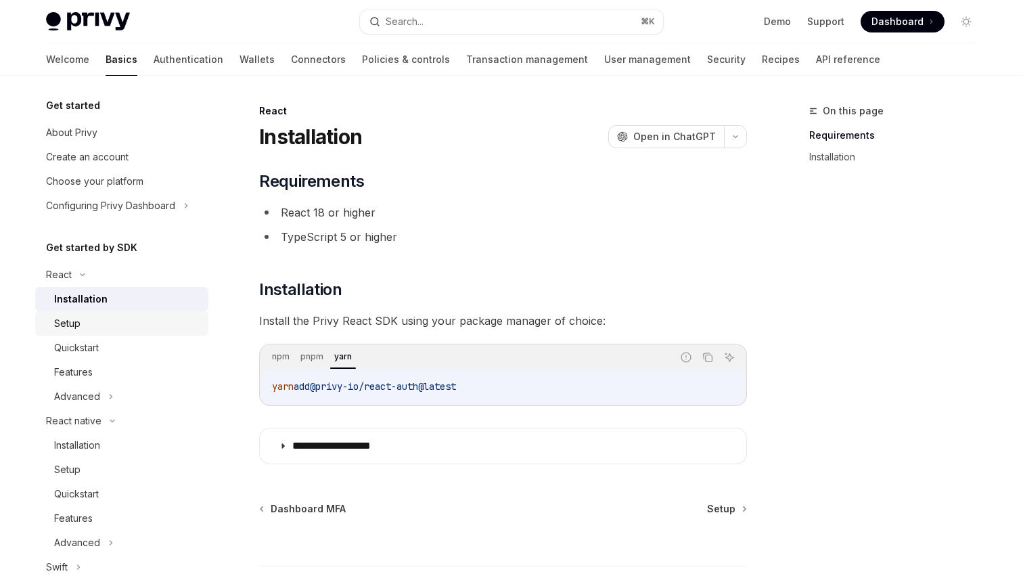
click at [89, 318] on div "Setup" at bounding box center [127, 323] width 146 height 16
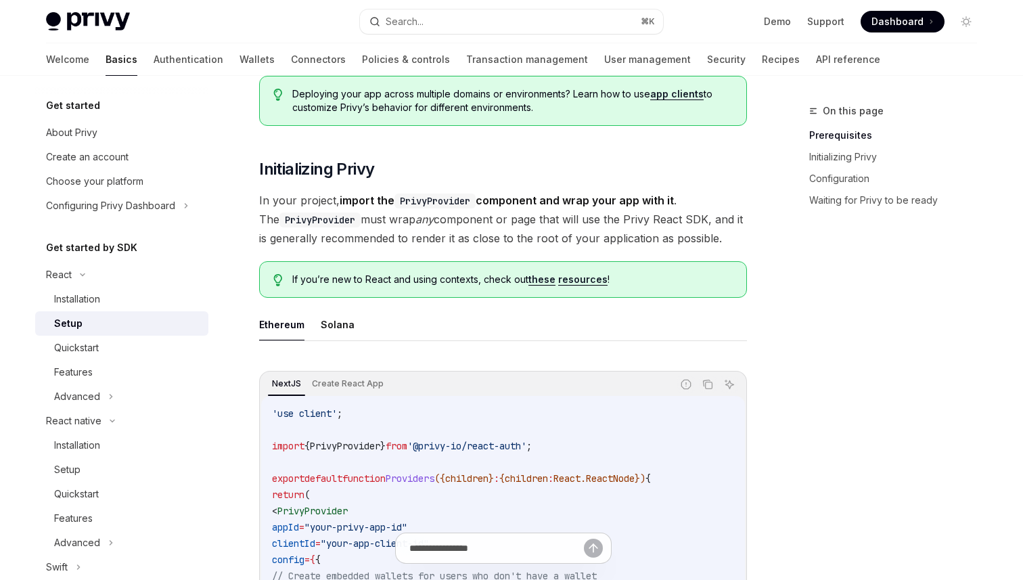
scroll to position [182, 0]
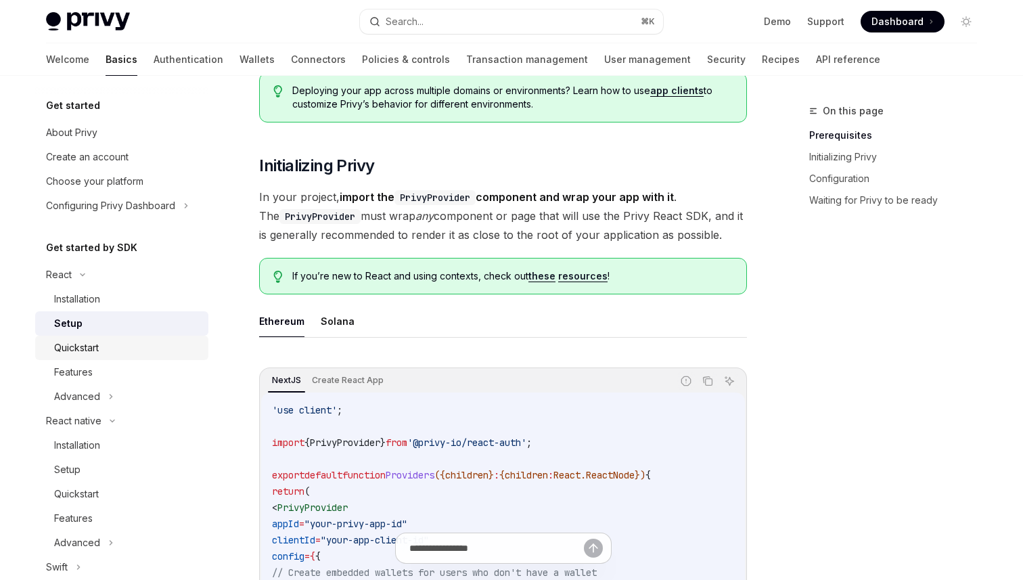
click at [52, 354] on link "Quickstart" at bounding box center [121, 347] width 173 height 24
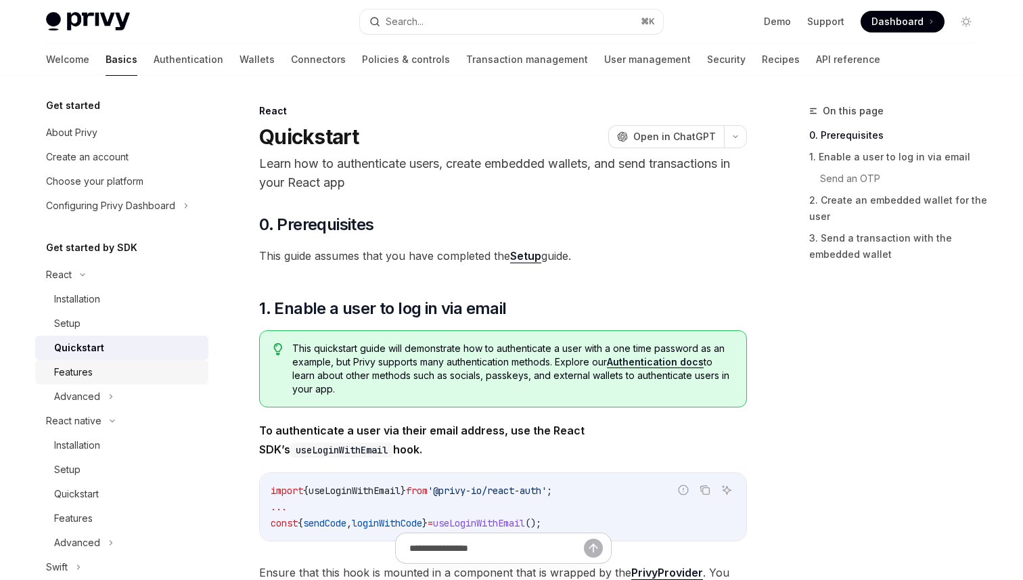
click at [97, 372] on div "Features" at bounding box center [127, 372] width 146 height 16
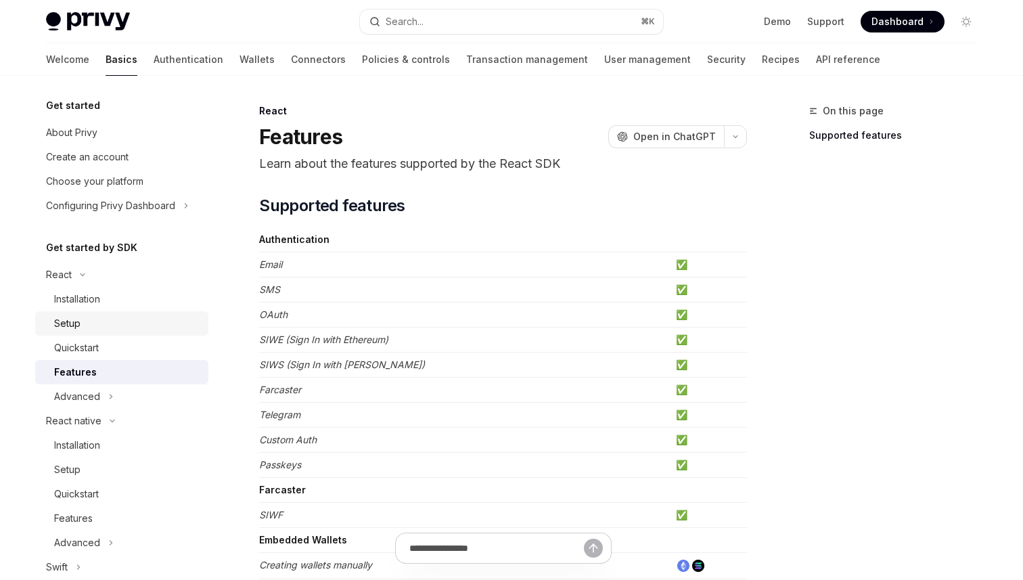
click at [126, 331] on div "Setup" at bounding box center [127, 323] width 146 height 16
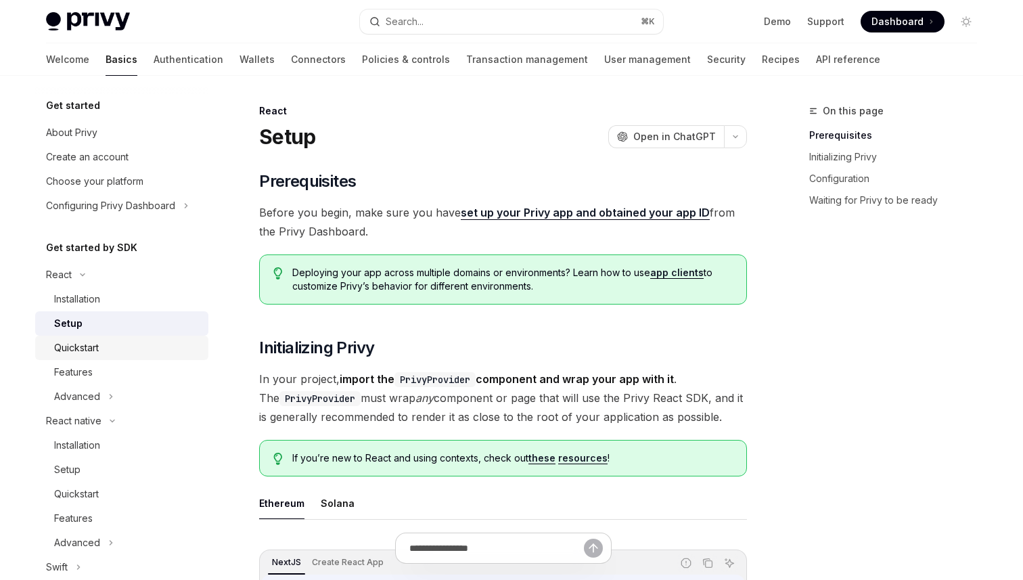
click at [118, 358] on link "Quickstart" at bounding box center [121, 347] width 173 height 24
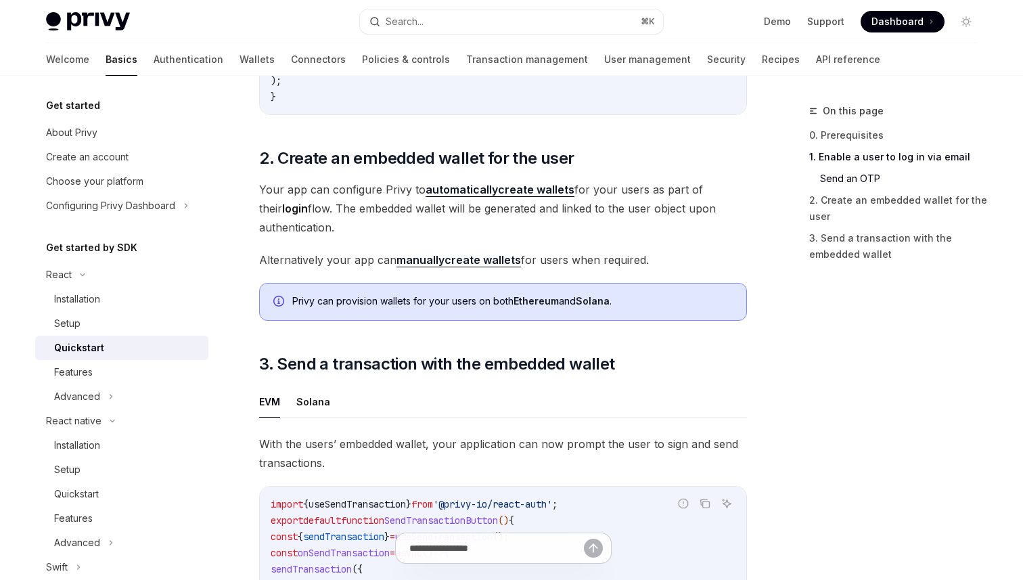
scroll to position [905, 0]
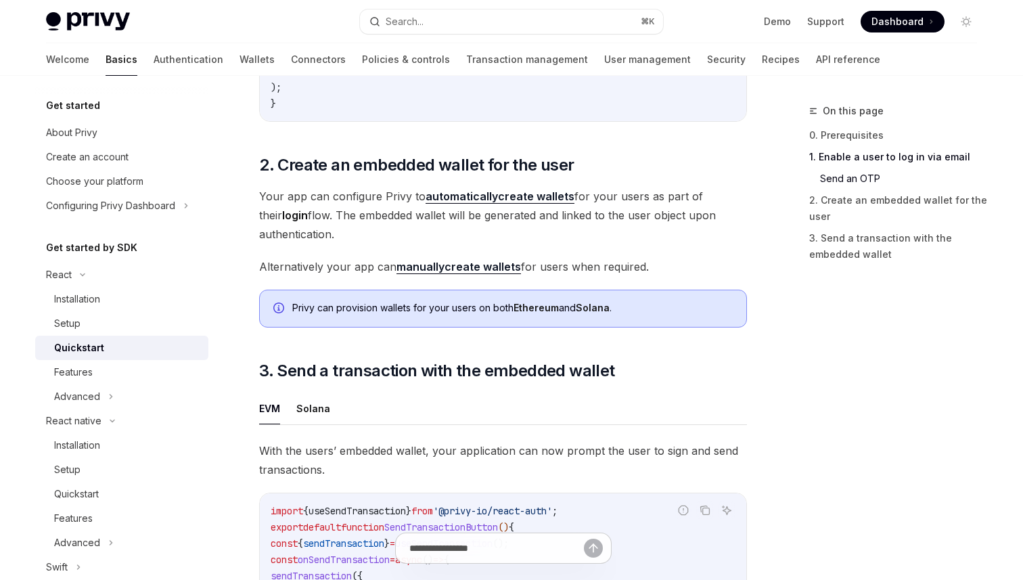
click at [465, 273] on link "manually create wallets" at bounding box center [458, 267] width 124 height 14
click at [492, 198] on strong "automatically" at bounding box center [461, 196] width 72 height 14
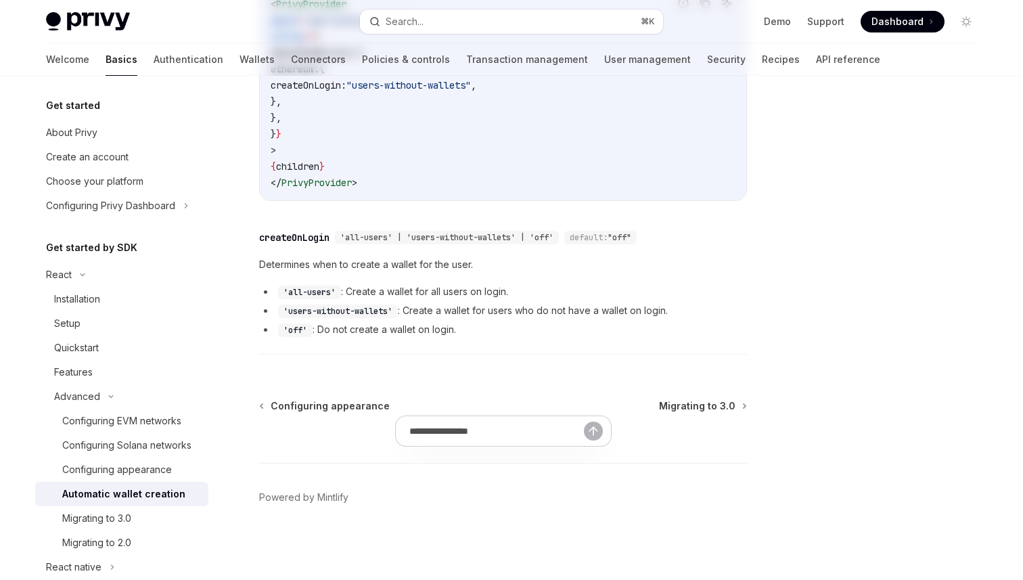
type textarea "*"
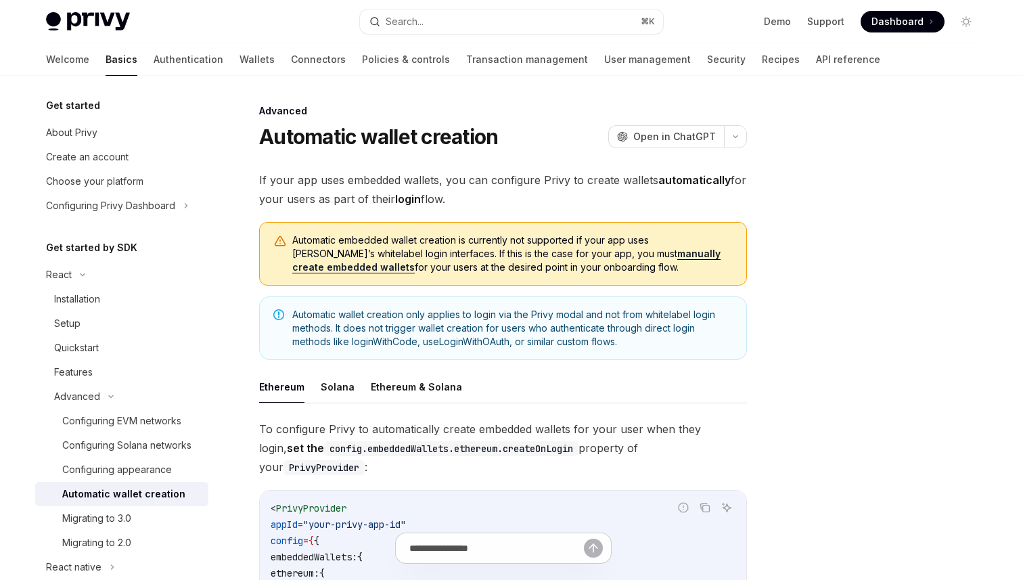
drag, startPoint x: 294, startPoint y: 238, endPoint x: 579, endPoint y: 272, distance: 287.4
click at [579, 272] on span "Automatic embedded wallet creation is currently not supported if your app uses …" at bounding box center [512, 253] width 440 height 41
click at [449, 24] on button "Search... ⌘ K" at bounding box center [511, 21] width 303 height 24
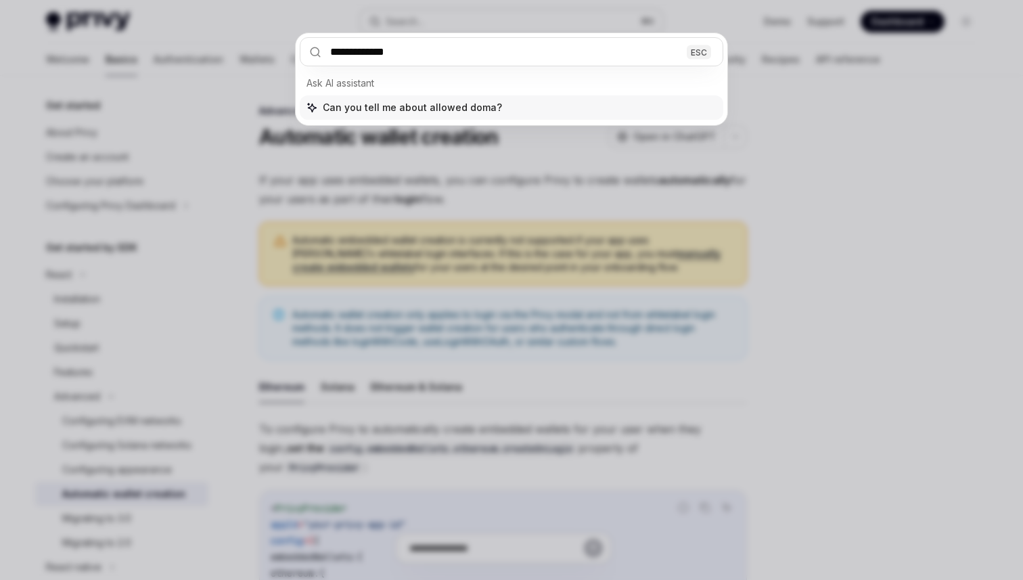
type input "**********"
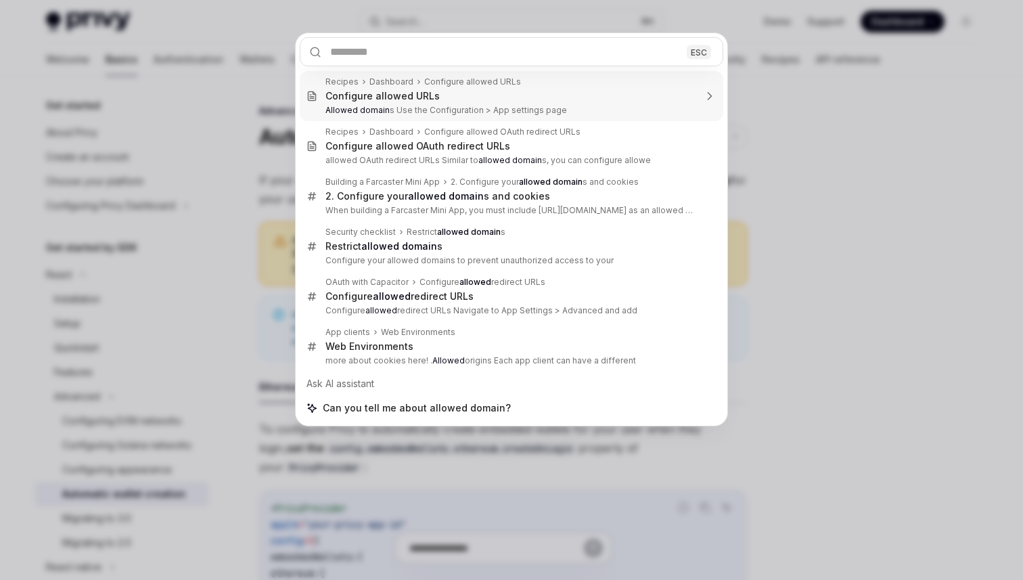
type textarea "*"
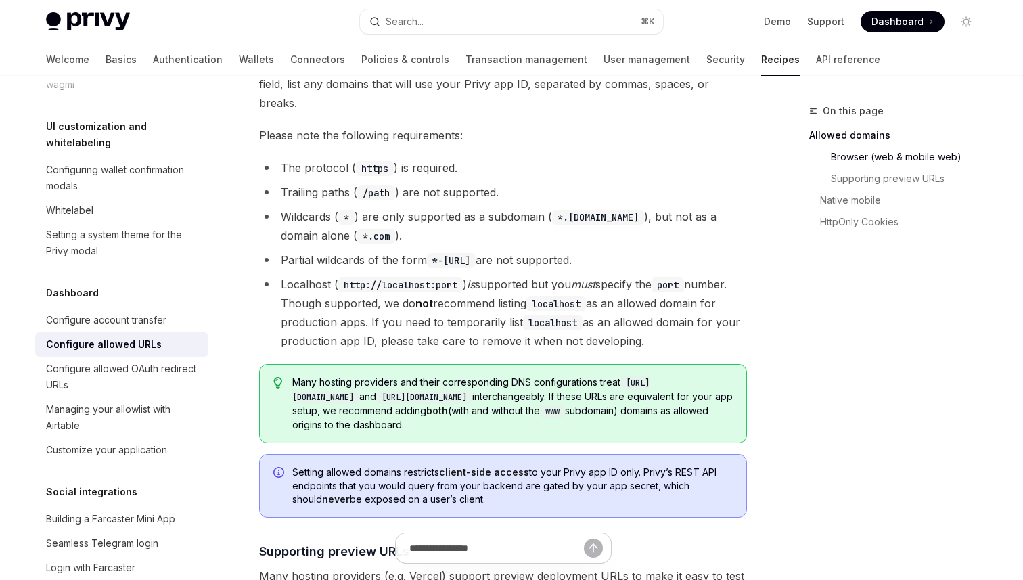
scroll to position [362, 0]
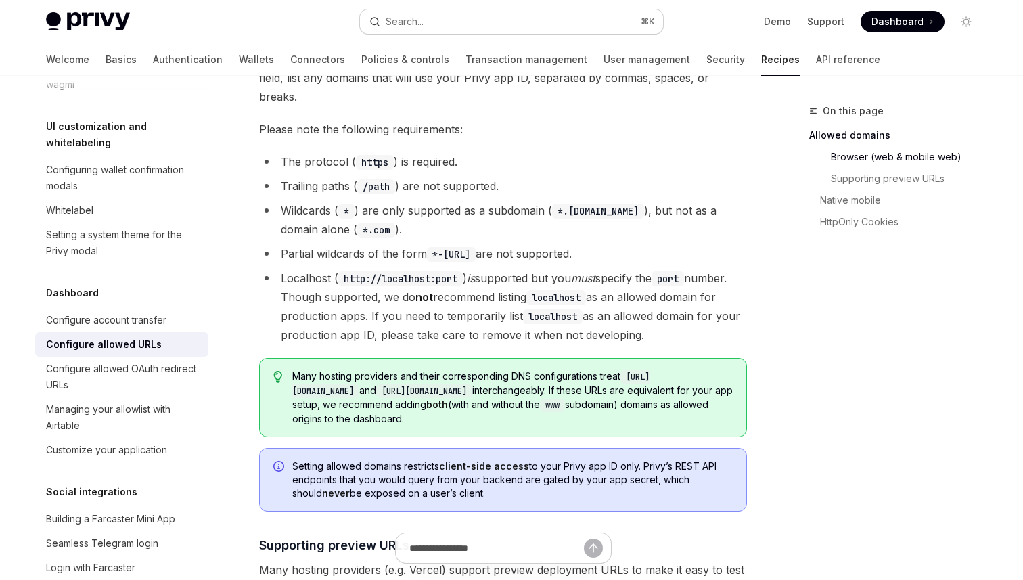
click at [430, 28] on button "Search... ⌘ K" at bounding box center [511, 21] width 303 height 24
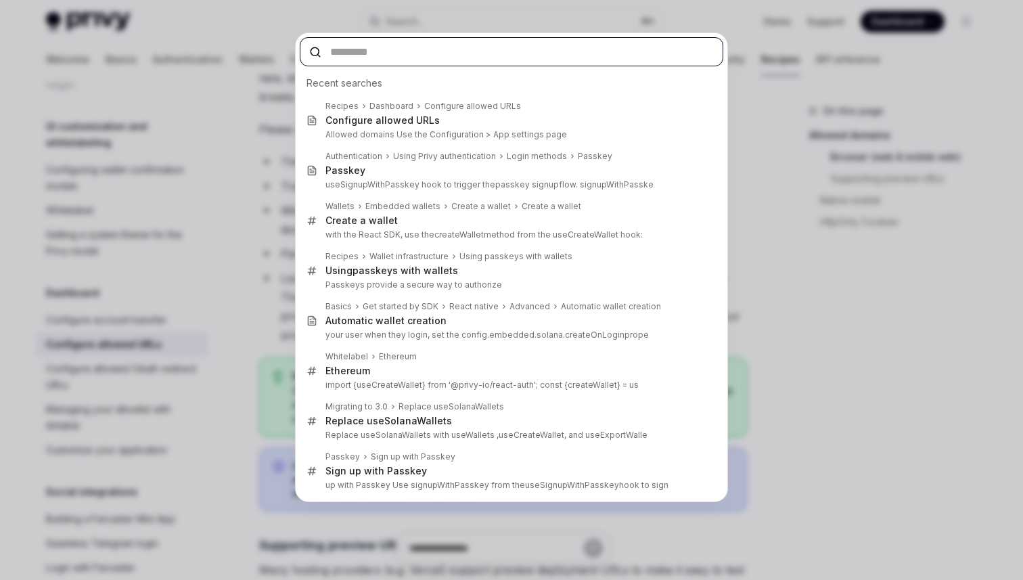
click at [367, 53] on input "text" at bounding box center [511, 51] width 423 height 29
paste input "**********"
type input "**********"
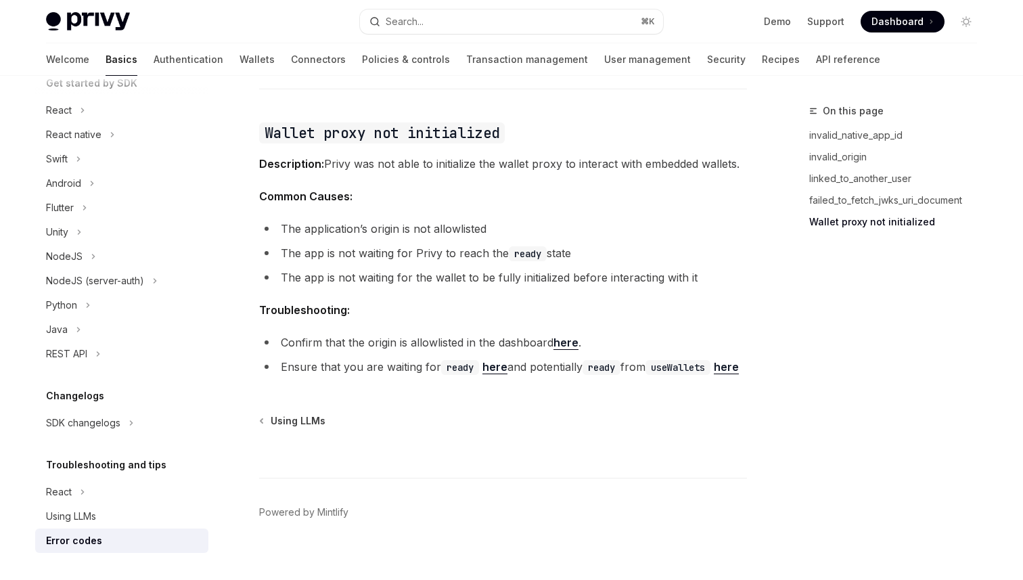
scroll to position [164, 0]
click at [247, 124] on div "Navigate to header" at bounding box center [240, 132] width 16 height 16
click at [244, 129] on icon "Navigate to header" at bounding box center [239, 133] width 9 height 8
click at [240, 129] on icon "Navigate to header" at bounding box center [239, 133] width 9 height 8
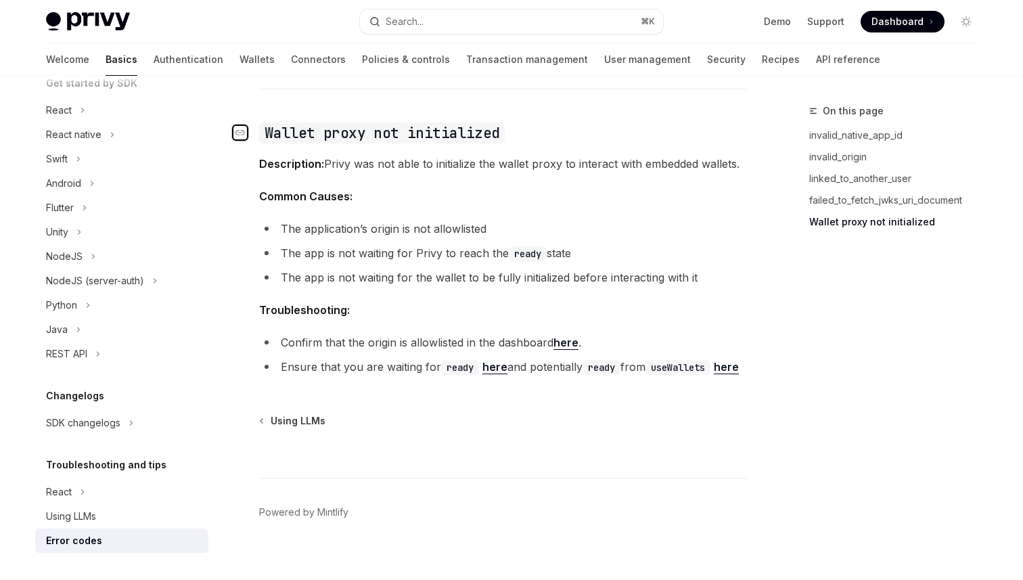
click at [240, 129] on icon "Navigate to header" at bounding box center [239, 133] width 9 height 8
click at [492, 360] on link "here" at bounding box center [494, 367] width 25 height 14
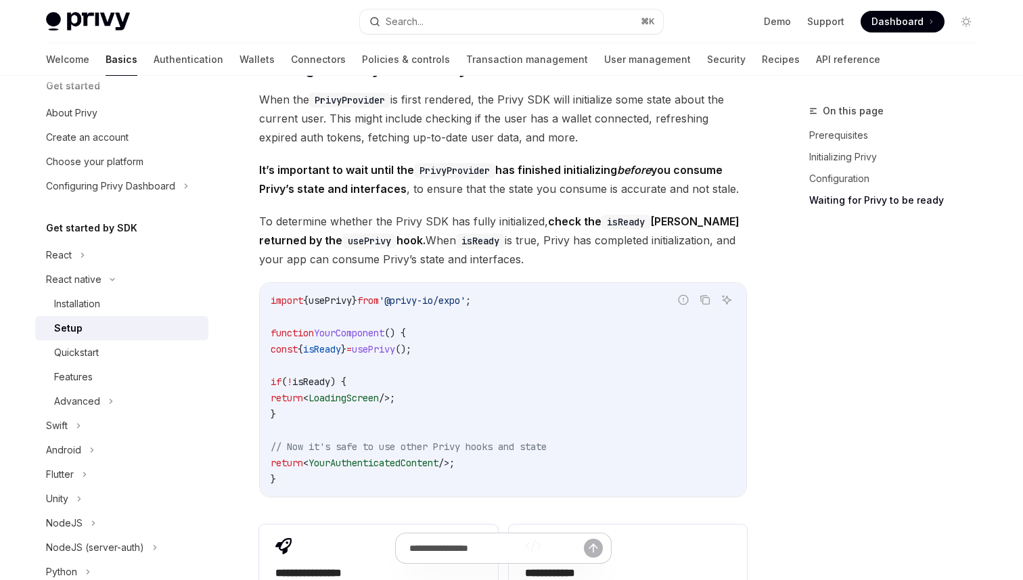
scroll to position [1031, 0]
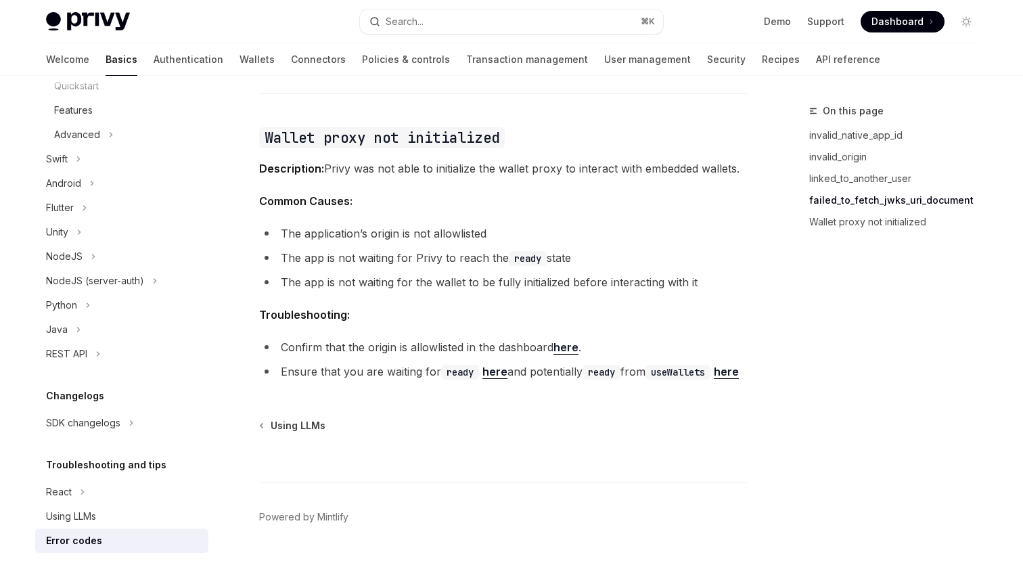
scroll to position [2137, 0]
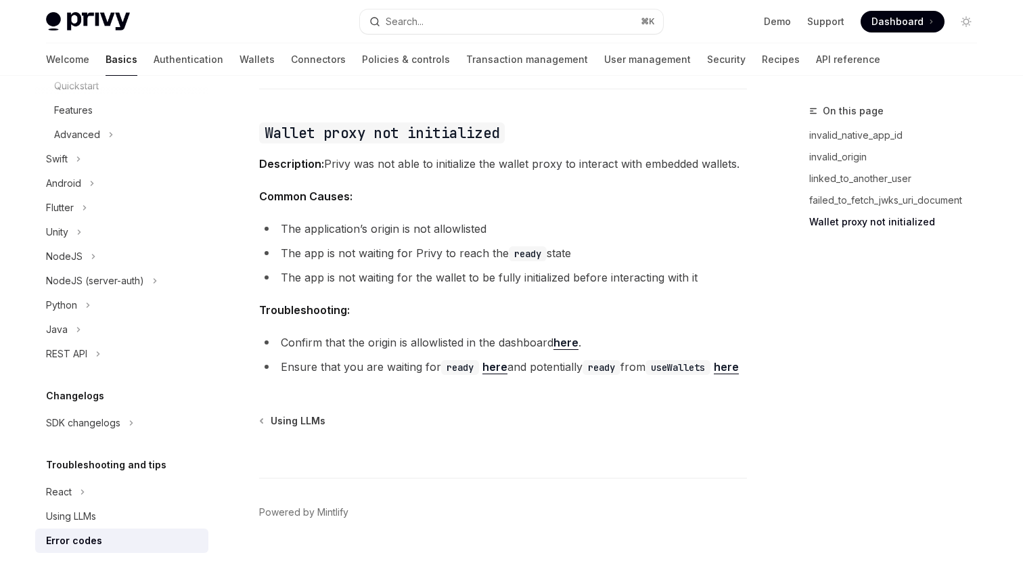
click at [571, 335] on link "here" at bounding box center [565, 342] width 25 height 14
click at [714, 371] on link "here" at bounding box center [726, 367] width 25 height 14
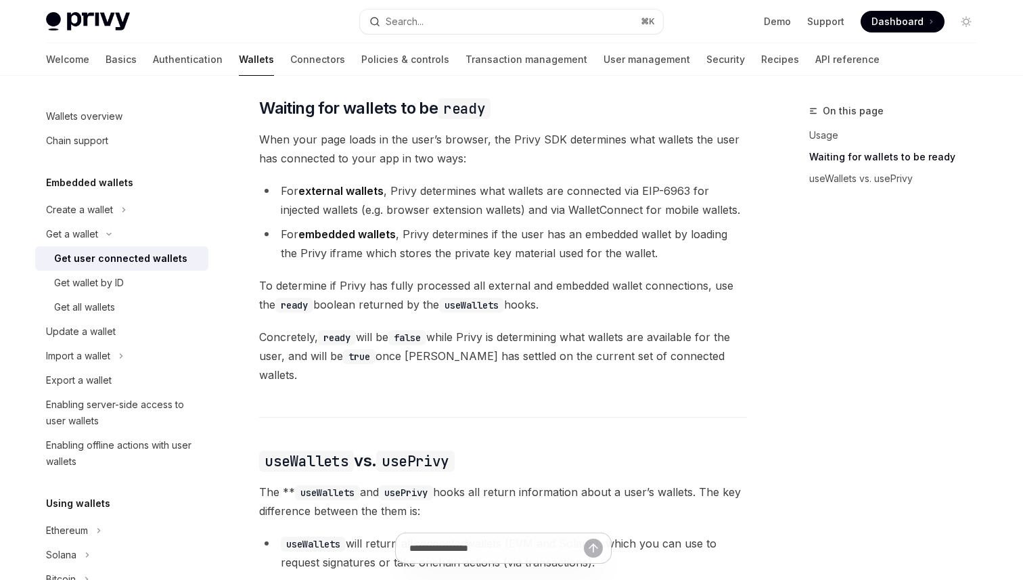
scroll to position [164, 0]
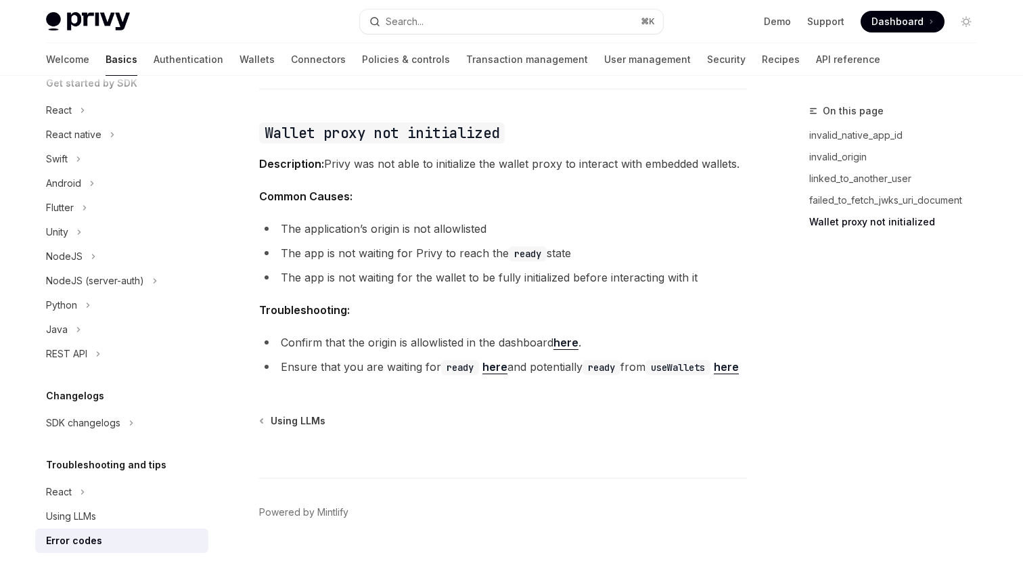
click at [494, 360] on link "here" at bounding box center [494, 367] width 25 height 14
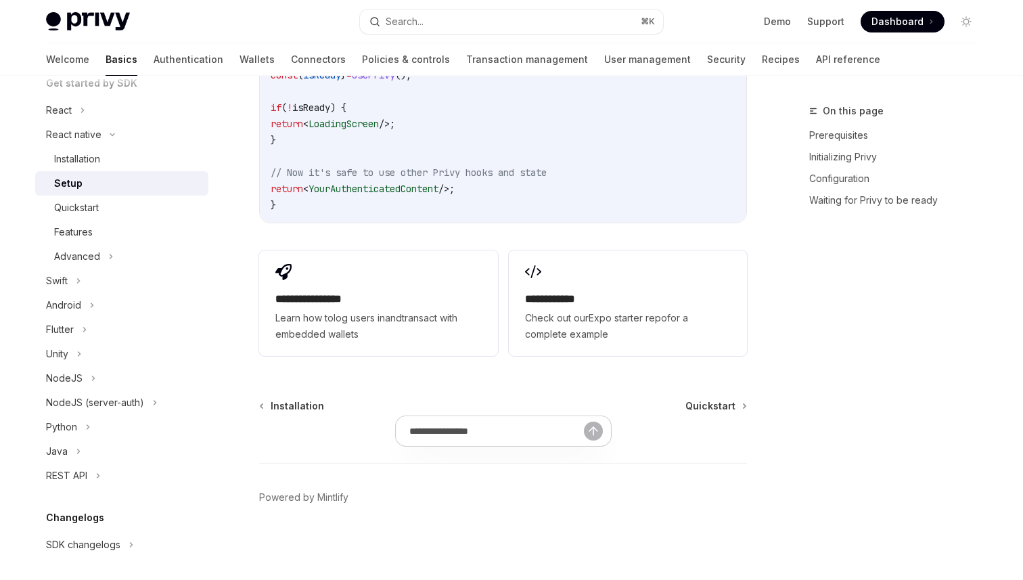
scroll to position [973, 0]
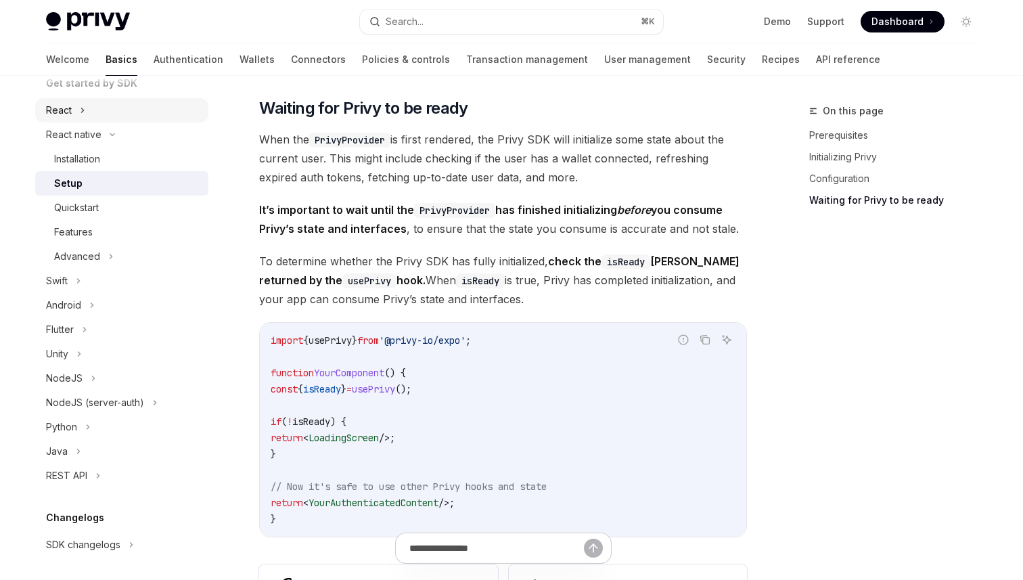
click at [120, 117] on button "React" at bounding box center [121, 110] width 173 height 24
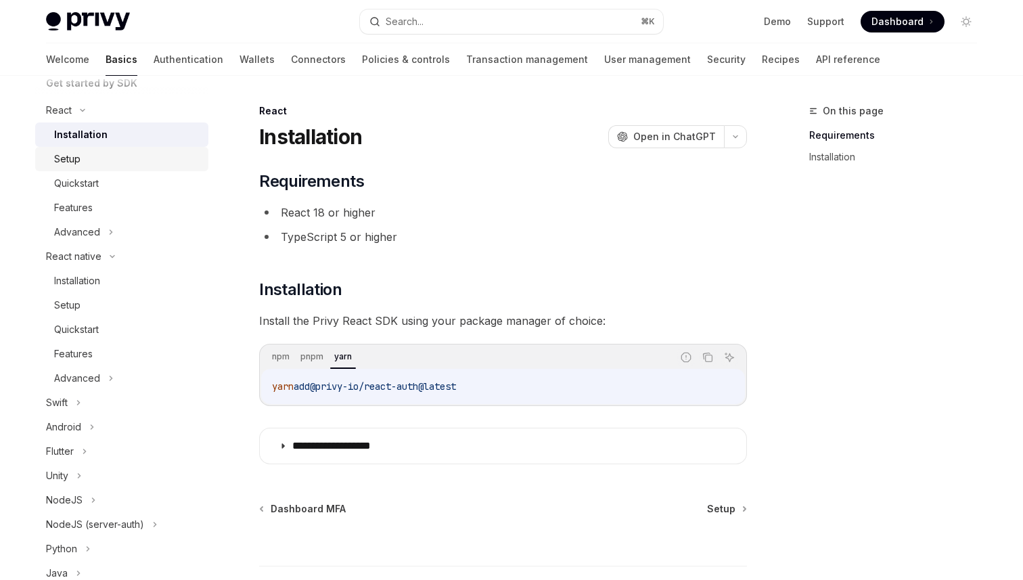
click at [92, 157] on div "Setup" at bounding box center [127, 159] width 146 height 16
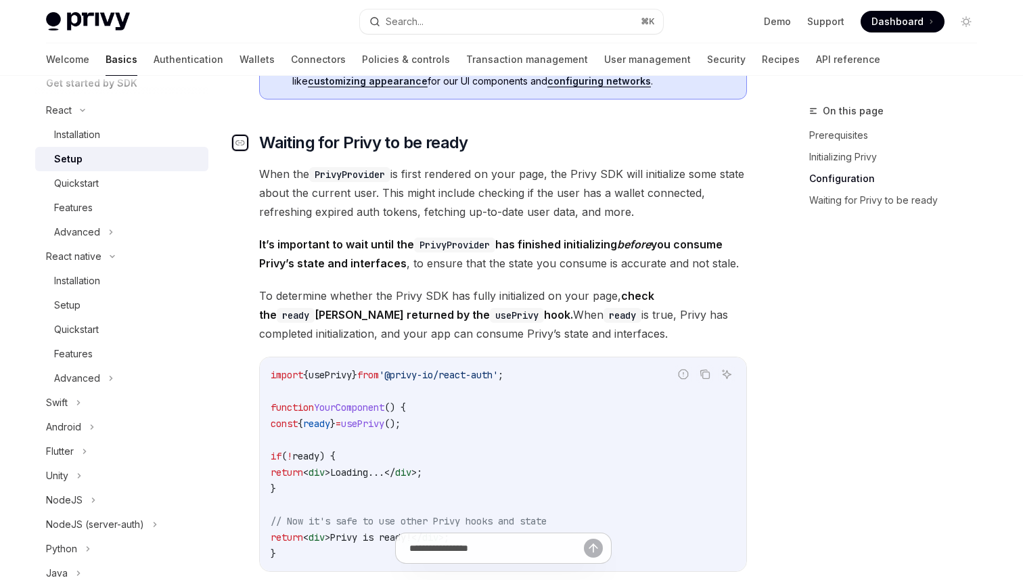
click at [239, 142] on icon "Navigate to header" at bounding box center [239, 142] width 9 height 5
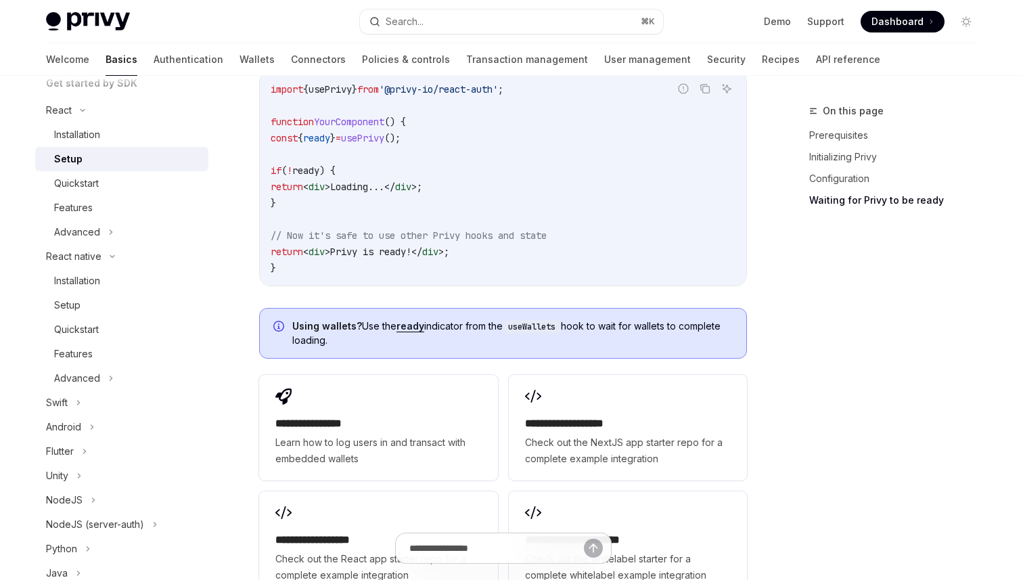
scroll to position [1528, 0]
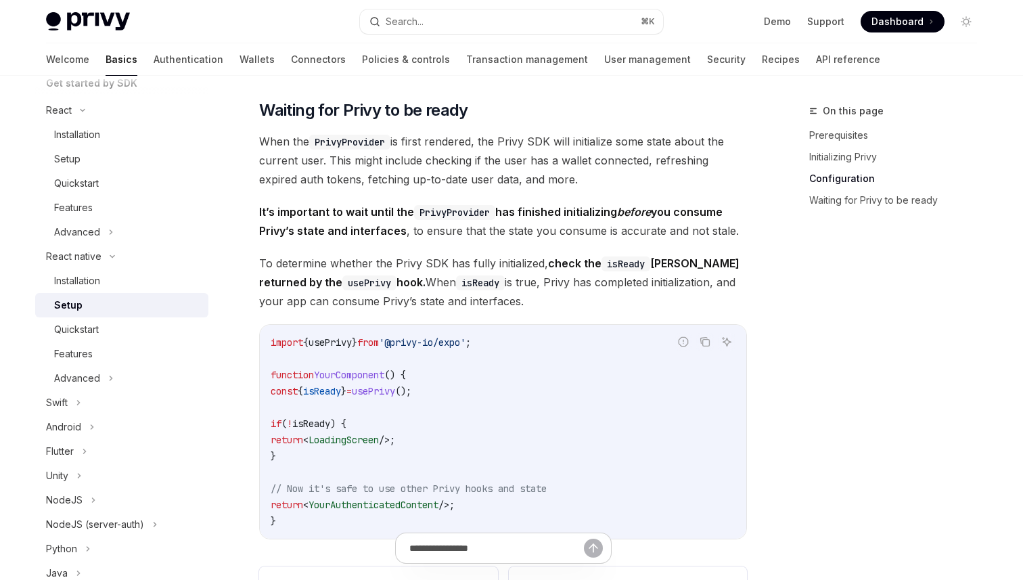
scroll to position [973, 0]
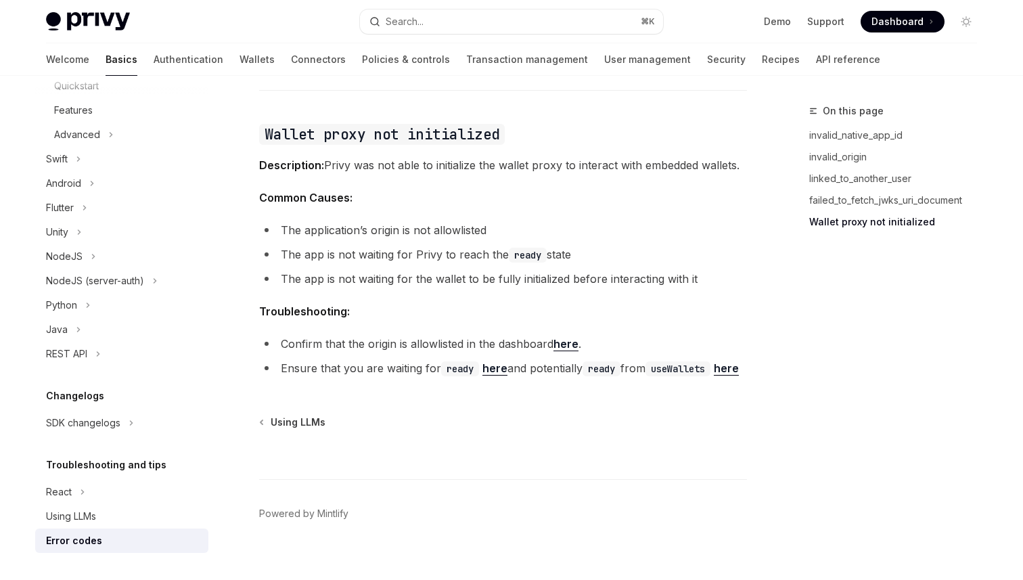
scroll to position [2137, 0]
click at [496, 360] on link "here" at bounding box center [494, 367] width 25 height 14
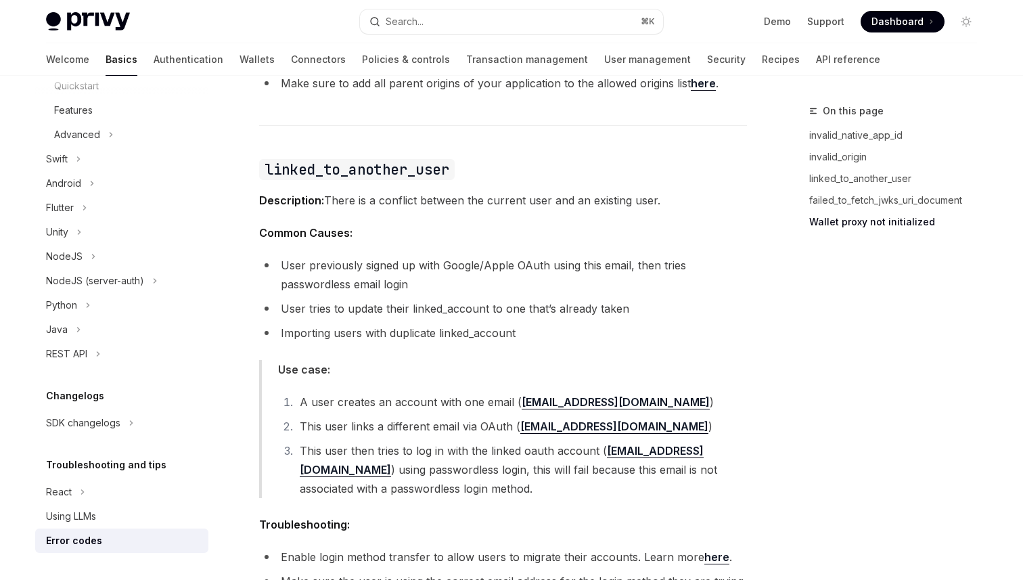
scroll to position [141, 0]
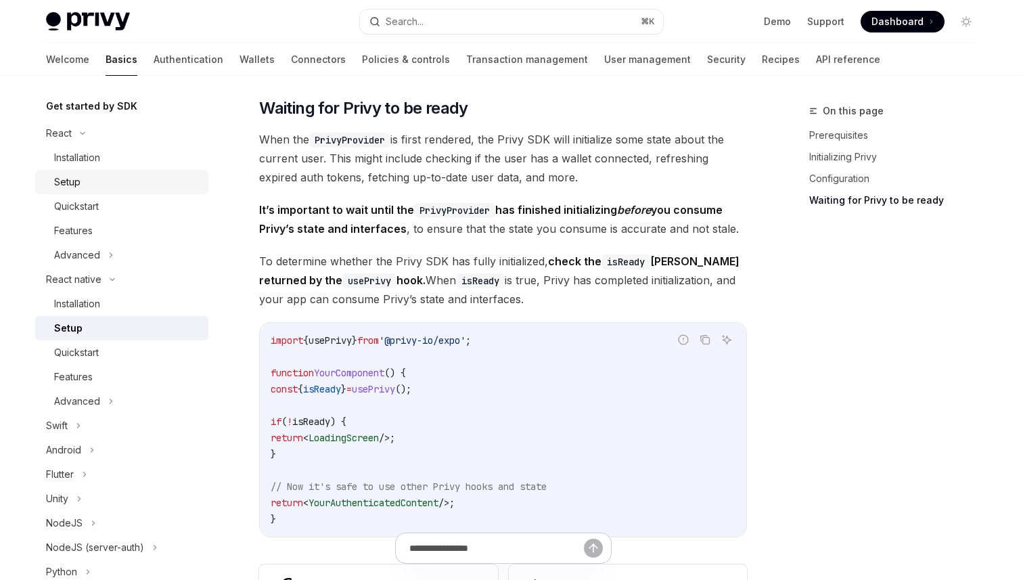
click at [72, 179] on div "Setup" at bounding box center [67, 182] width 26 height 16
type textarea "*"
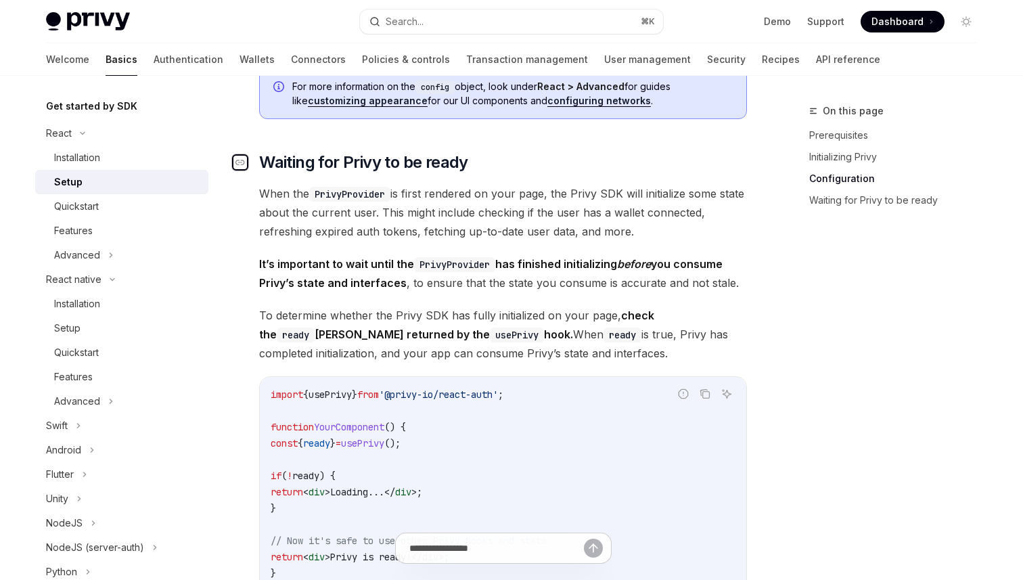
click at [245, 154] on div "Navigate to header" at bounding box center [240, 162] width 16 height 16
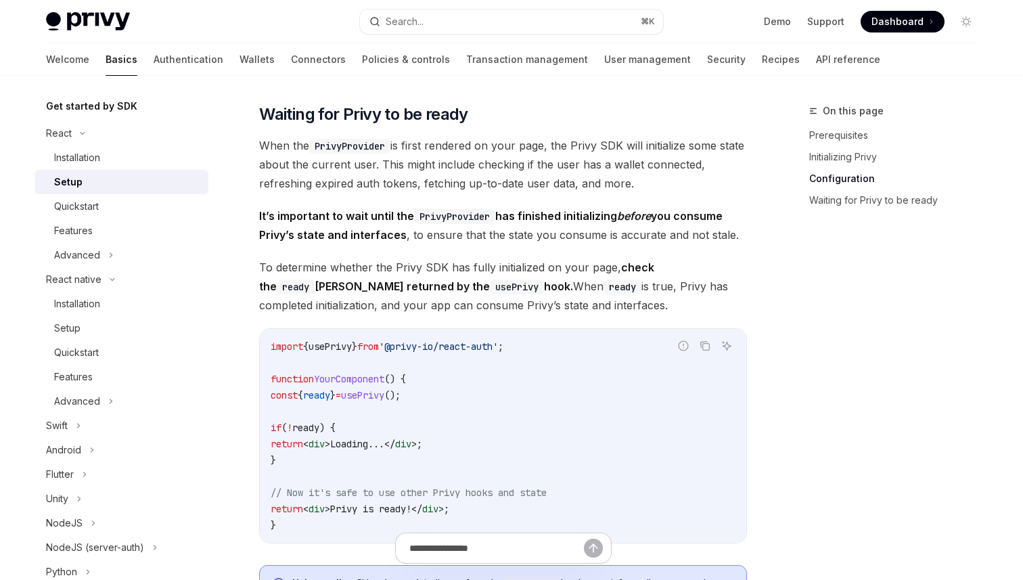
scroll to position [1268, 0]
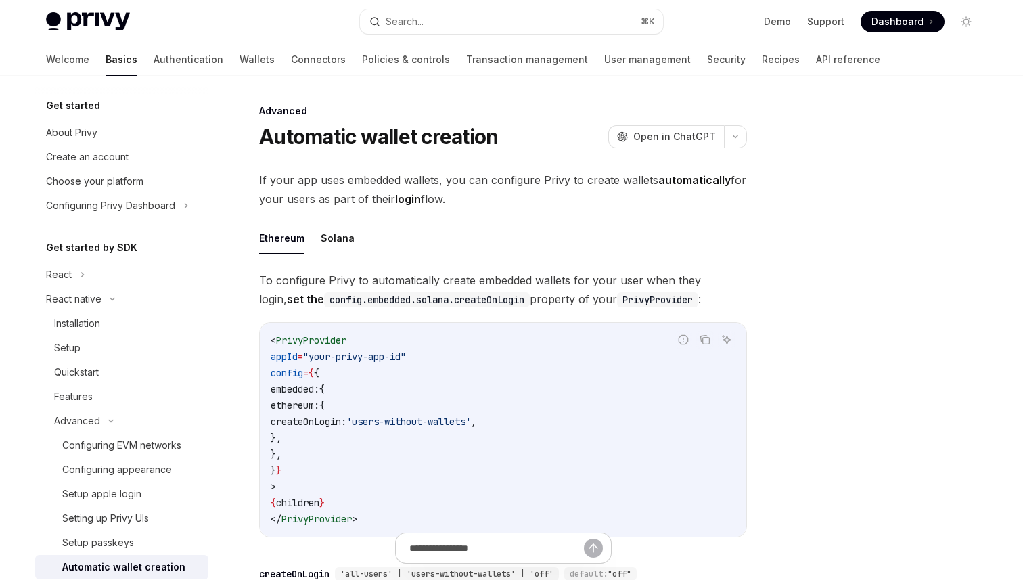
type textarea "*"
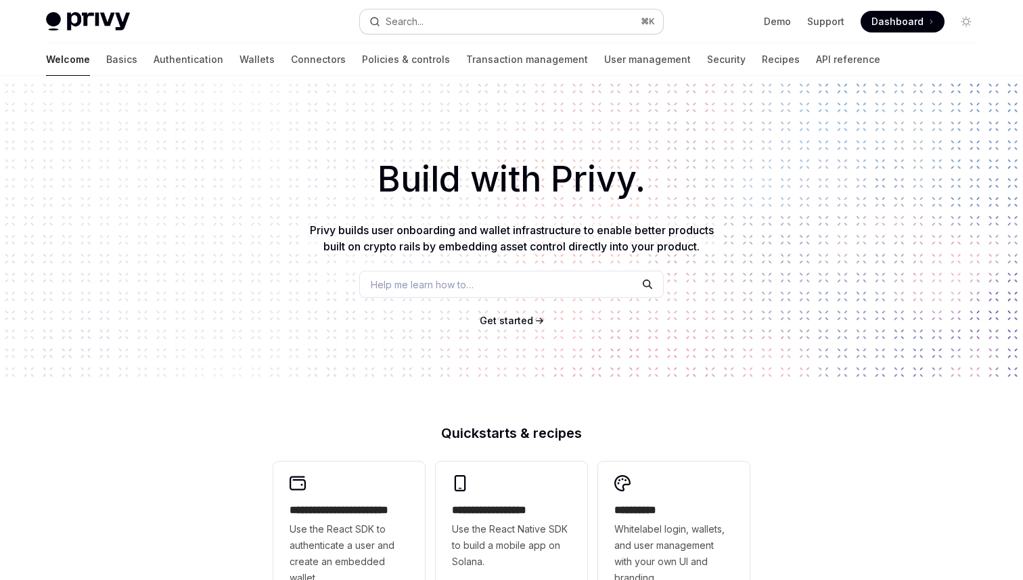
click at [410, 18] on div "Search..." at bounding box center [405, 22] width 38 height 16
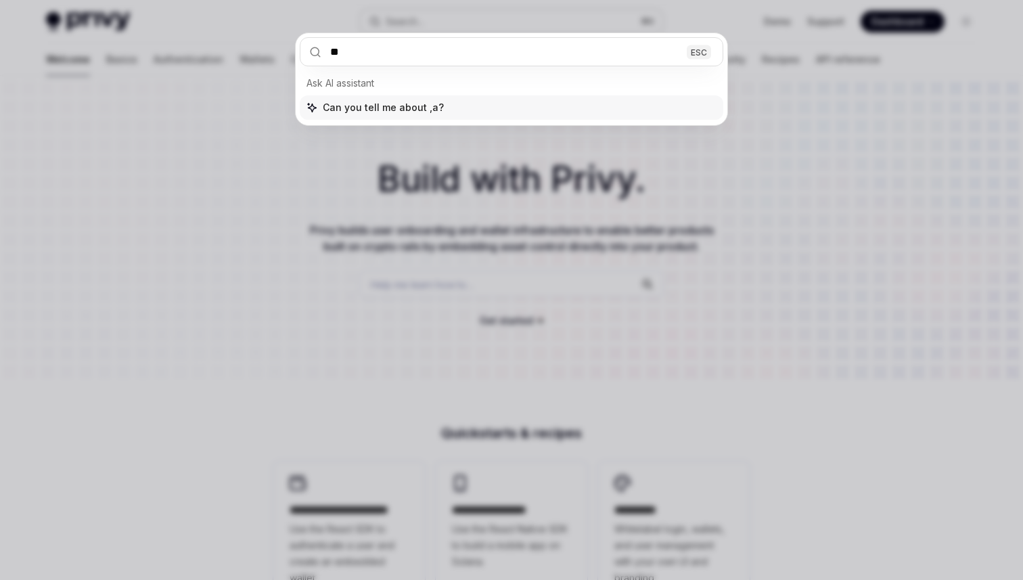
type input "*"
type input "**********"
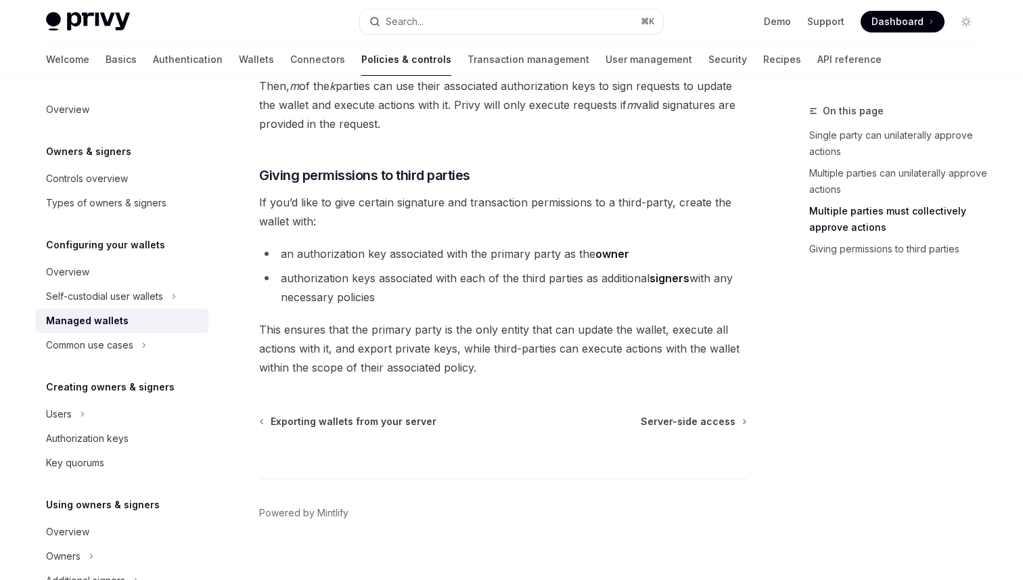
scroll to position [668, 0]
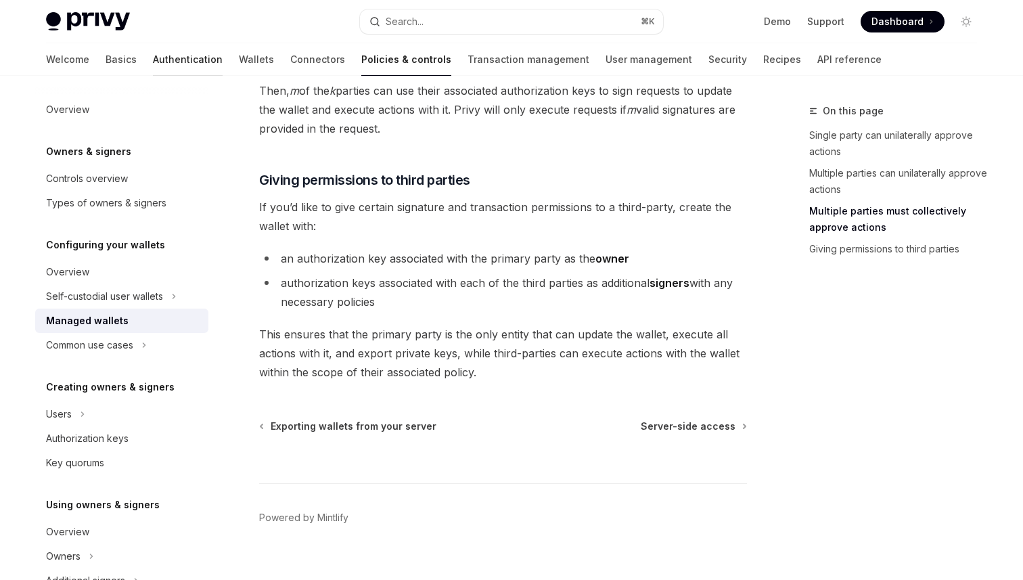
click at [153, 62] on link "Authentication" at bounding box center [188, 59] width 70 height 32
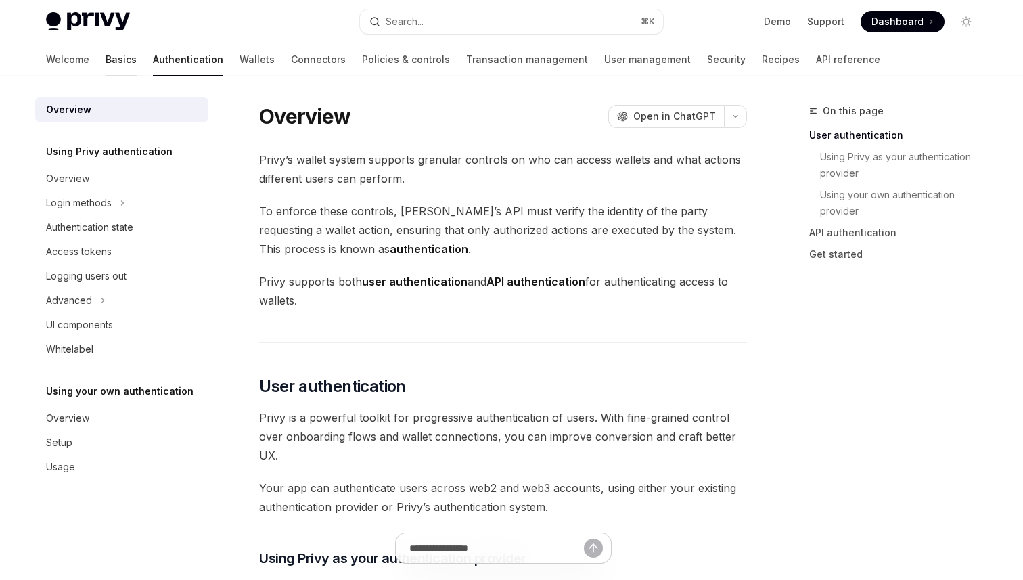
click at [106, 62] on link "Basics" at bounding box center [121, 59] width 31 height 32
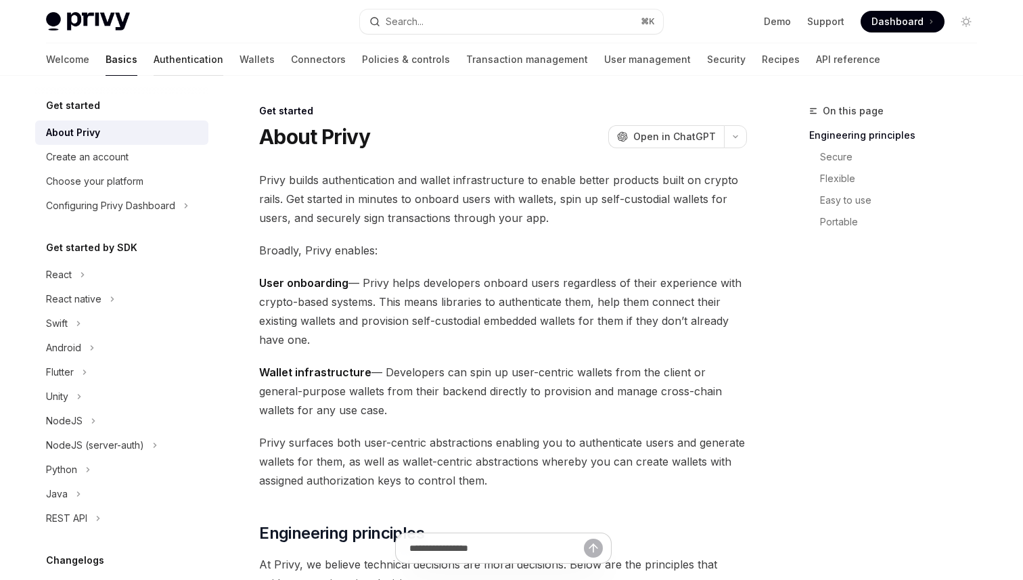
click at [154, 52] on link "Authentication" at bounding box center [189, 59] width 70 height 32
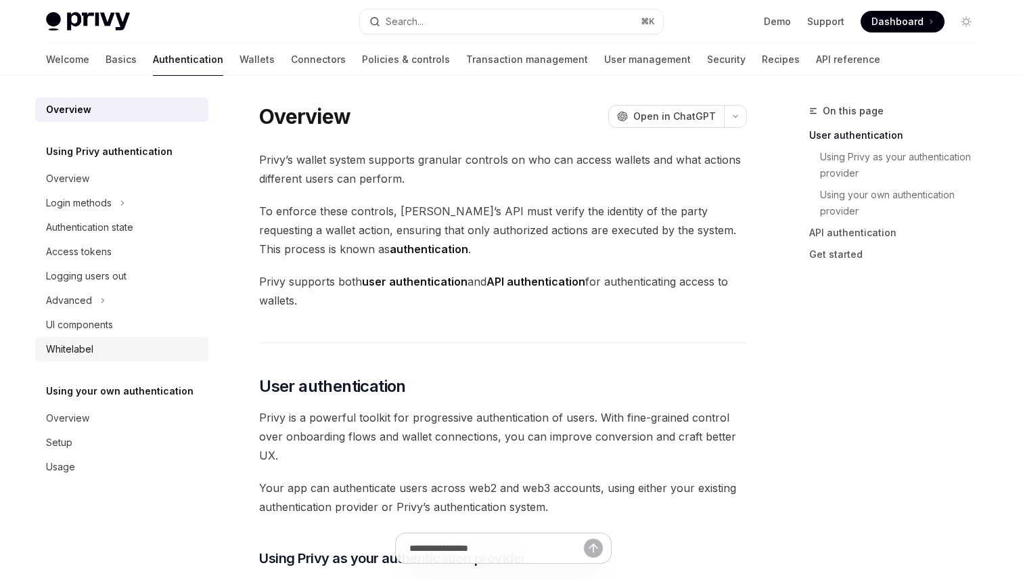
click at [77, 340] on link "Whitelabel" at bounding box center [121, 349] width 173 height 24
type textarea "*"
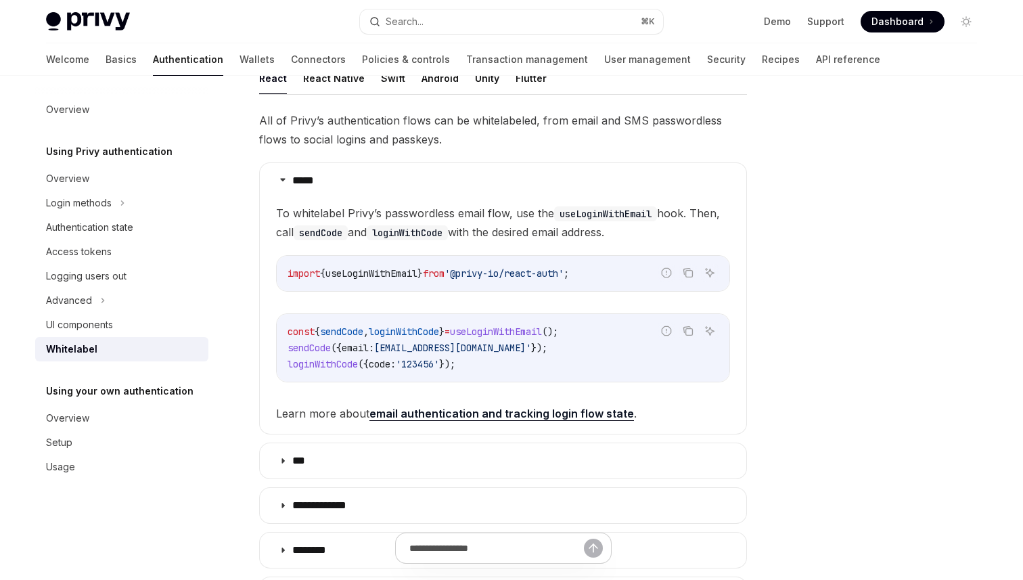
scroll to position [200, 0]
